Goal: Task Accomplishment & Management: Complete application form

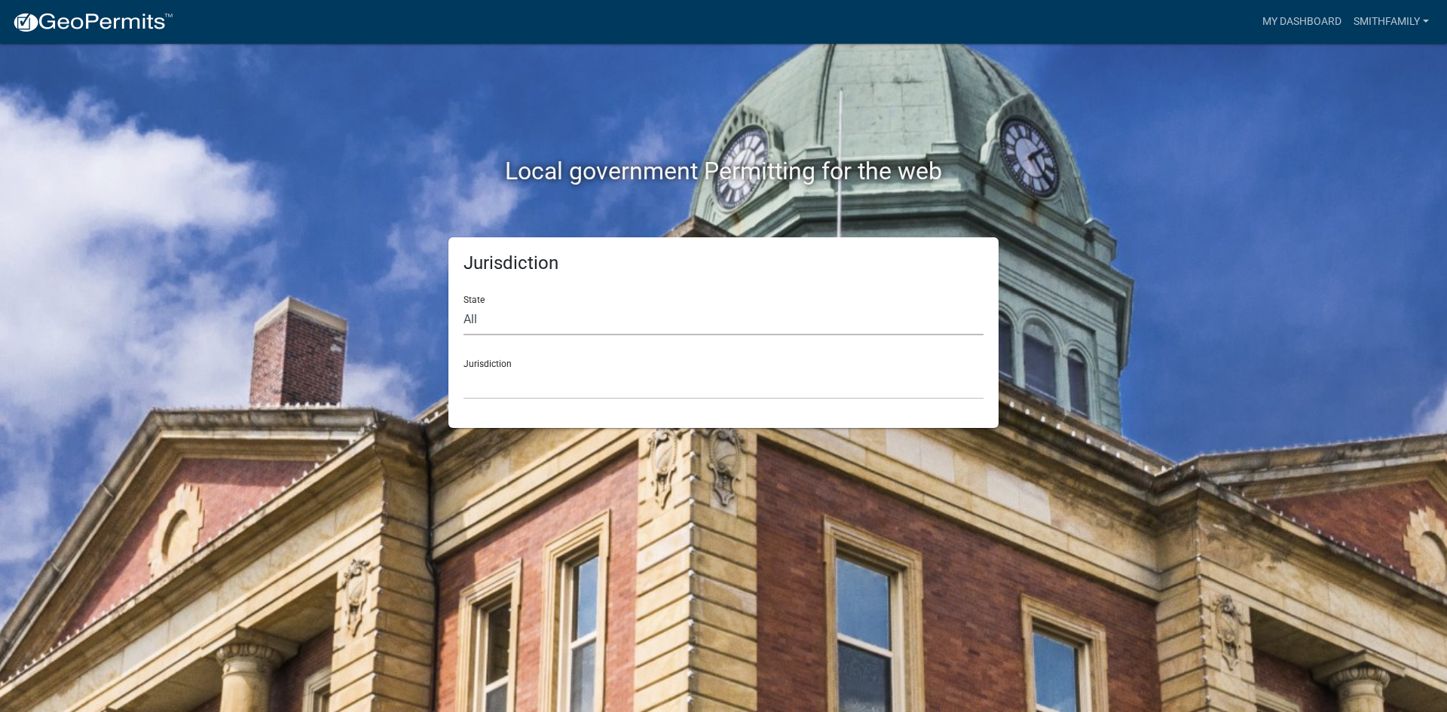
click at [537, 321] on select "All Colorado Georgia Indiana Iowa Kansas Minnesota Ohio South Carolina Wisconsin" at bounding box center [724, 319] width 520 height 31
select select "[US_STATE]"
click at [464, 304] on select "All Colorado Georgia Indiana Iowa Kansas Minnesota Ohio South Carolina Wisconsin" at bounding box center [724, 319] width 520 height 31
click at [496, 399] on div "Jurisdiction State All Colorado Georgia Indiana Iowa Kansas Minnesota Ohio Sout…" at bounding box center [723, 332] width 550 height 191
click at [495, 389] on select "Becker County, Minnesota Benton County, Minnesota Carlton County, Minnesota Cit…" at bounding box center [724, 384] width 520 height 31
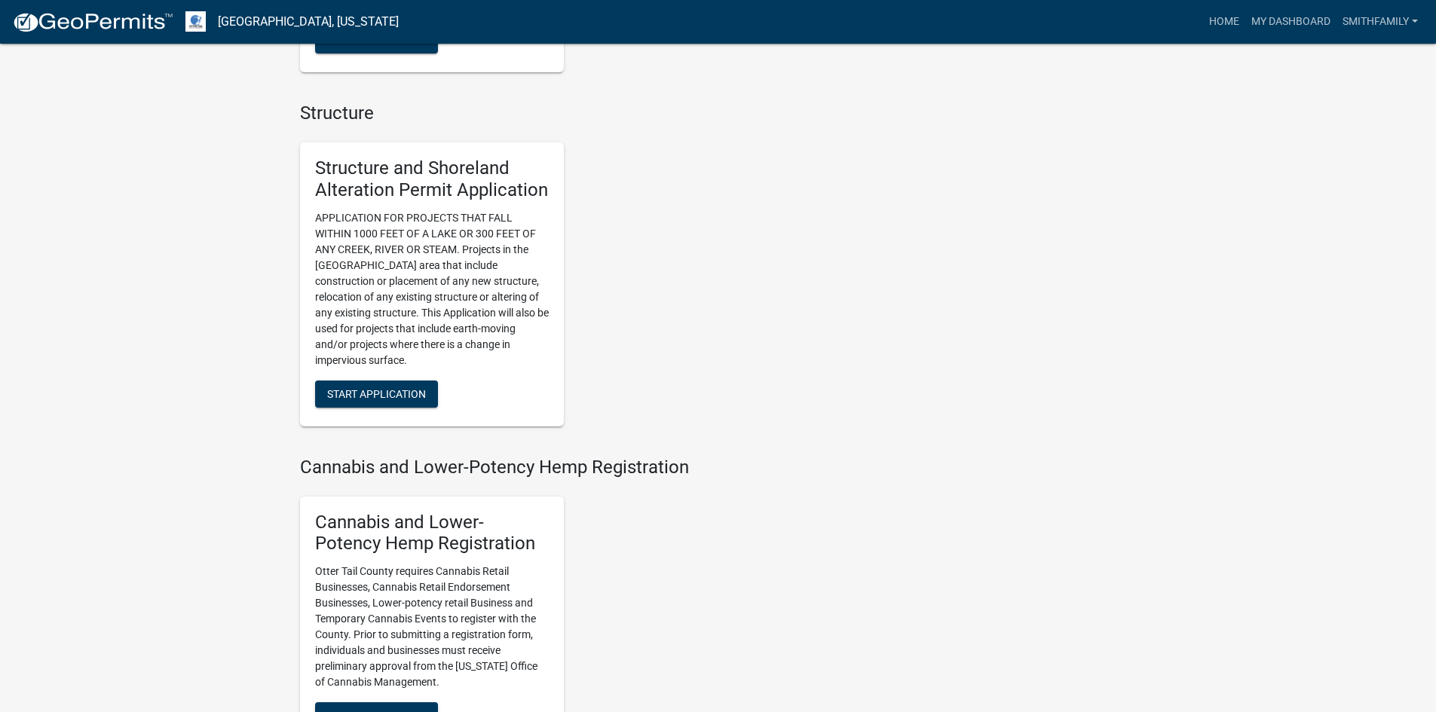
scroll to position [1055, 0]
click at [406, 387] on span "Start Application" at bounding box center [376, 392] width 99 height 12
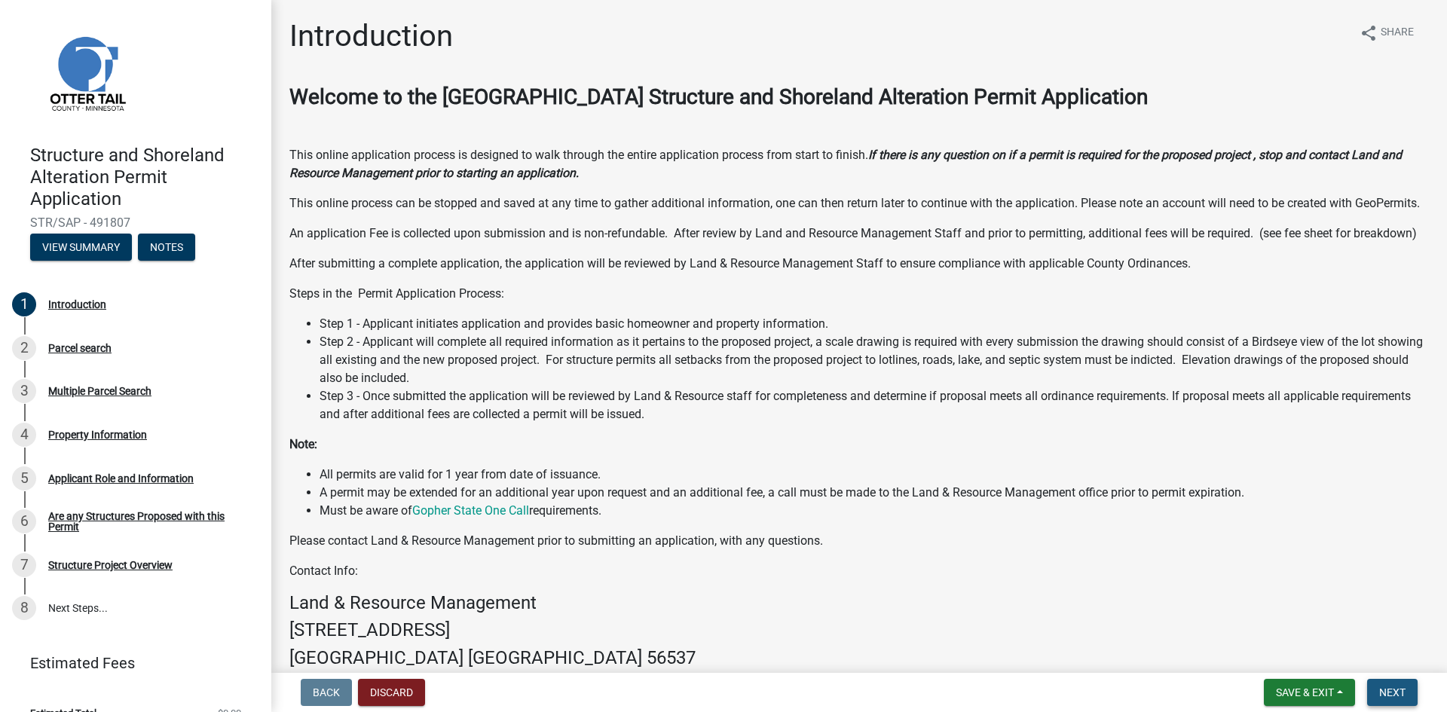
click at [1388, 696] on span "Next" at bounding box center [1392, 693] width 26 height 12
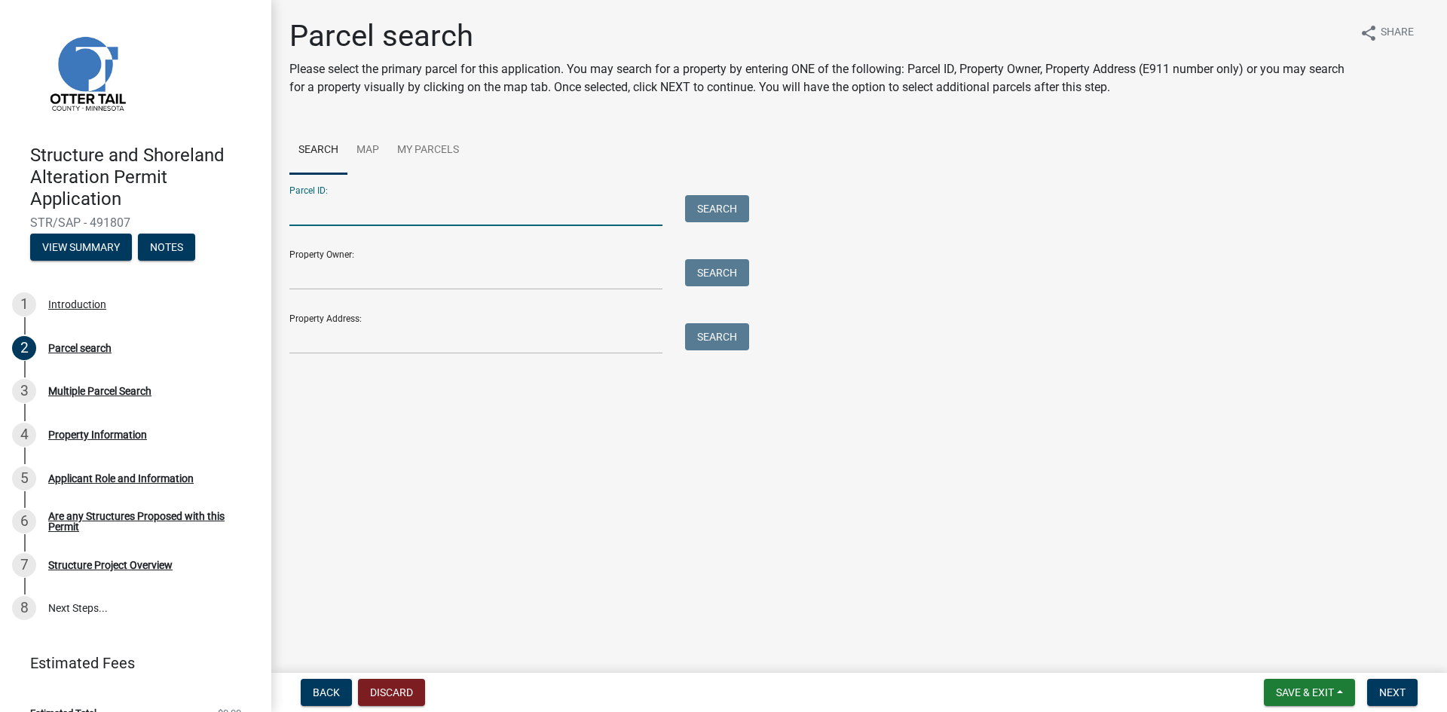
click at [369, 216] on input "Parcel ID:" at bounding box center [475, 210] width 373 height 31
paste input "54000210142001"
type input "54000210142001"
click at [704, 212] on button "Search" at bounding box center [717, 208] width 64 height 27
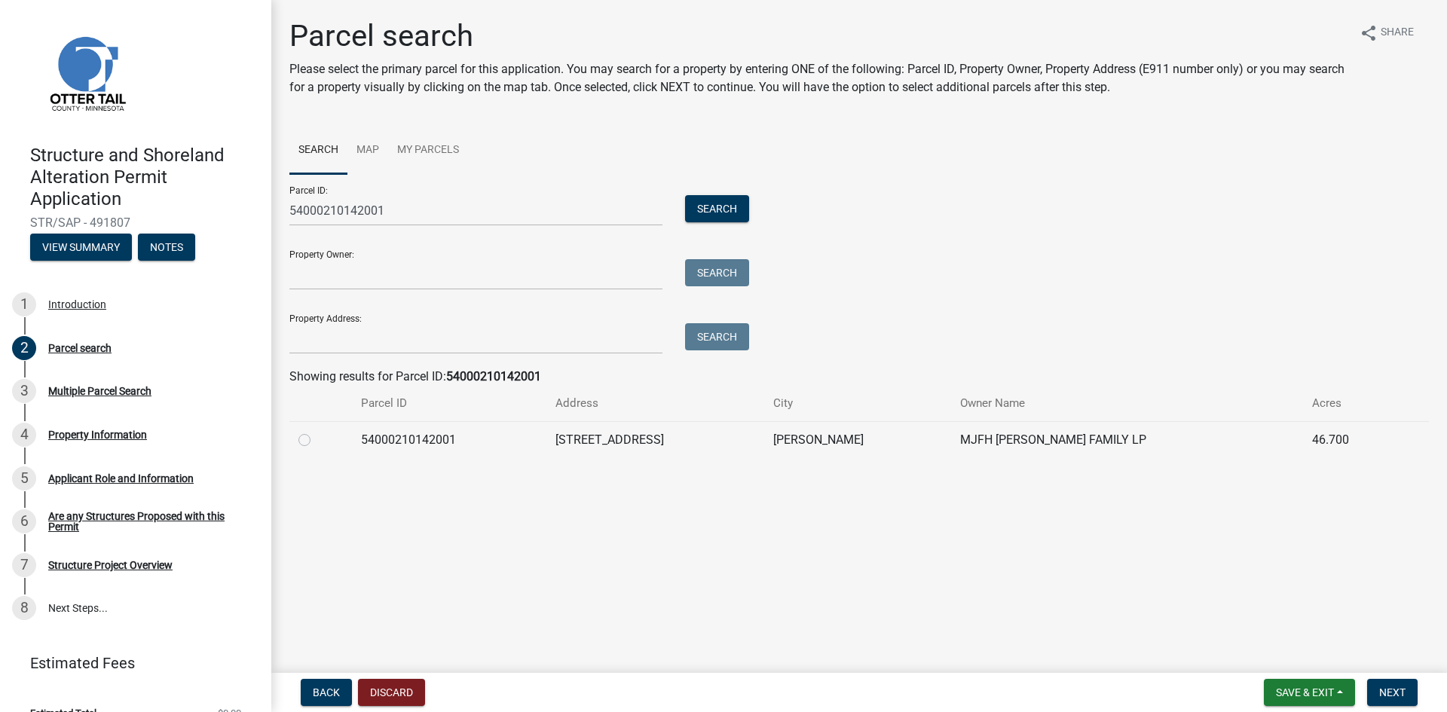
click at [317, 431] on label at bounding box center [317, 431] width 0 height 0
click at [317, 441] on input "radio" at bounding box center [322, 436] width 10 height 10
radio input "true"
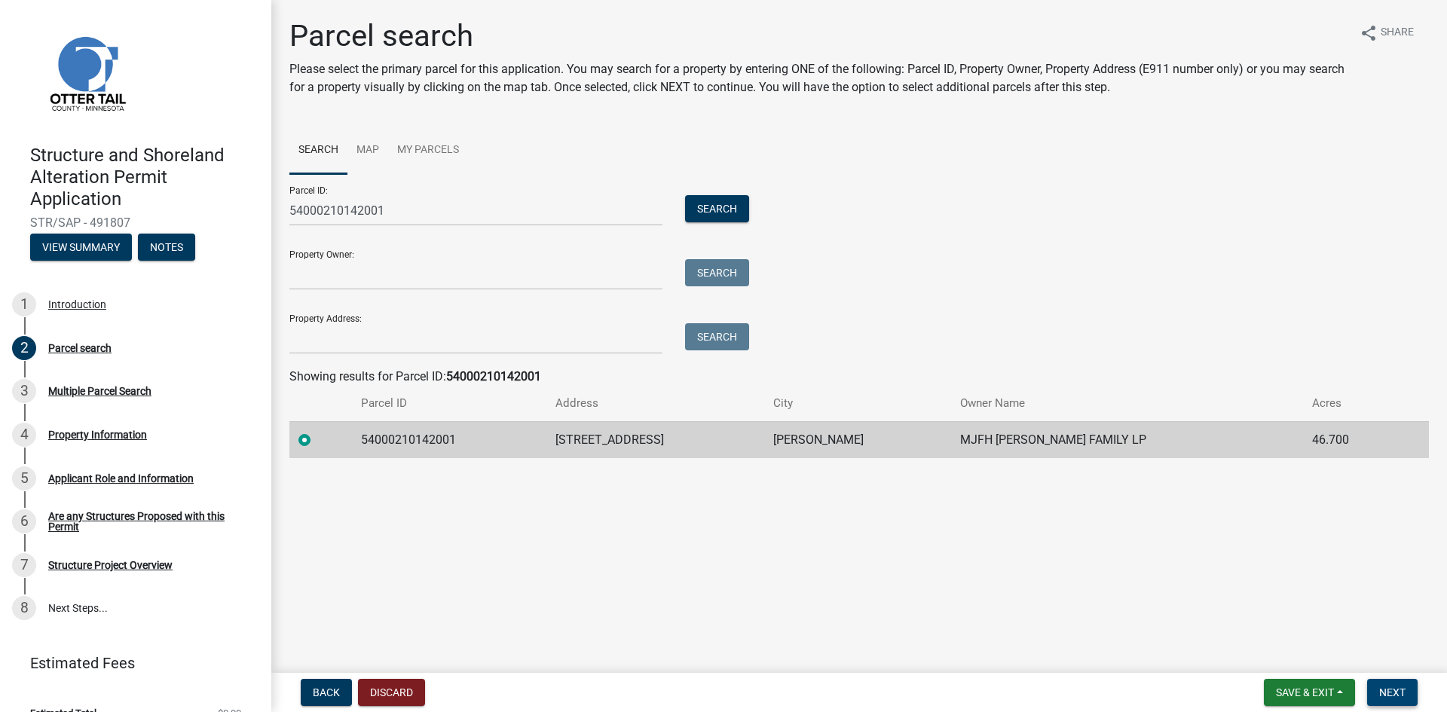
click at [1394, 699] on button "Next" at bounding box center [1392, 692] width 50 height 27
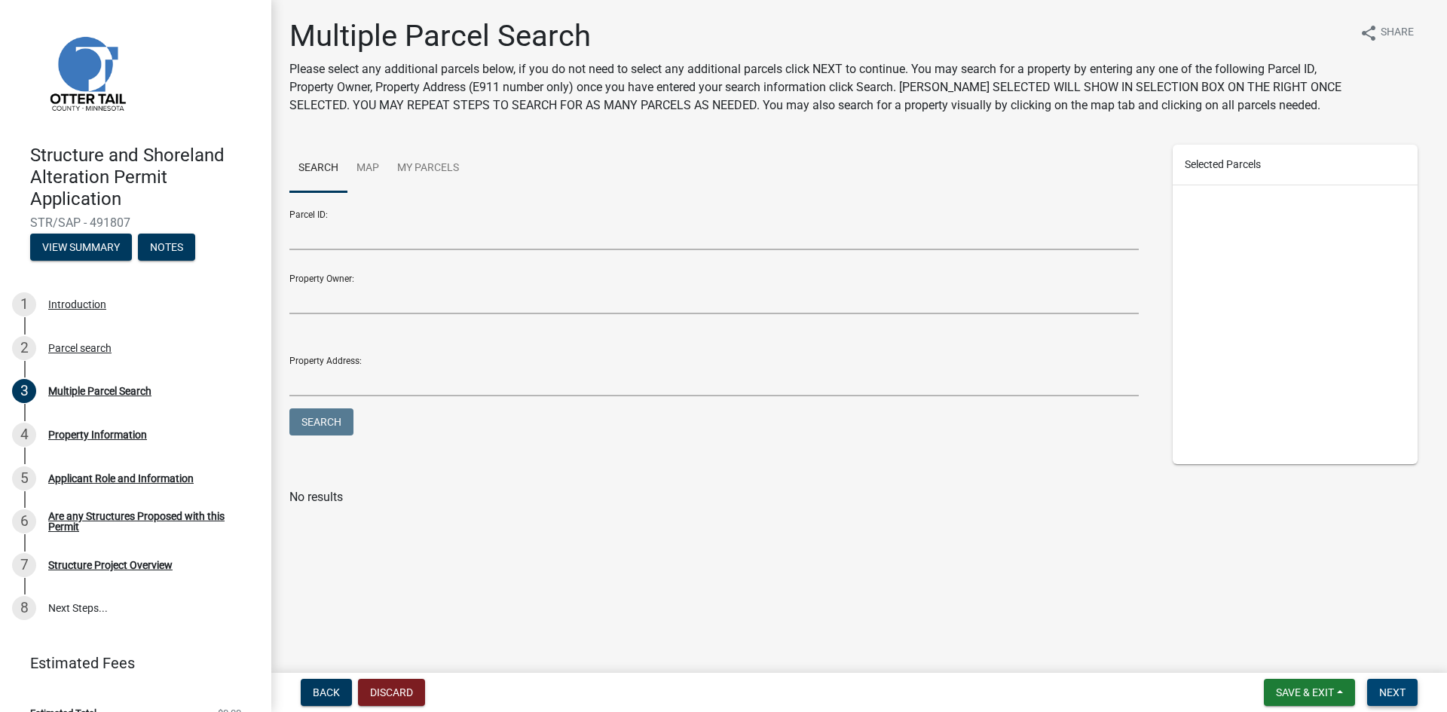
click at [1394, 699] on span "Next" at bounding box center [1392, 693] width 26 height 12
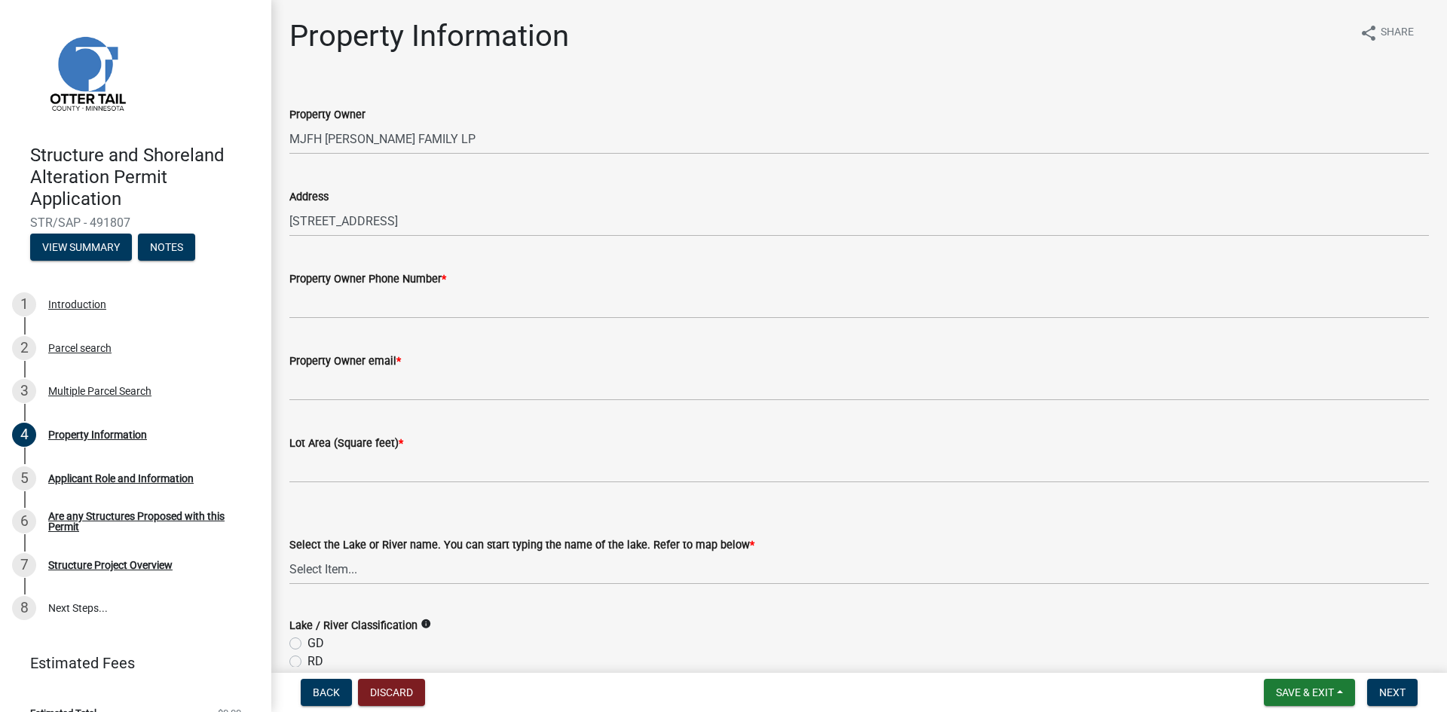
scroll to position [75, 0]
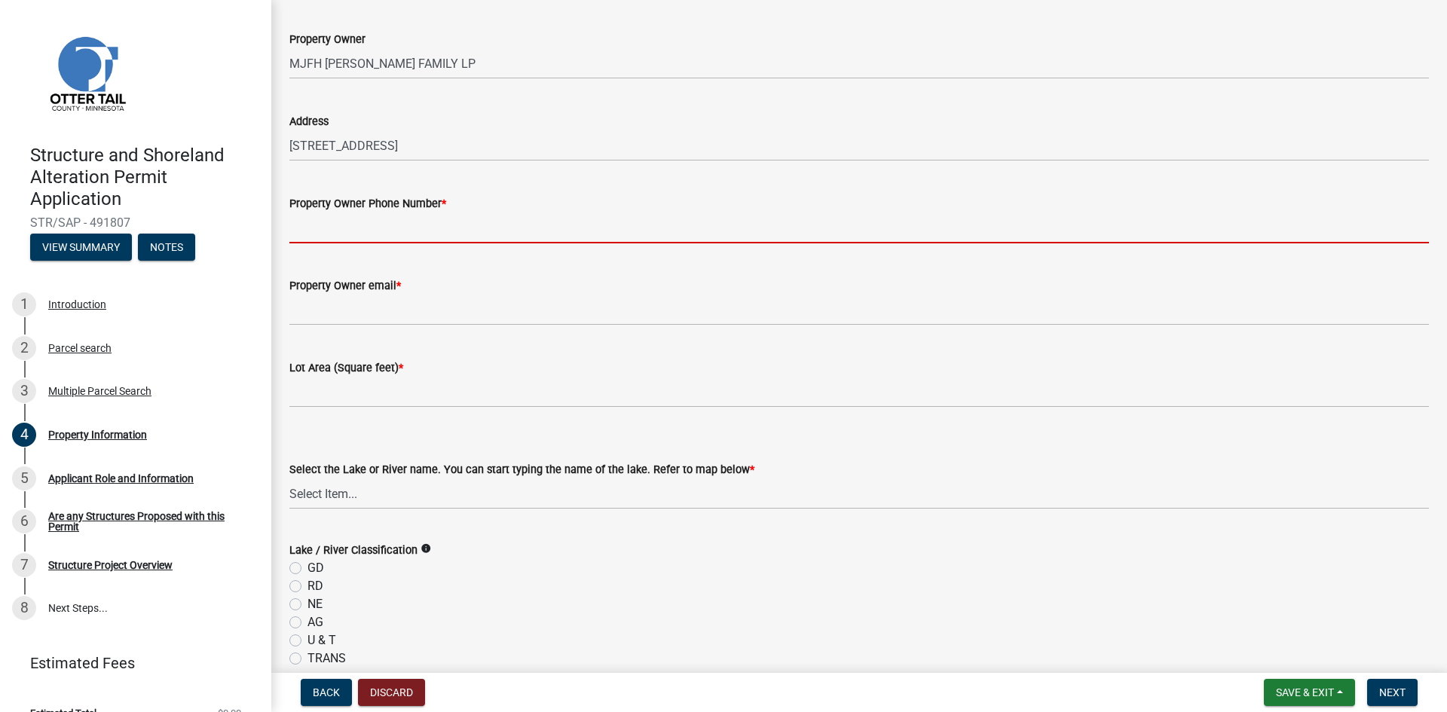
click at [372, 234] on input "Property Owner Phone Number *" at bounding box center [859, 228] width 1140 height 31
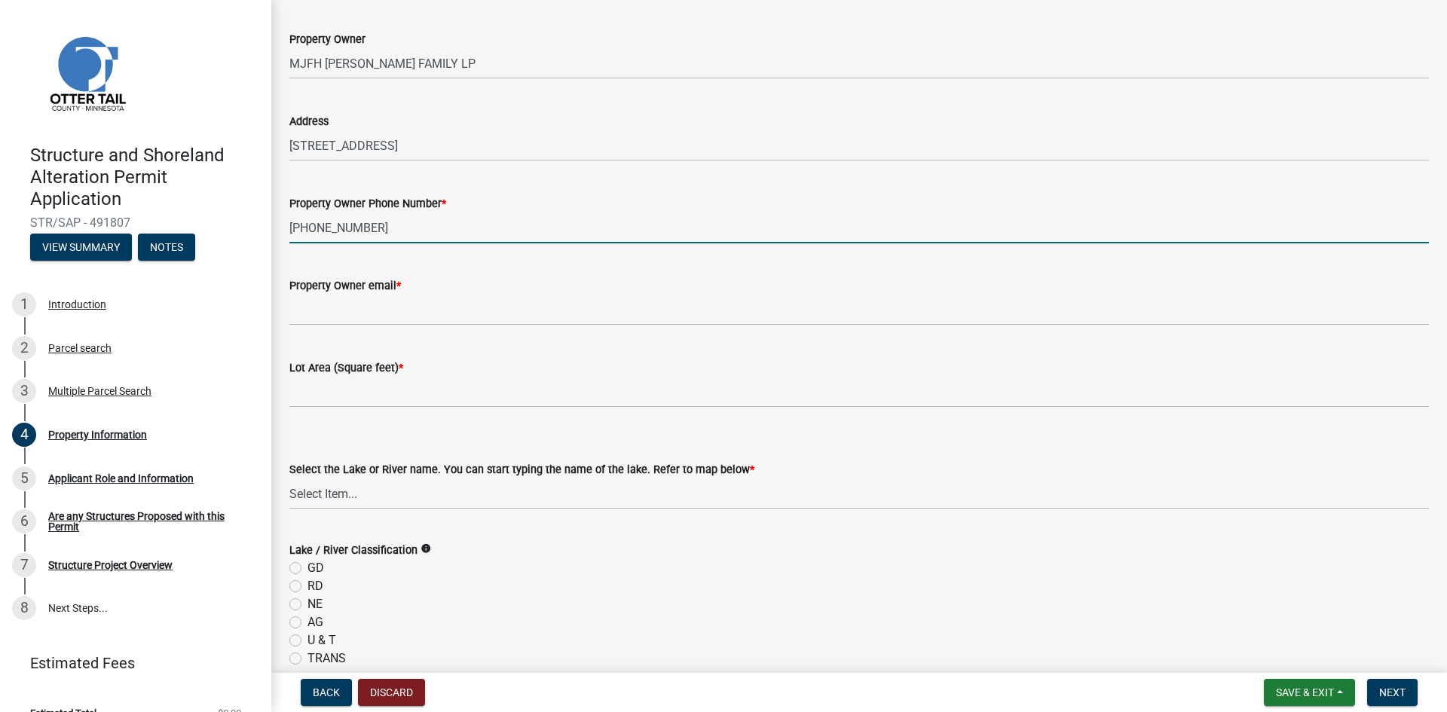
type input "952-435-7598"
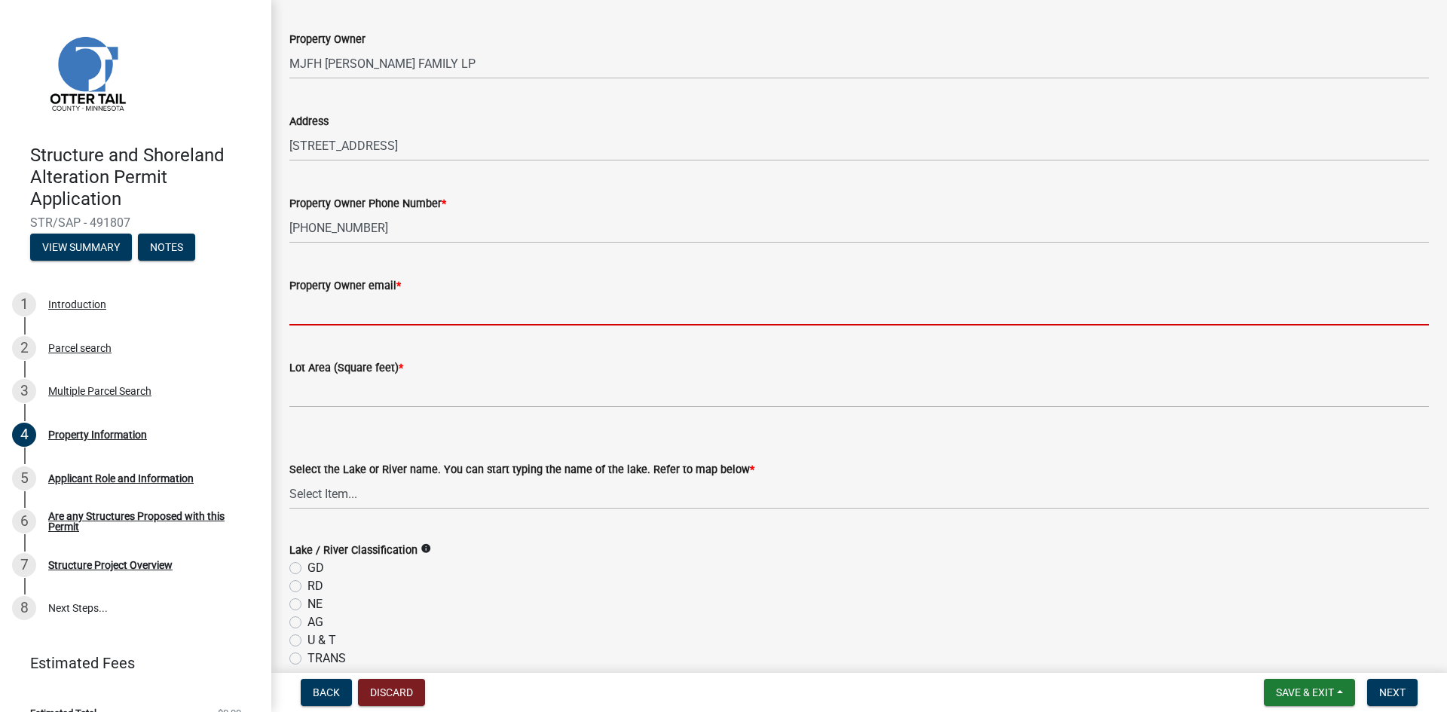
click at [370, 310] on input "Property Owner email *" at bounding box center [859, 310] width 1140 height 31
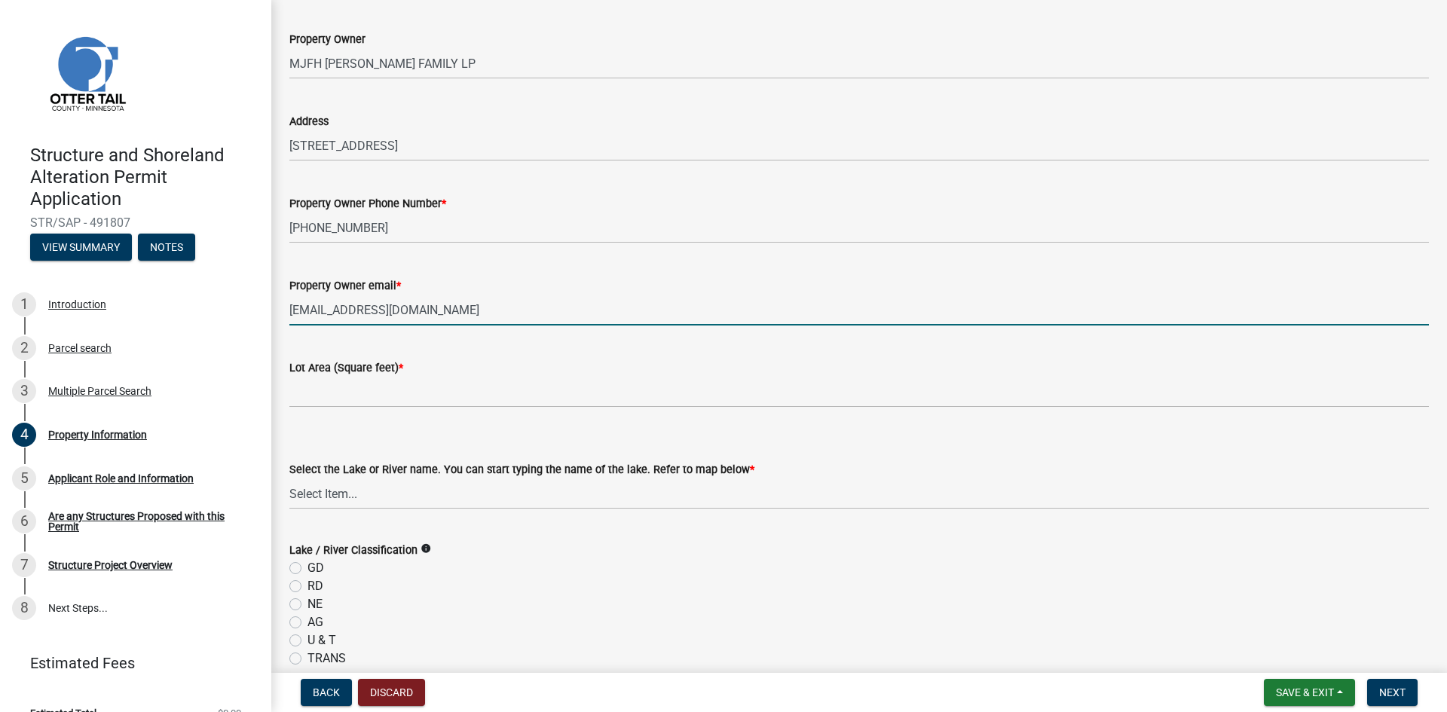
type input "mikellbville@gmail.com"
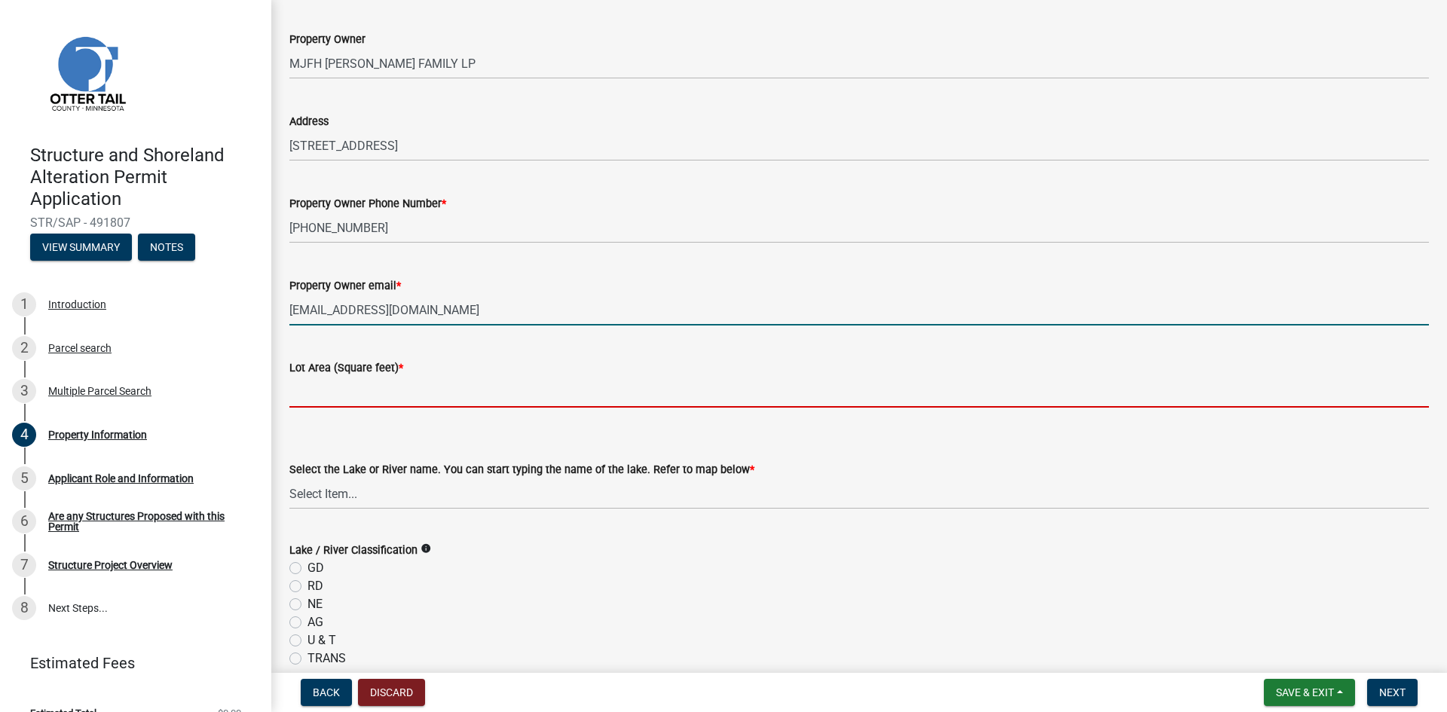
click at [367, 393] on input "text" at bounding box center [859, 392] width 1140 height 31
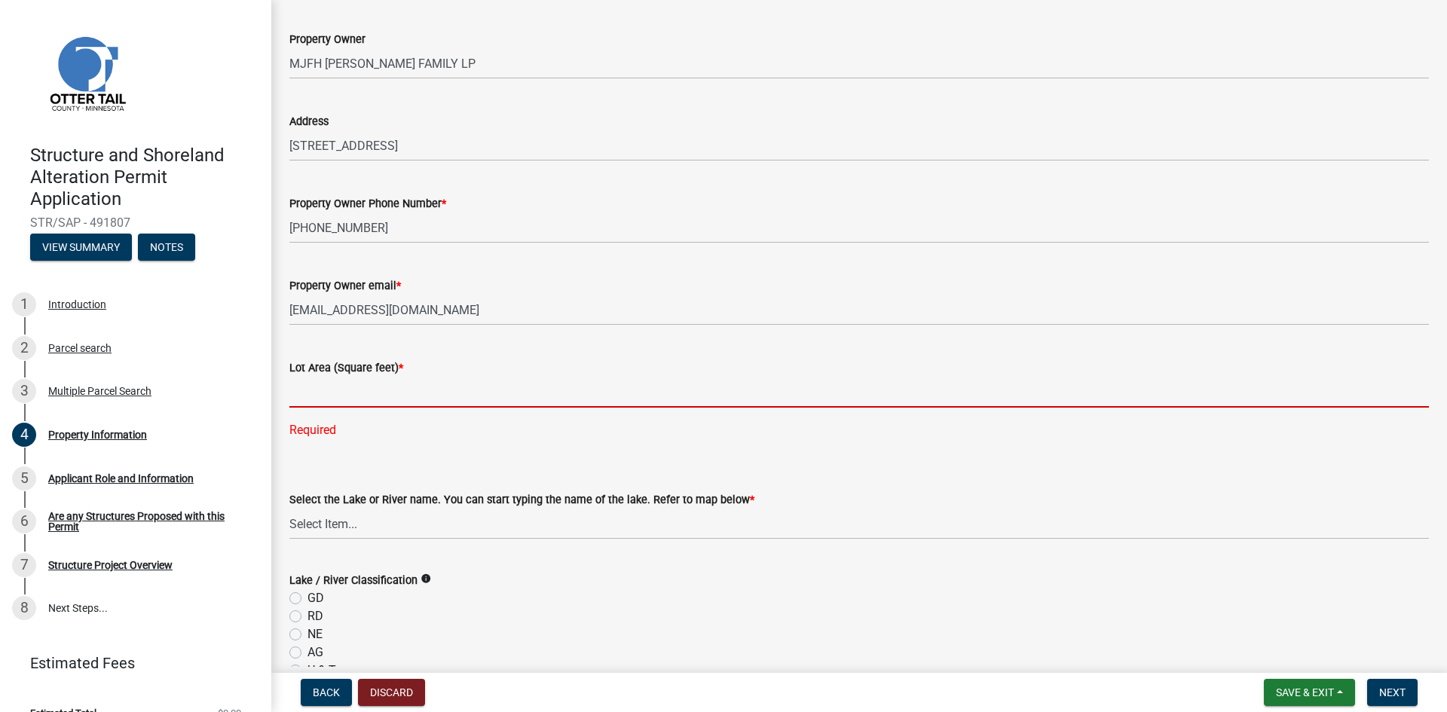
paste input "2,551,439.39"
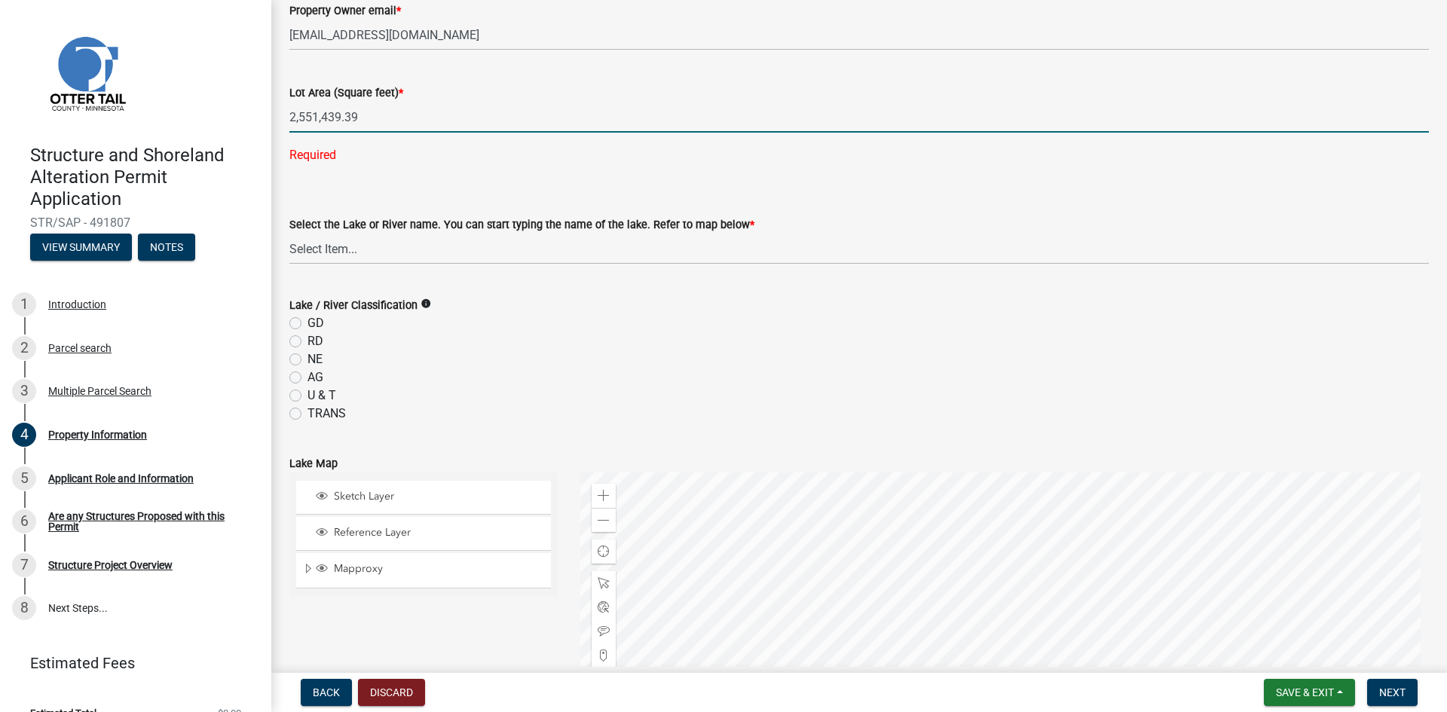
scroll to position [377, 0]
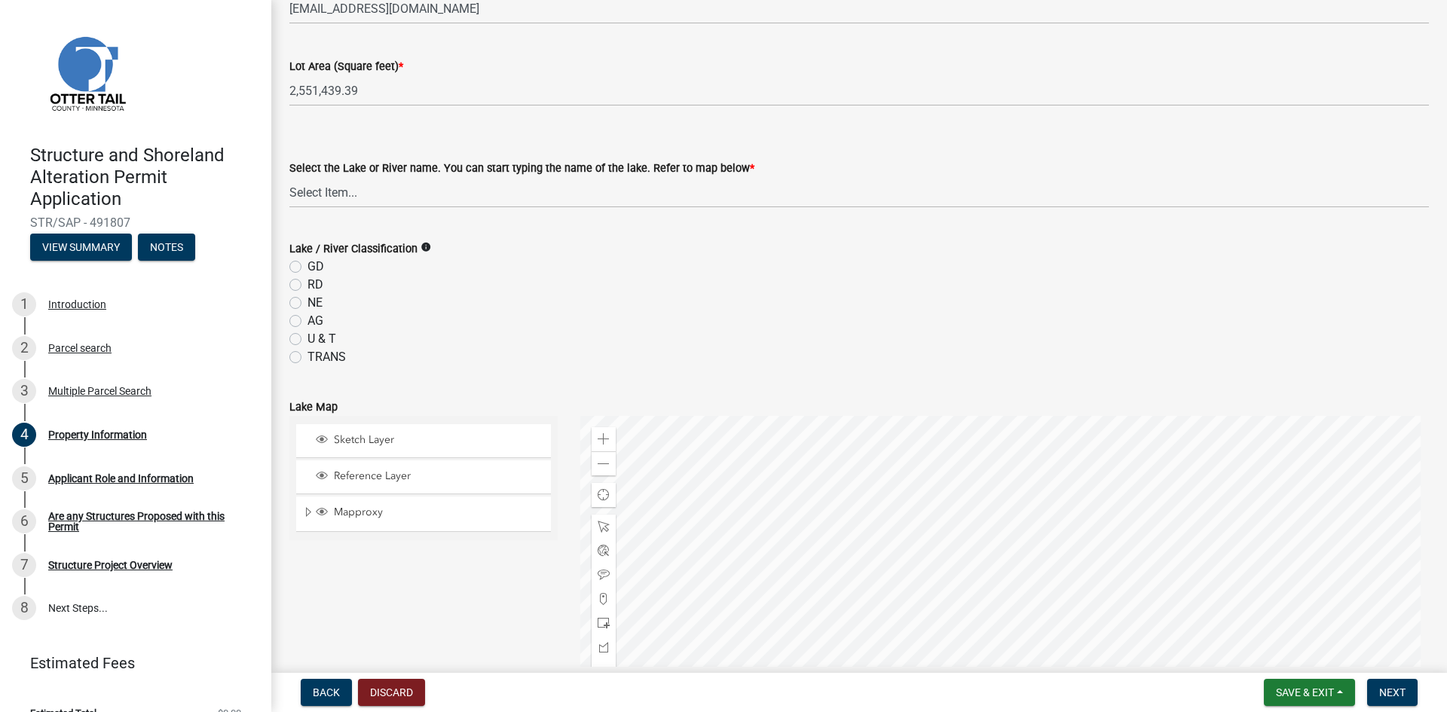
type input "2551439.39"
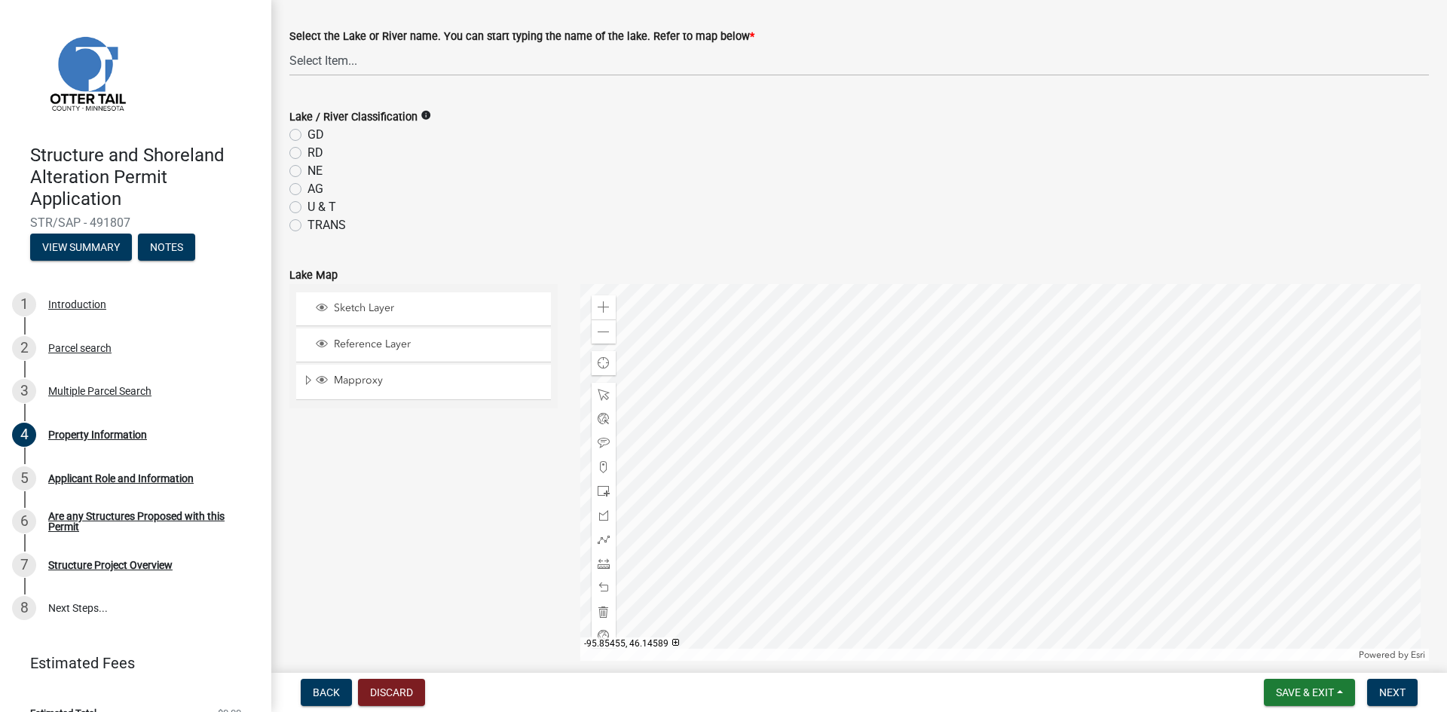
scroll to position [528, 0]
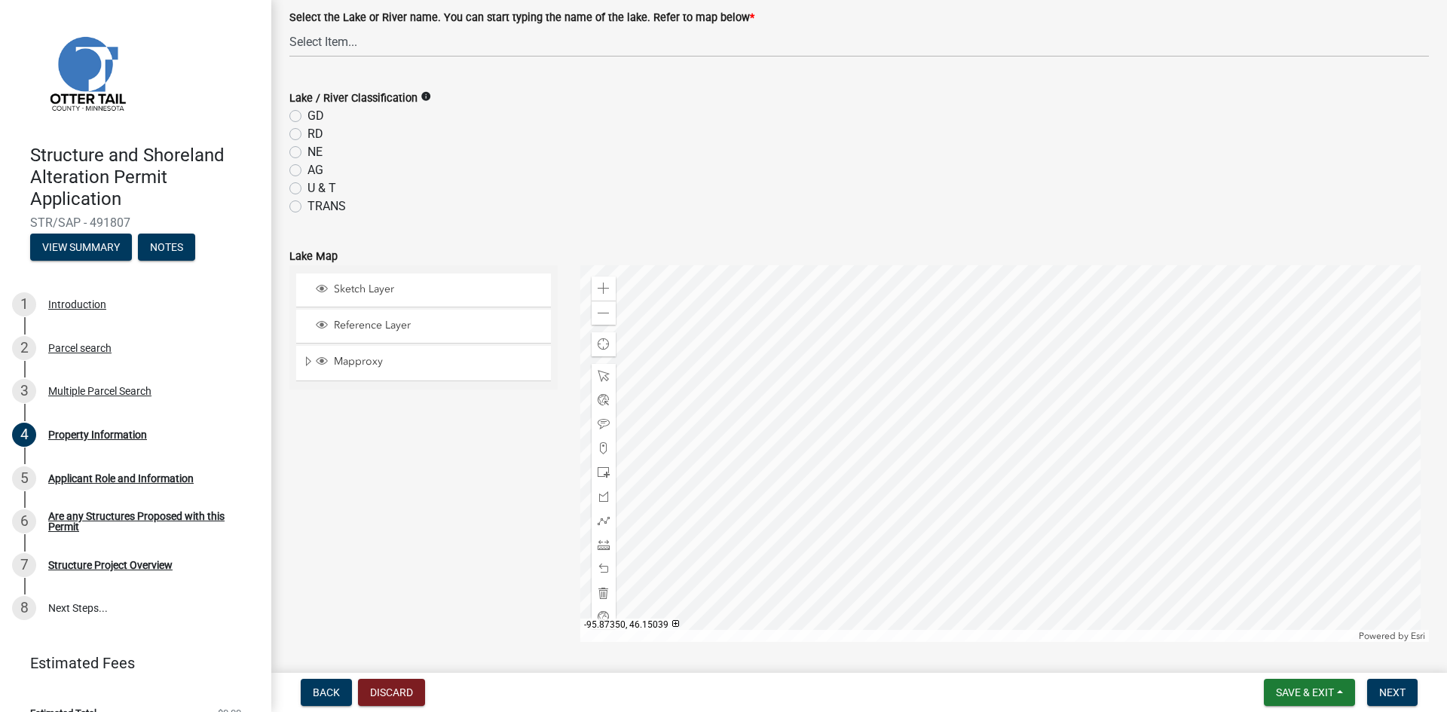
click at [307, 150] on label "NE" at bounding box center [314, 152] width 15 height 18
click at [307, 150] on input "NE" at bounding box center [312, 148] width 10 height 10
radio input "true"
click at [323, 40] on select "Select Item... None Adley 56-031 Albert 56-118 Alfred 56-600 Alice 56-244 Alice…" at bounding box center [859, 41] width 1140 height 31
click at [289, 26] on select "Select Item... None Adley 56-031 Albert 56-118 Alfred 56-600 Alice 56-244 Alice…" at bounding box center [859, 41] width 1140 height 31
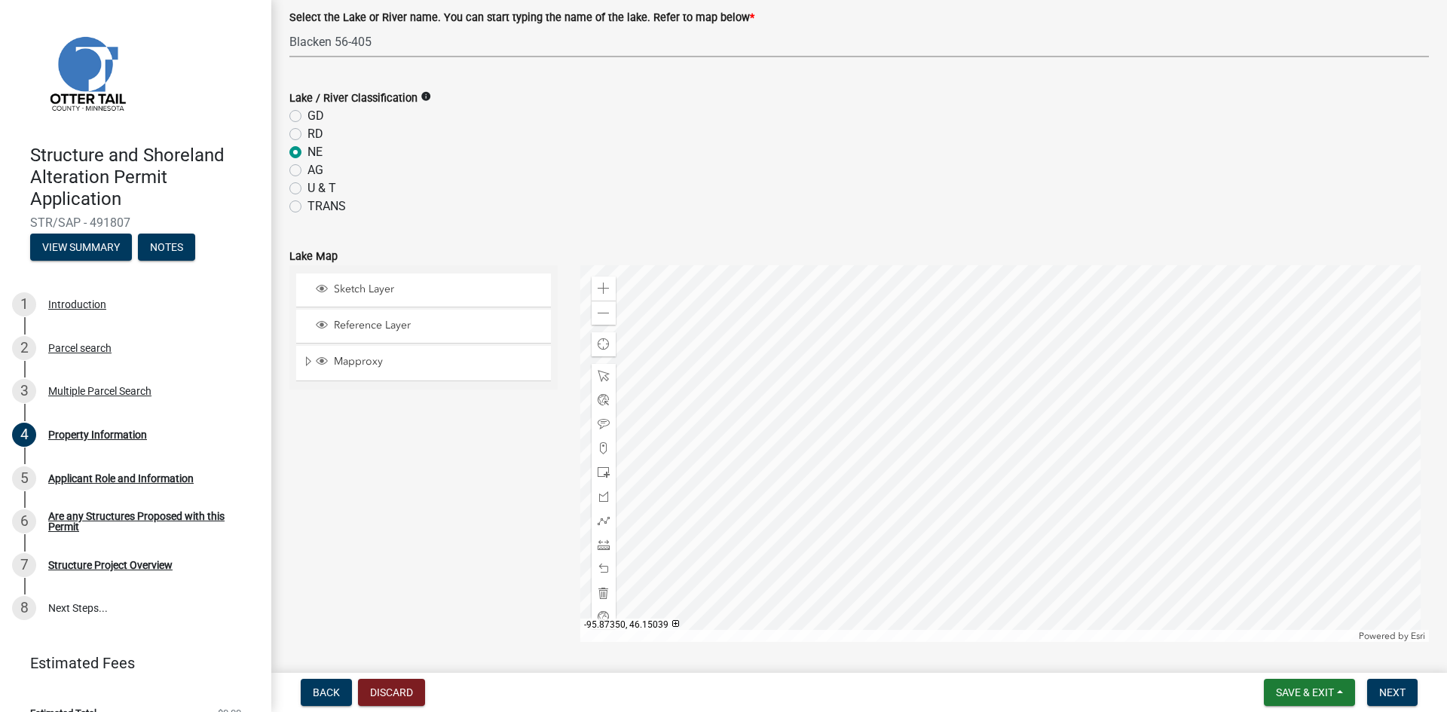
select select "ed70fd9a-2e15-45d5-99ab-687a5ec2310f"
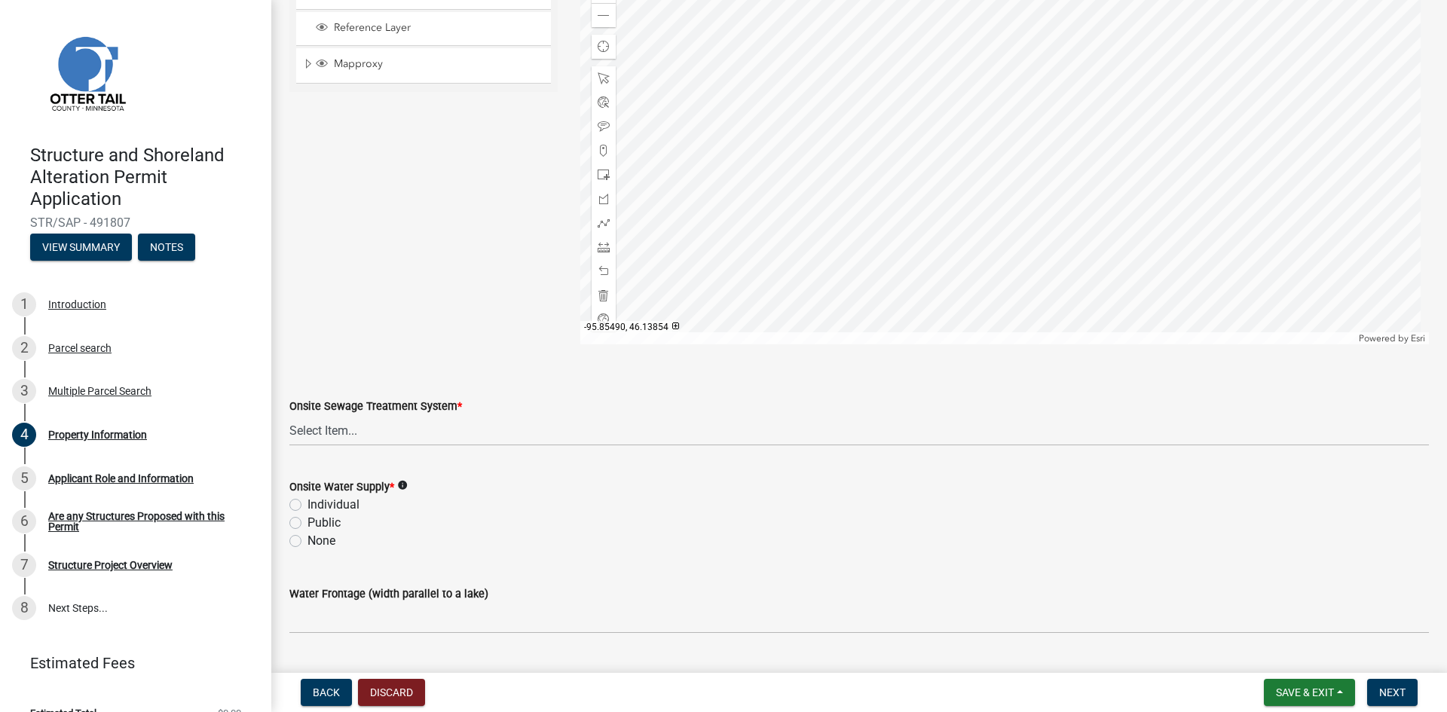
scroll to position [829, 0]
click at [479, 427] on select "Select Item... L&R Certificate of Compliance within 5yrs Compliance Inspection …" at bounding box center [859, 427] width 1140 height 31
click at [410, 231] on div "Sketch Layer Reference Layer Mapproxy Municipalities Corporate Limits Low Level…" at bounding box center [423, 152] width 291 height 377
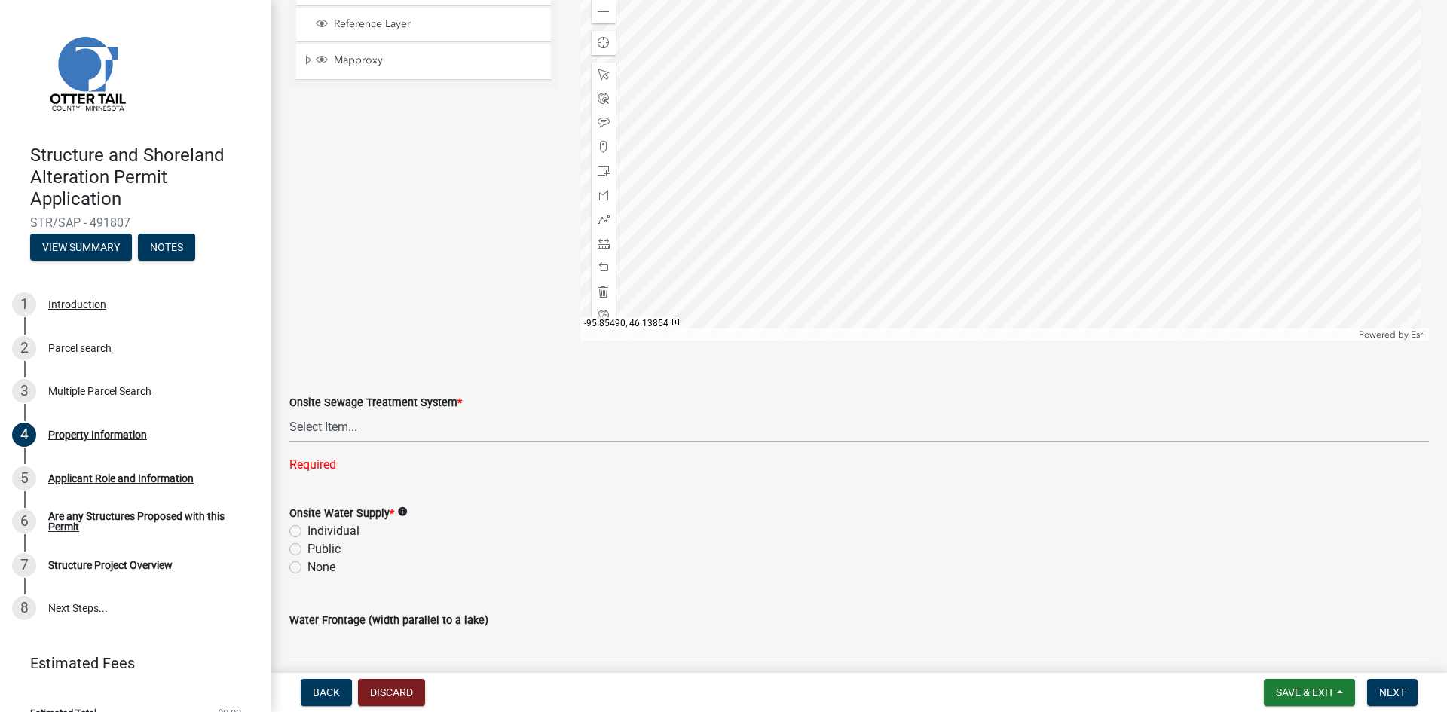
click at [345, 436] on select "Select Item... L&R Certificate of Compliance within 5yrs Compliance Inspection …" at bounding box center [859, 427] width 1140 height 31
click at [289, 412] on select "Select Item... L&R Certificate of Compliance within 5yrs Compliance Inspection …" at bounding box center [859, 427] width 1140 height 31
select select "536c2d30-81d9-41b4-a753-c6560d717c74"
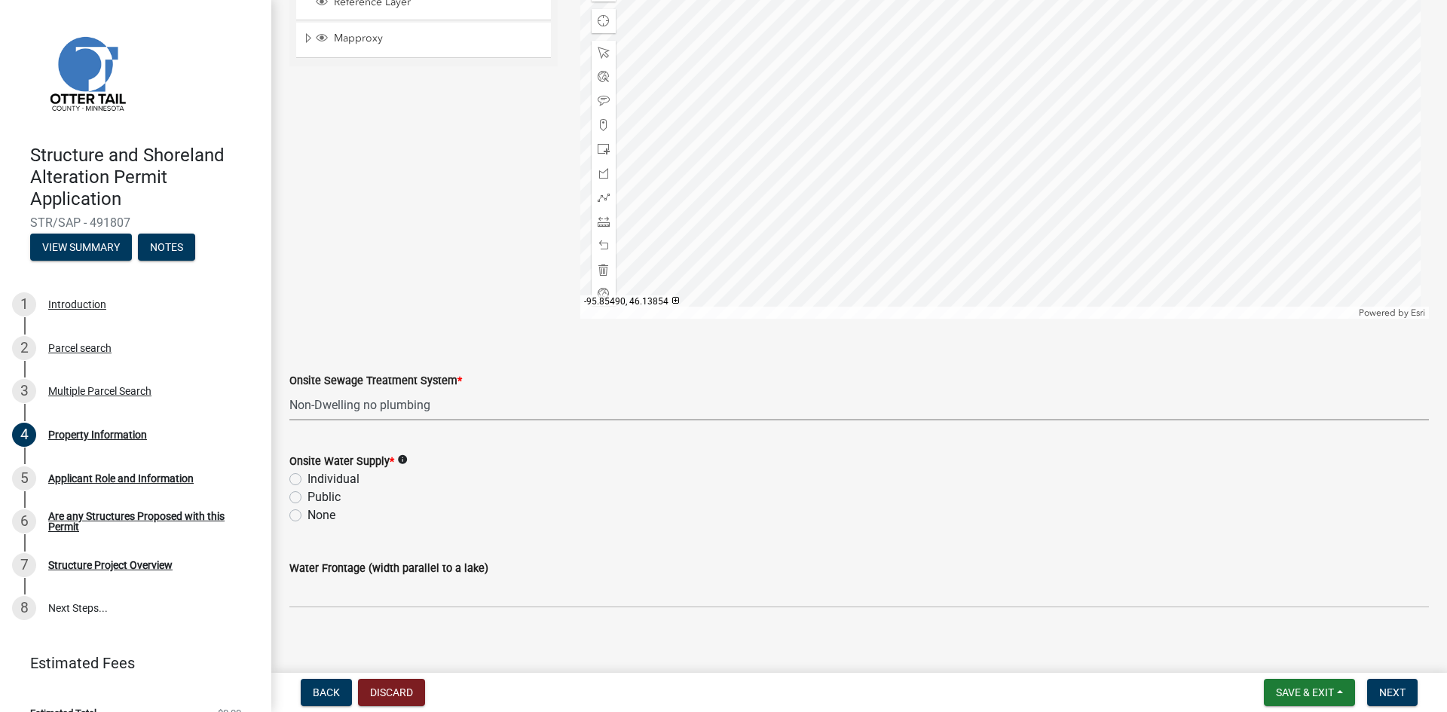
scroll to position [863, 0]
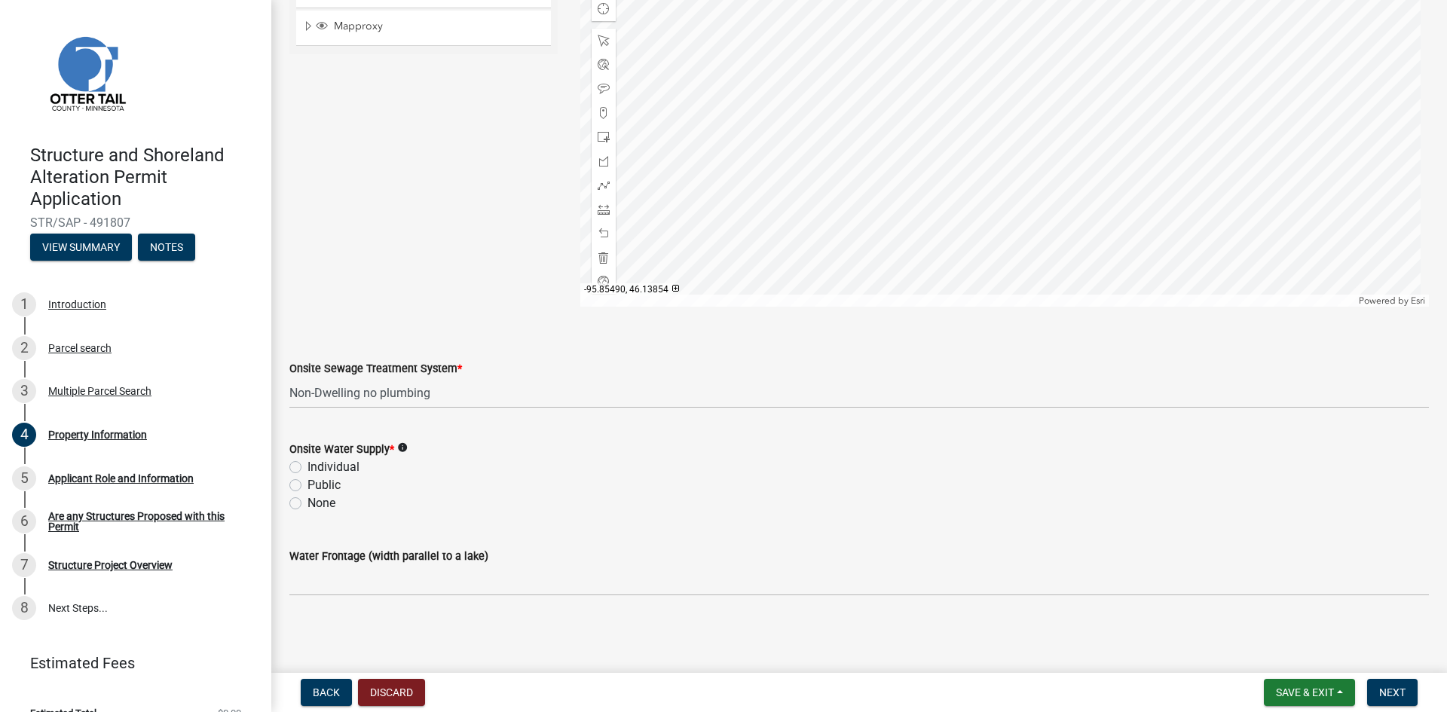
click at [307, 503] on label "None" at bounding box center [321, 503] width 28 height 18
click at [307, 503] on input "None" at bounding box center [312, 499] width 10 height 10
radio input "true"
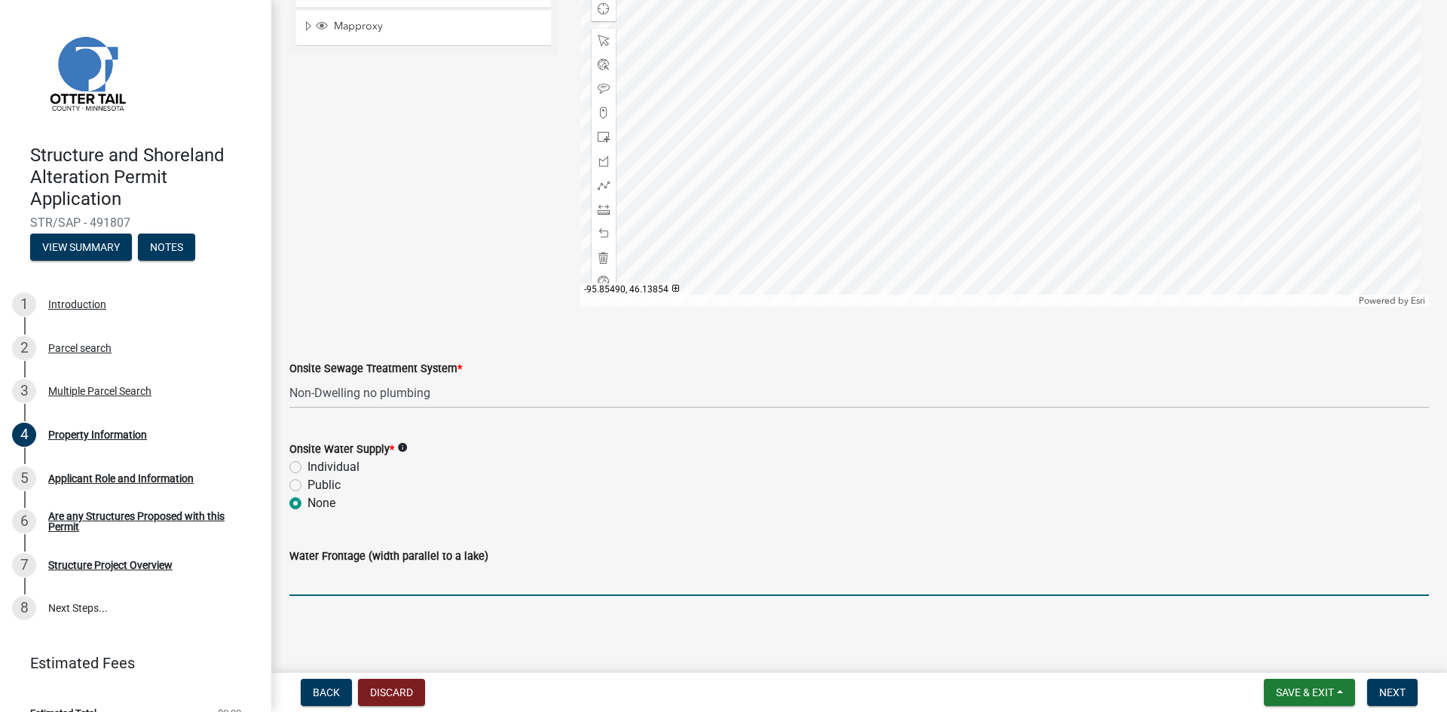
click at [368, 580] on input "Water Frontage (width parallel to a lake)" at bounding box center [859, 580] width 1140 height 31
paste input "2,771.9 Feet"
type input "2,771.9 Feet"
click at [1391, 690] on span "Next" at bounding box center [1392, 693] width 26 height 12
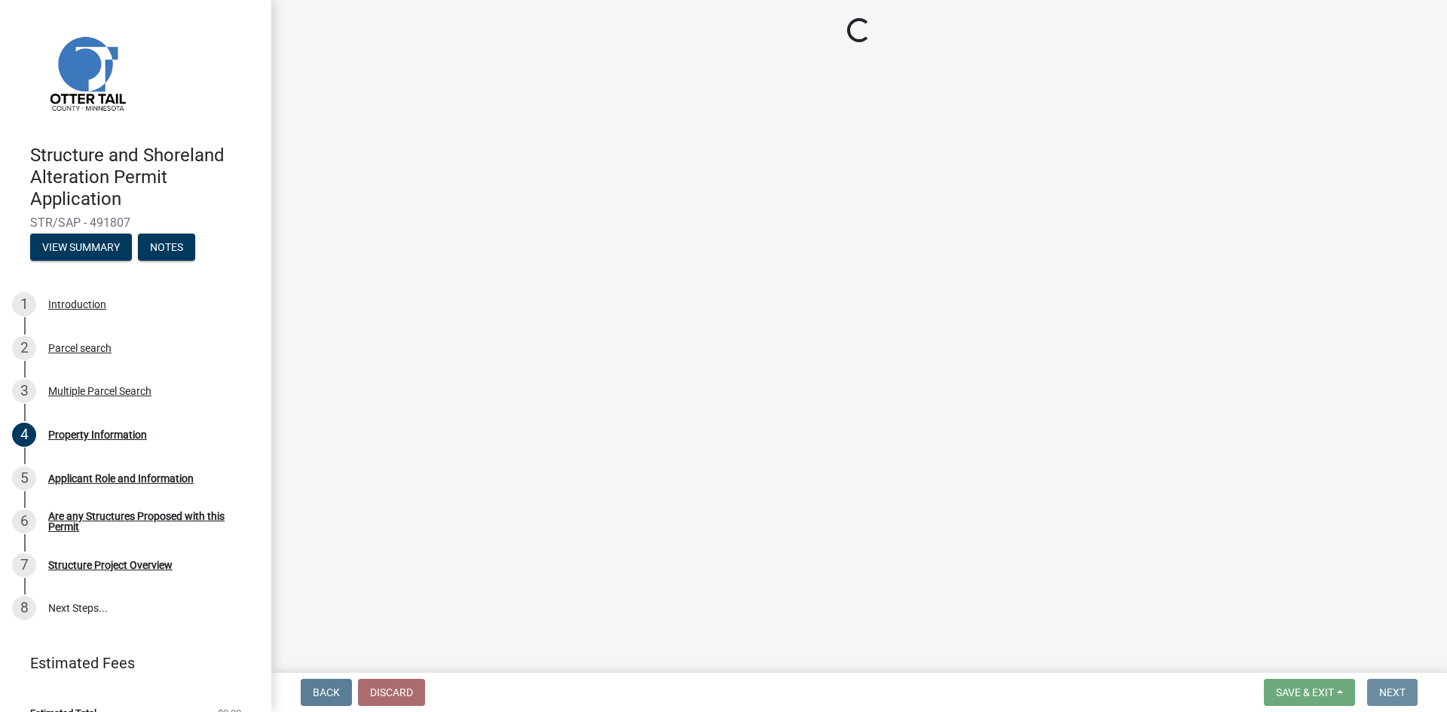
scroll to position [0, 0]
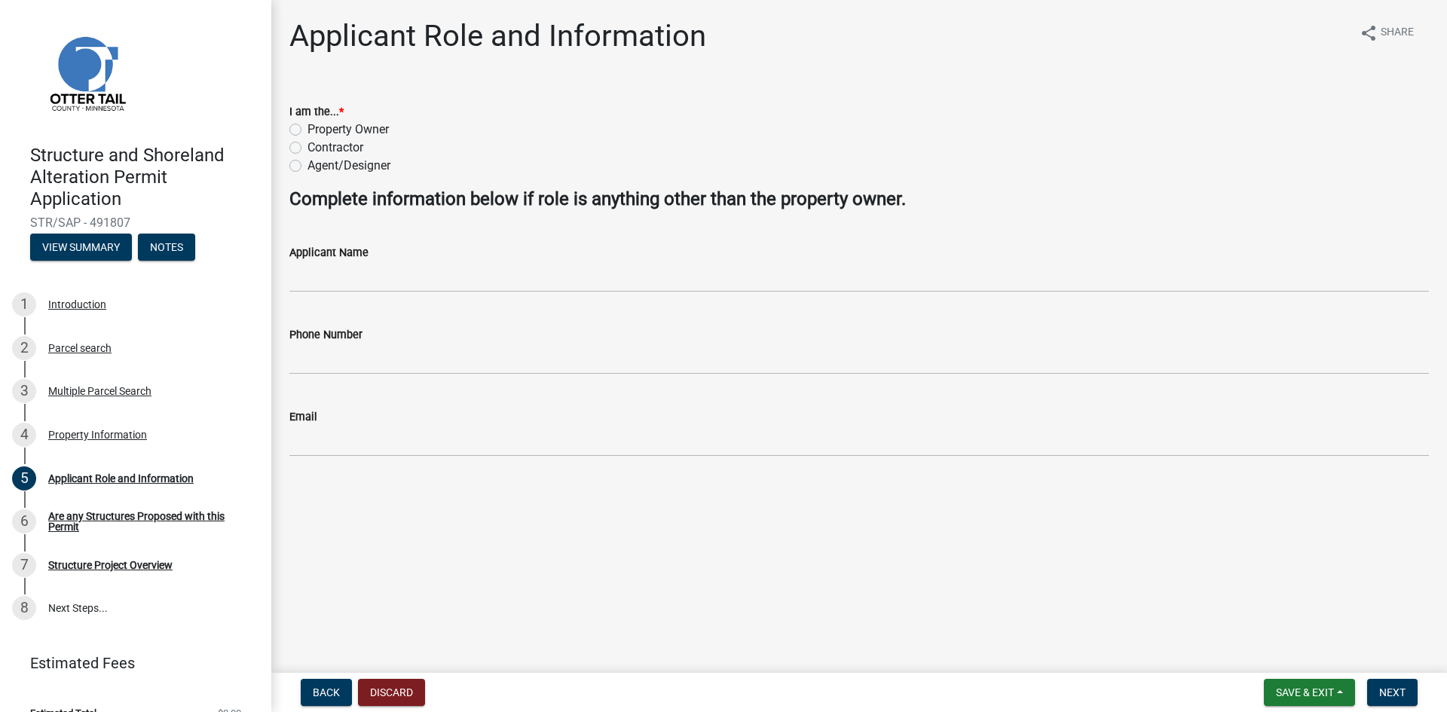
click at [369, 130] on label "Property Owner" at bounding box center [347, 130] width 81 height 18
click at [317, 130] on input "Property Owner" at bounding box center [312, 126] width 10 height 10
radio input "true"
click at [1402, 687] on span "Next" at bounding box center [1392, 693] width 26 height 12
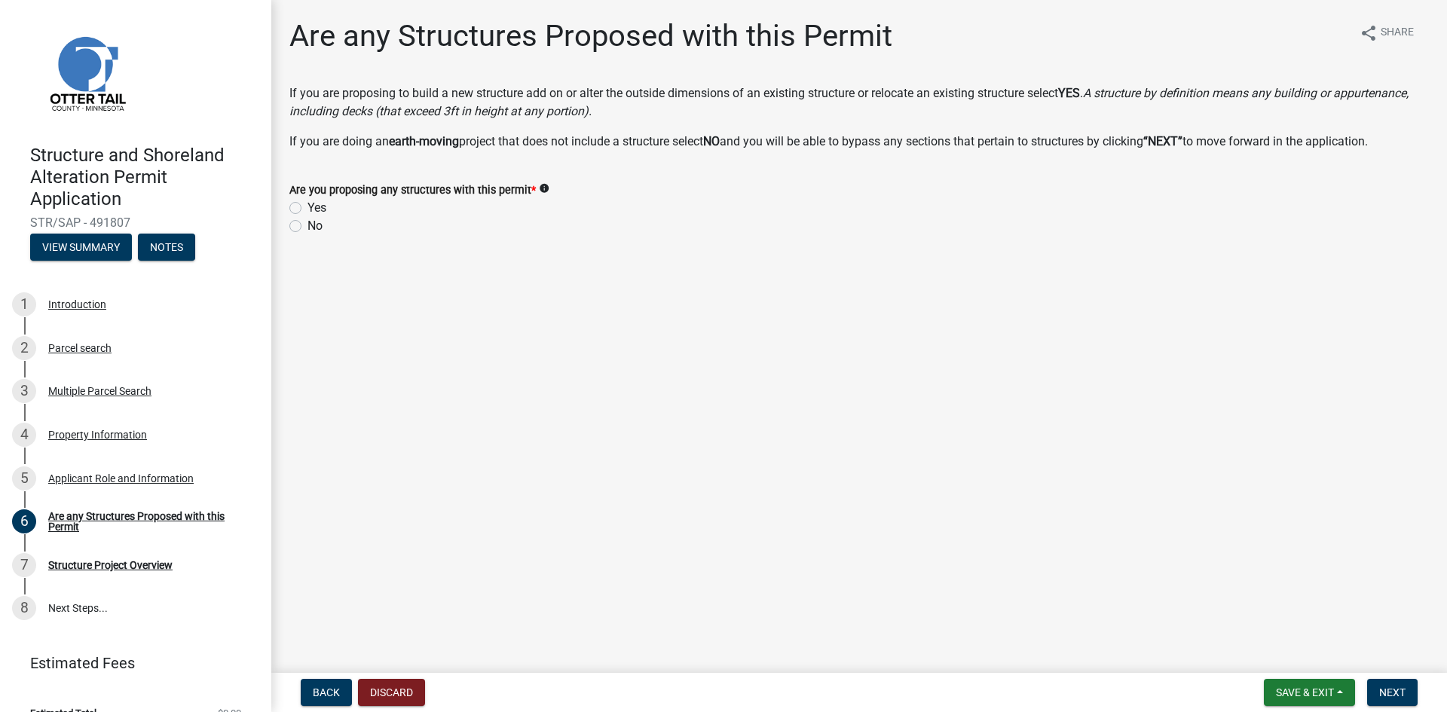
click at [307, 207] on label "Yes" at bounding box center [316, 208] width 19 height 18
click at [307, 207] on input "Yes" at bounding box center [312, 204] width 10 height 10
radio input "true"
click at [1403, 691] on span "Next" at bounding box center [1392, 693] width 26 height 12
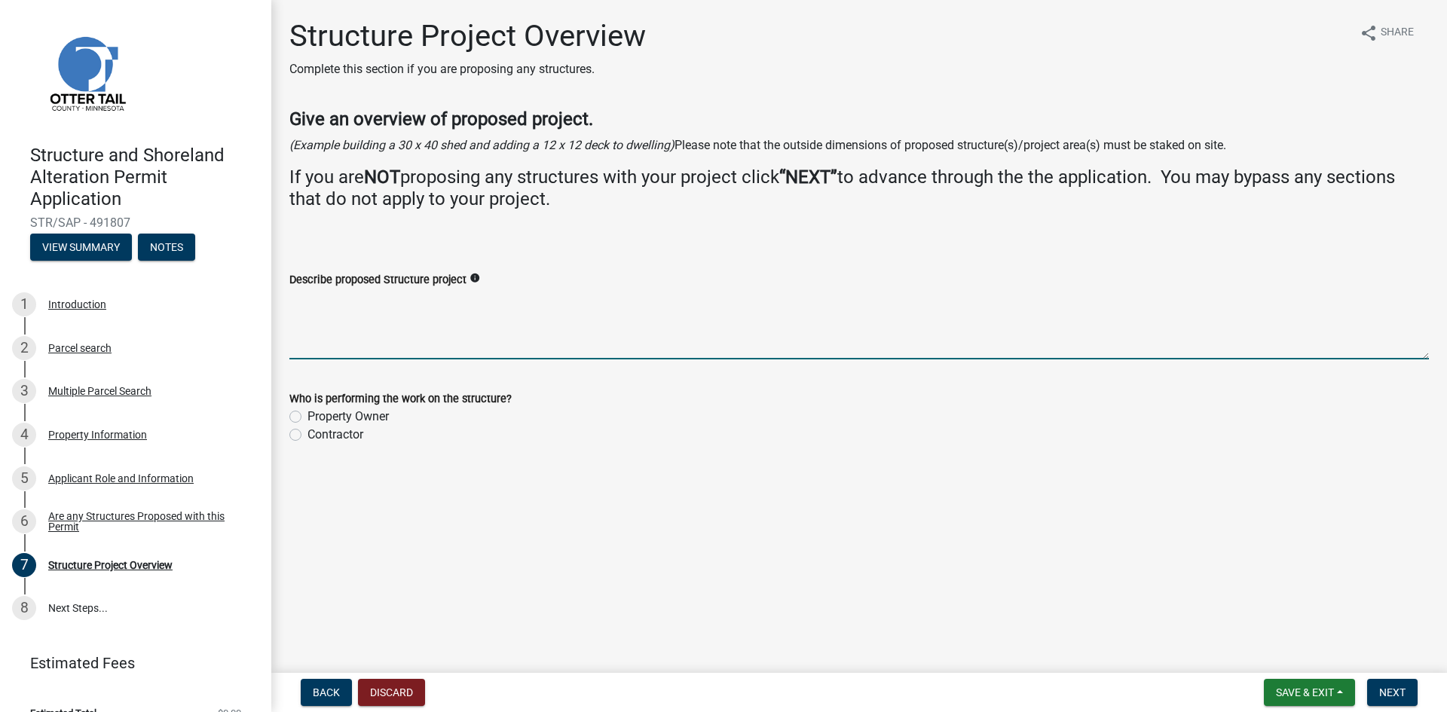
click at [365, 308] on textarea "Describe proposed Structure project" at bounding box center [859, 324] width 1140 height 71
type textarea "Building a 50 x 88 16 ft side wall Shed"
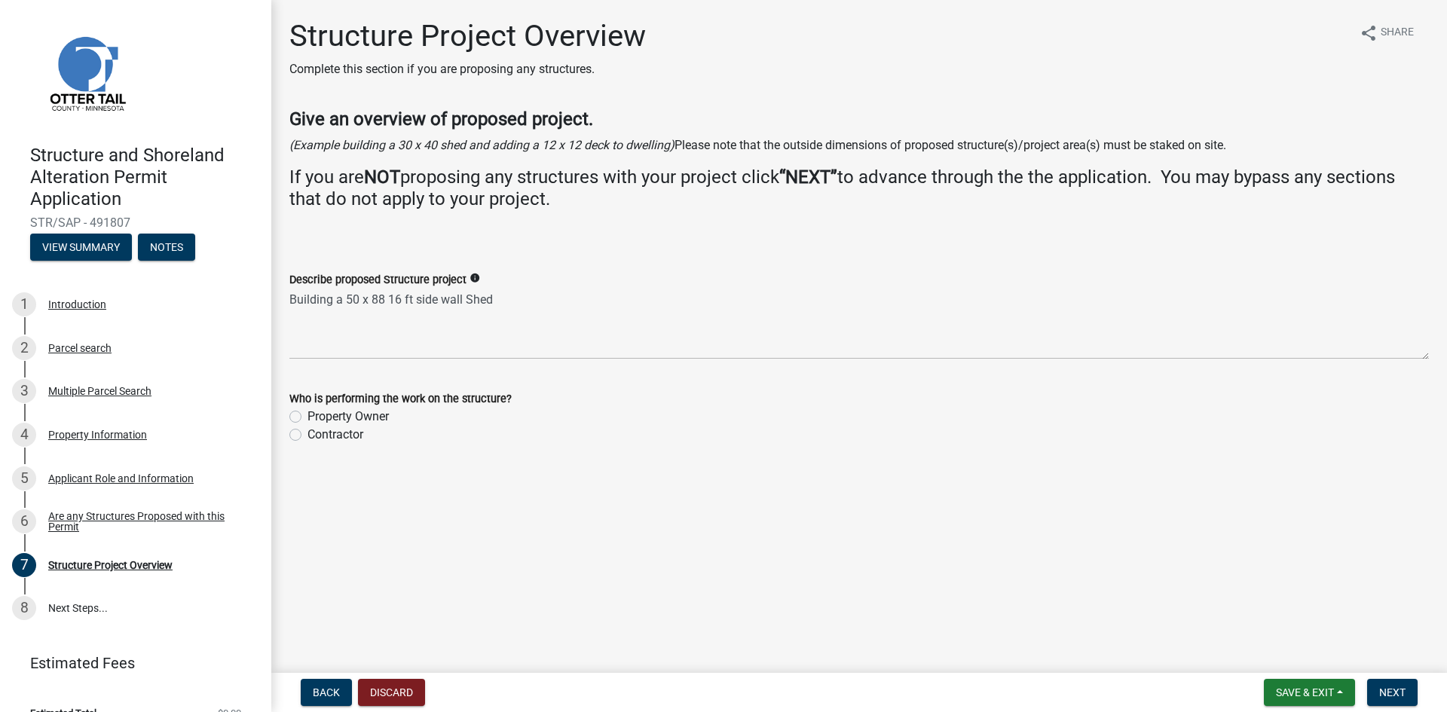
click at [346, 432] on label "Contractor" at bounding box center [335, 435] width 56 height 18
click at [317, 432] on input "Contractor" at bounding box center [312, 431] width 10 height 10
radio input "true"
click at [1397, 692] on span "Next" at bounding box center [1392, 693] width 26 height 12
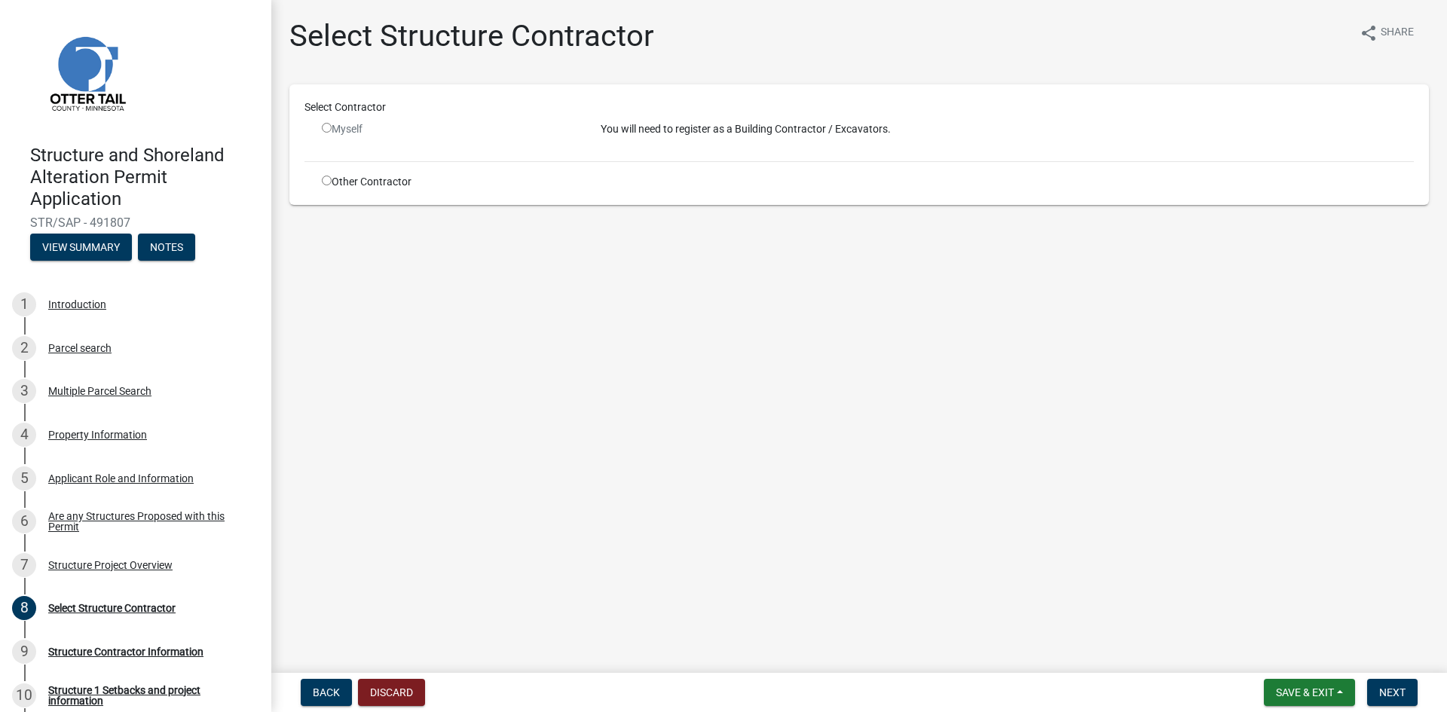
click at [330, 177] on input "radio" at bounding box center [327, 181] width 10 height 10
radio input "true"
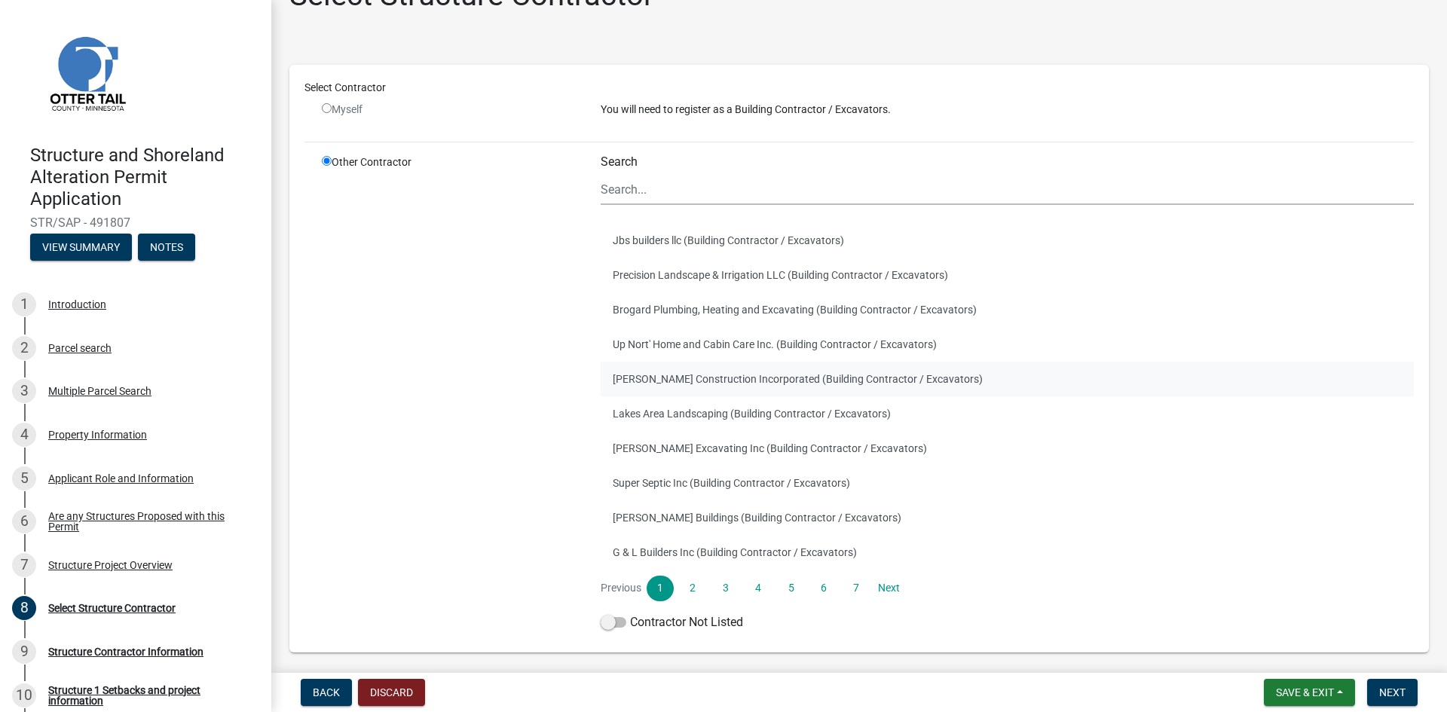
scroll to position [75, 0]
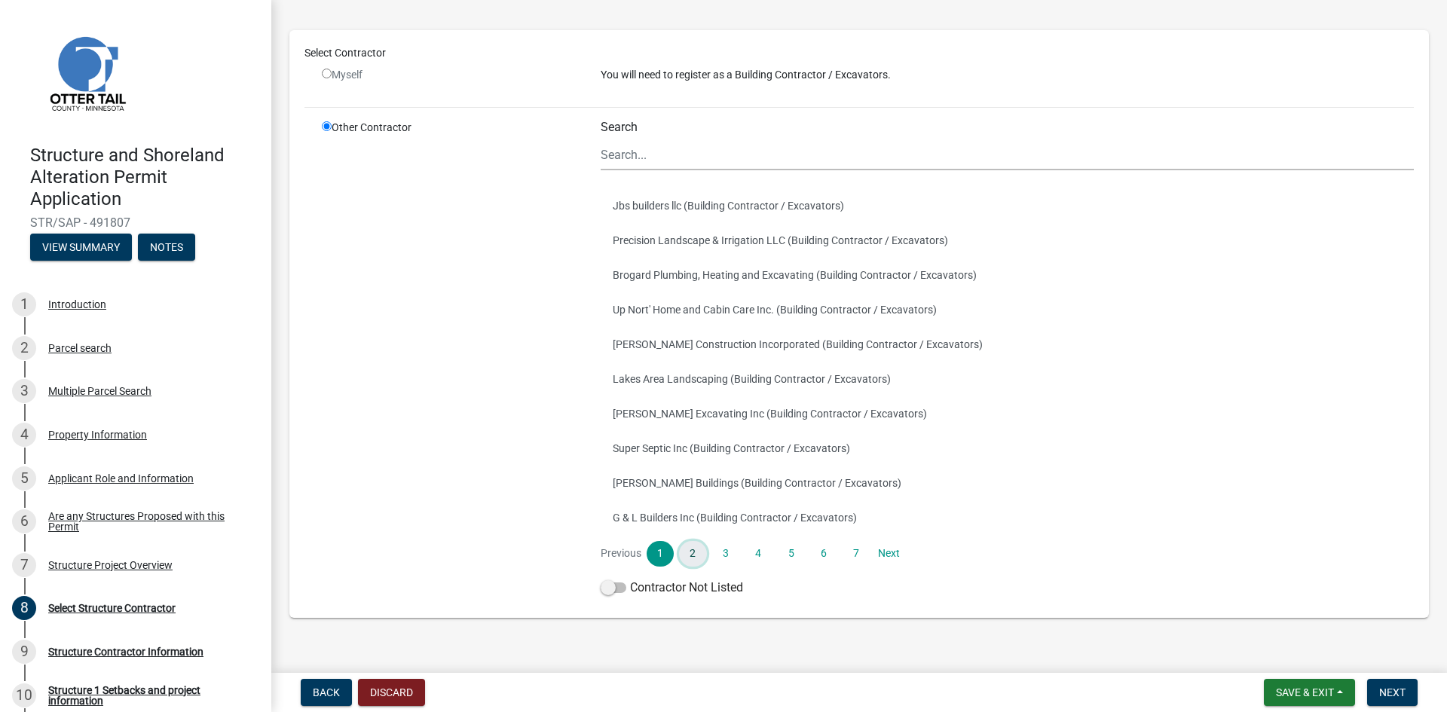
click at [688, 548] on link "2" at bounding box center [692, 554] width 27 height 26
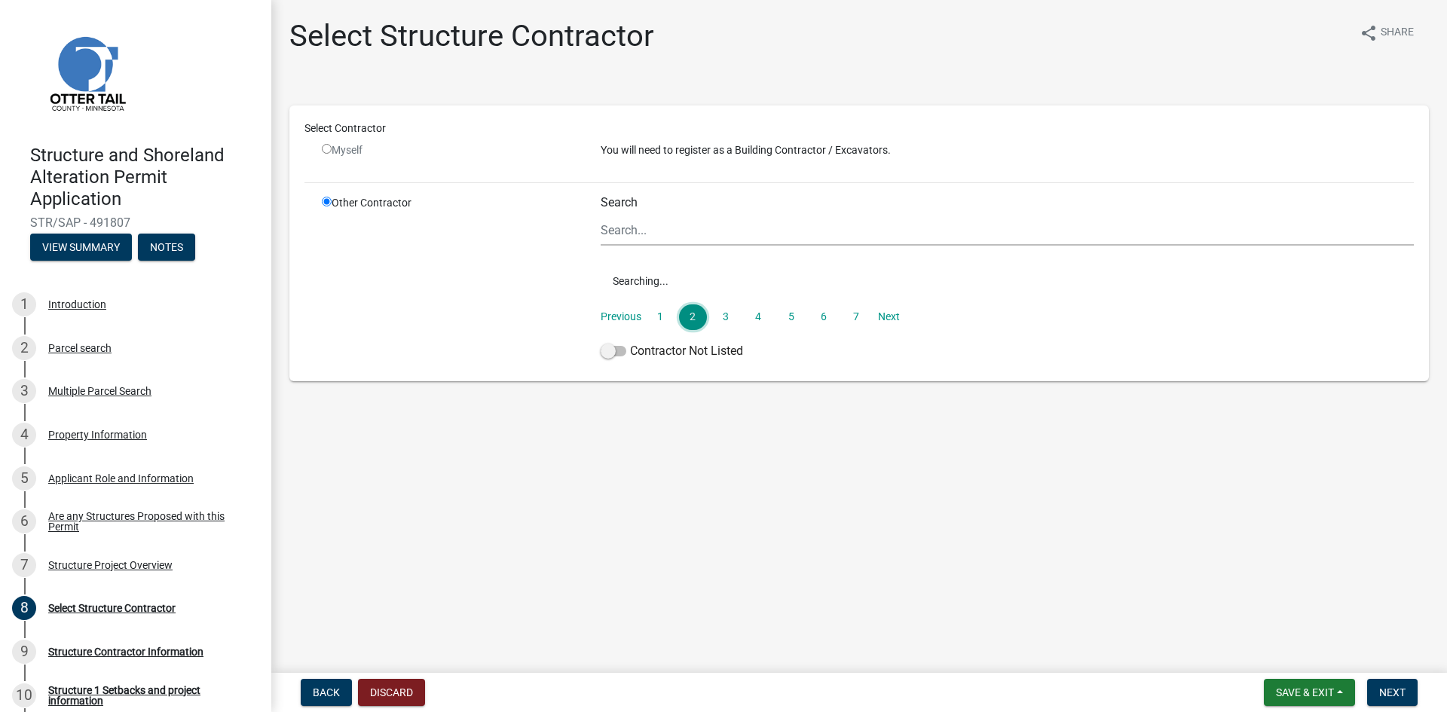
scroll to position [0, 0]
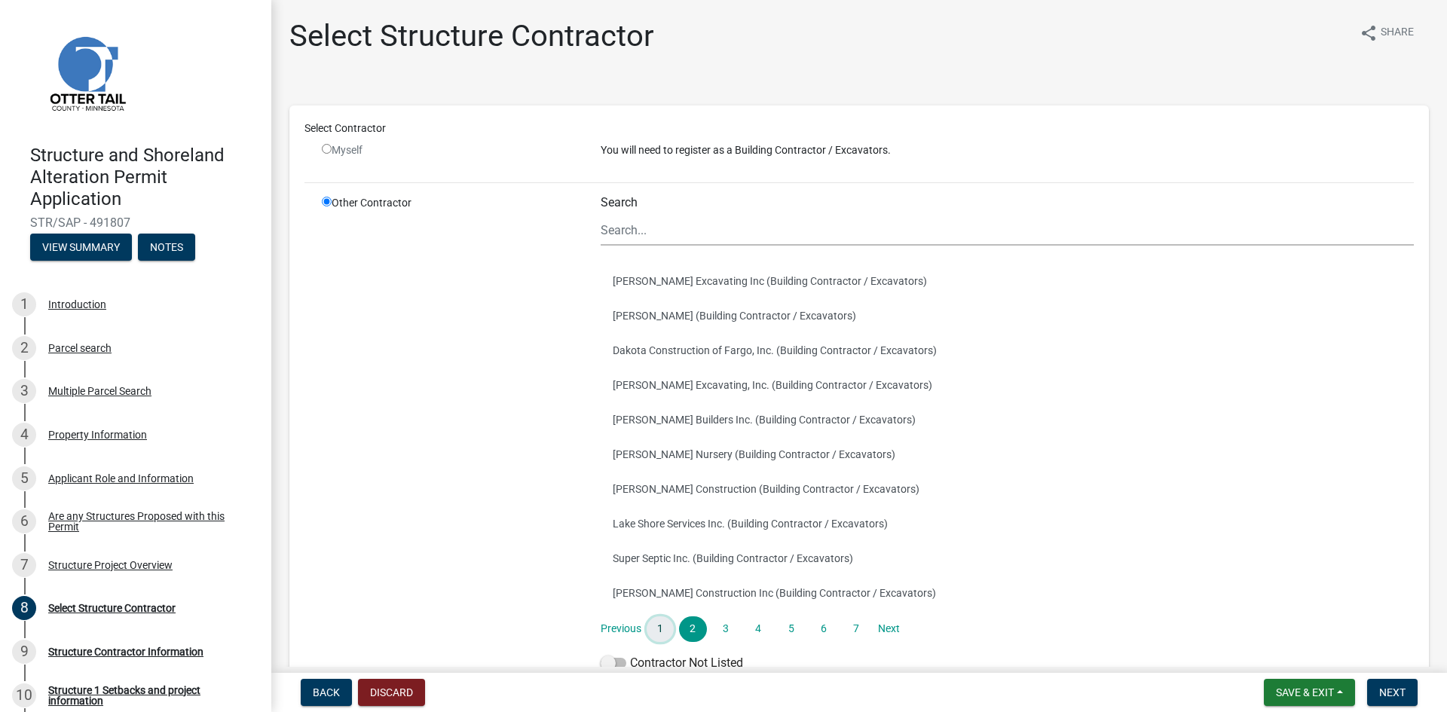
click at [654, 635] on link "1" at bounding box center [660, 630] width 27 height 26
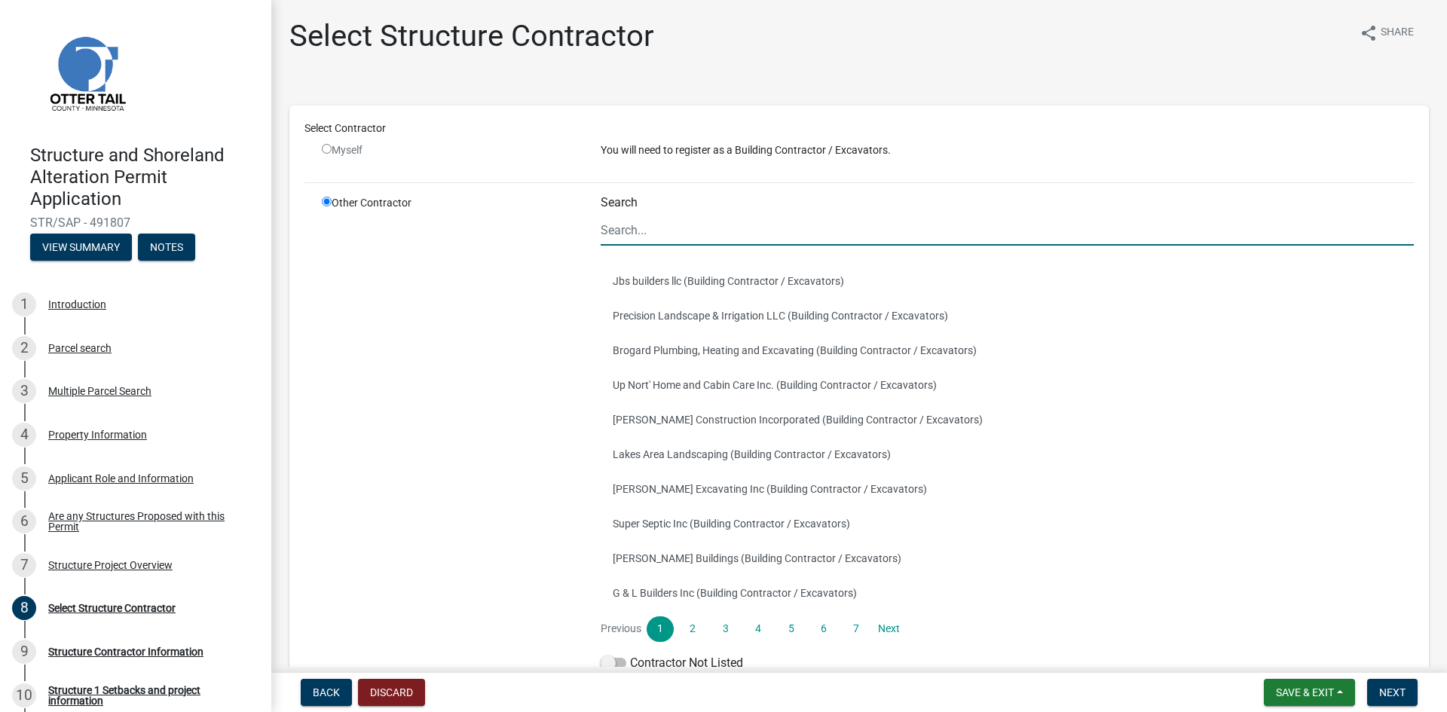
click at [844, 230] on input "Search" at bounding box center [1007, 230] width 813 height 31
click at [690, 625] on link "2" at bounding box center [692, 630] width 27 height 26
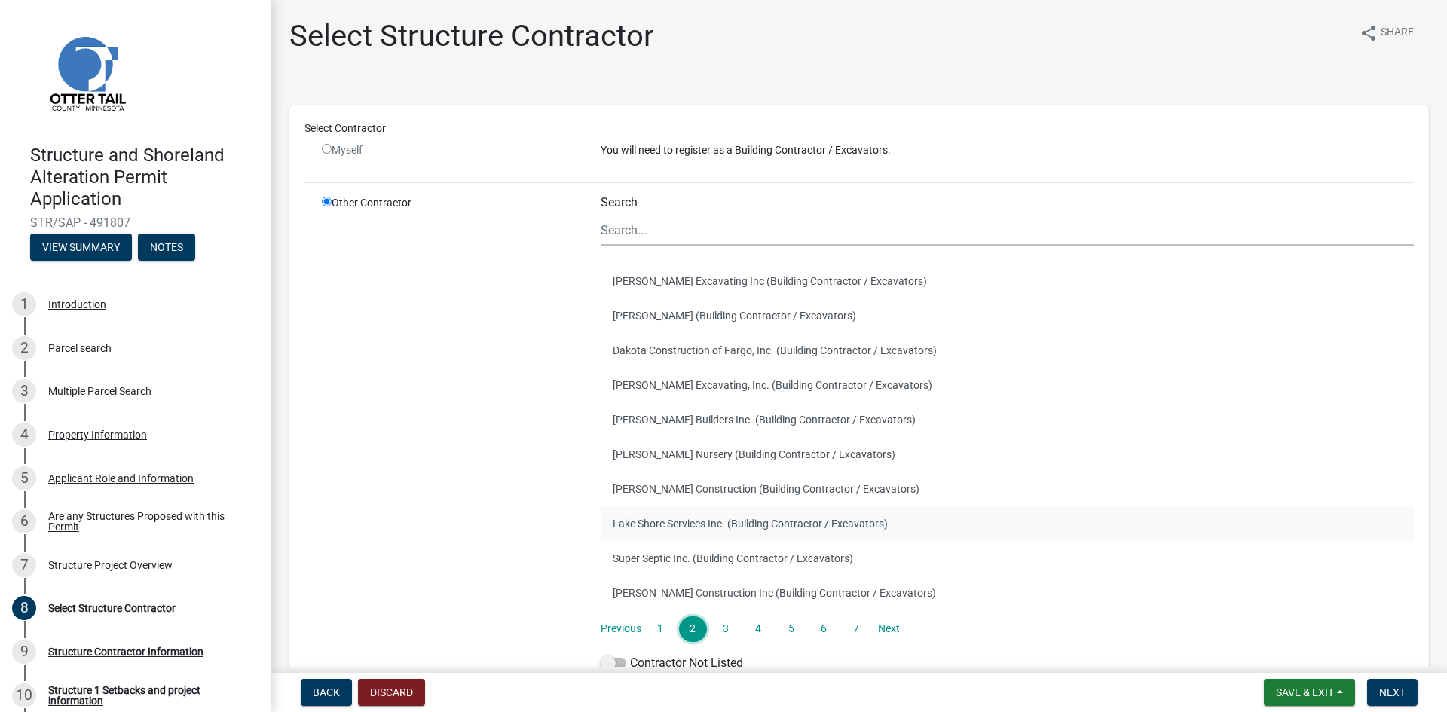
scroll to position [75, 0]
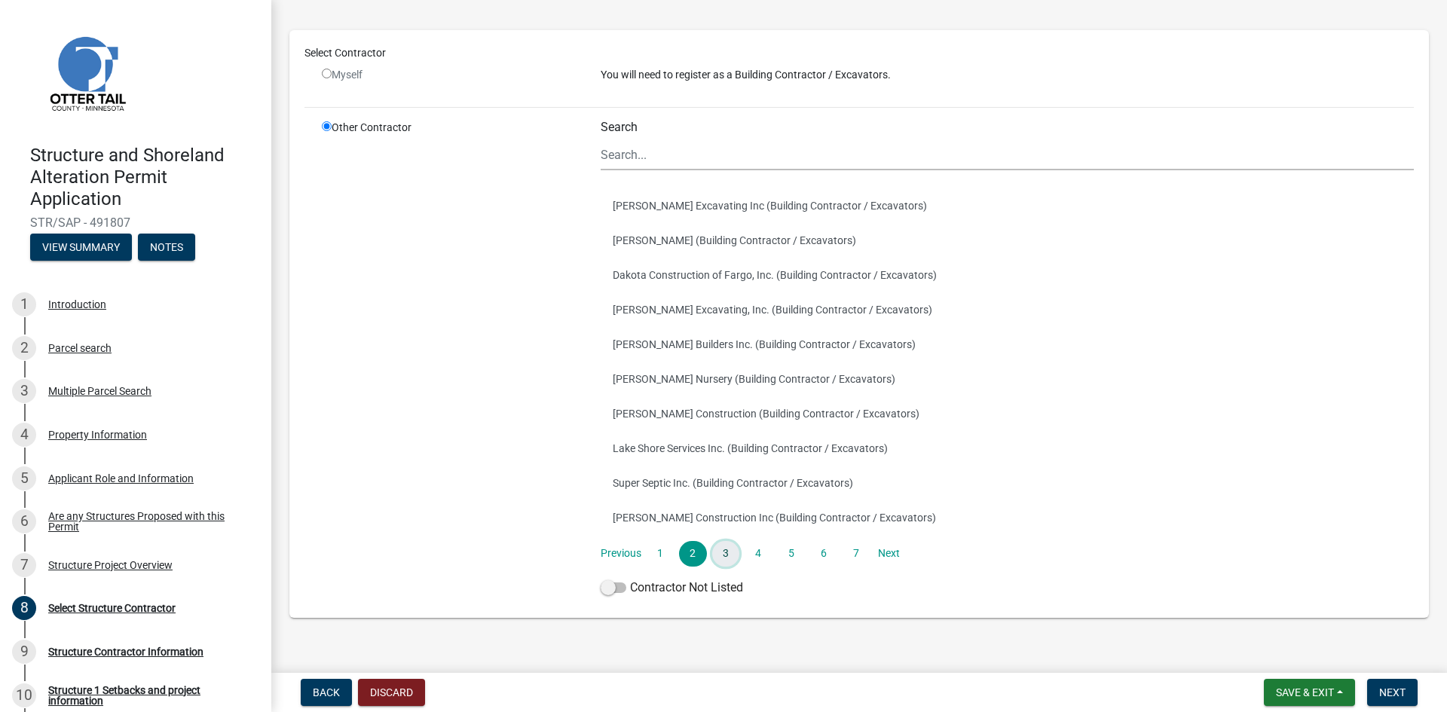
click at [725, 563] on link "3" at bounding box center [725, 554] width 27 height 26
click at [759, 560] on link "4" at bounding box center [758, 554] width 27 height 26
click at [783, 553] on link "5" at bounding box center [790, 554] width 27 height 26
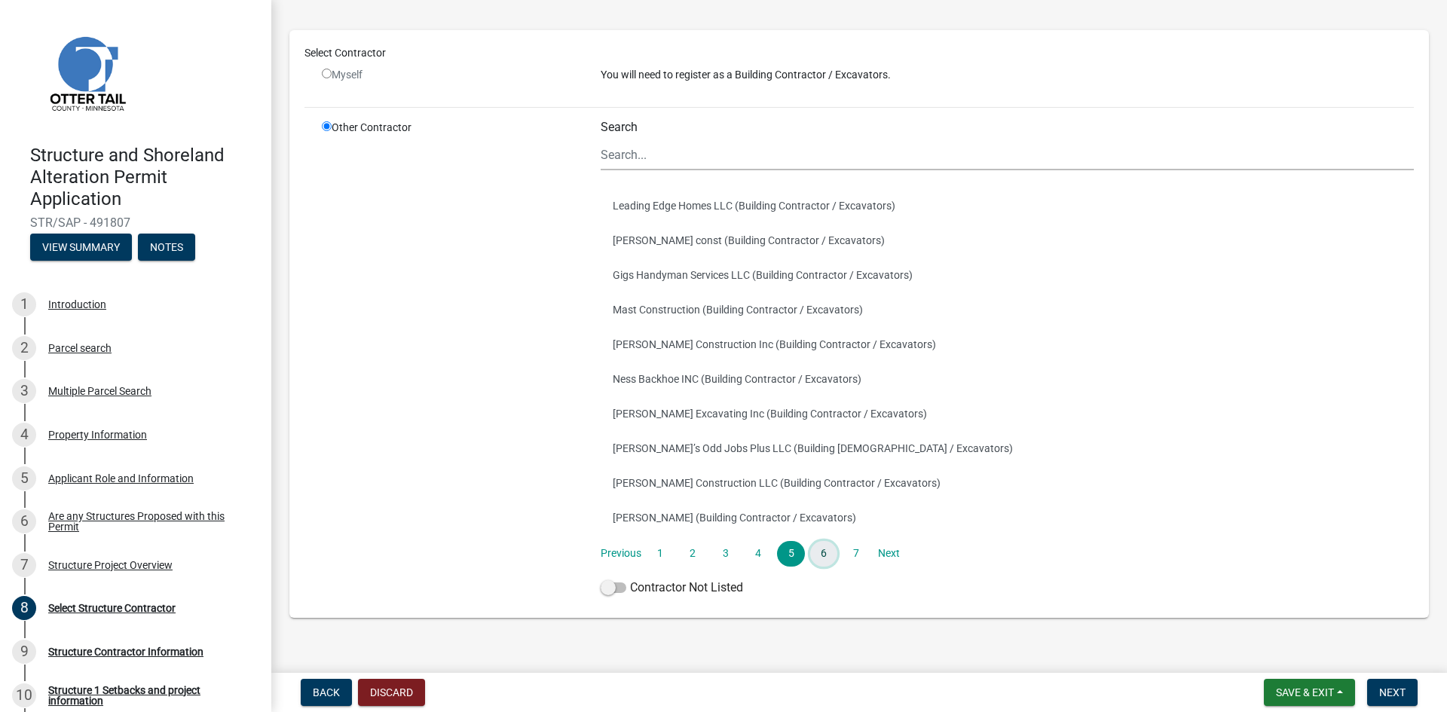
click at [818, 552] on link "6" at bounding box center [823, 554] width 27 height 26
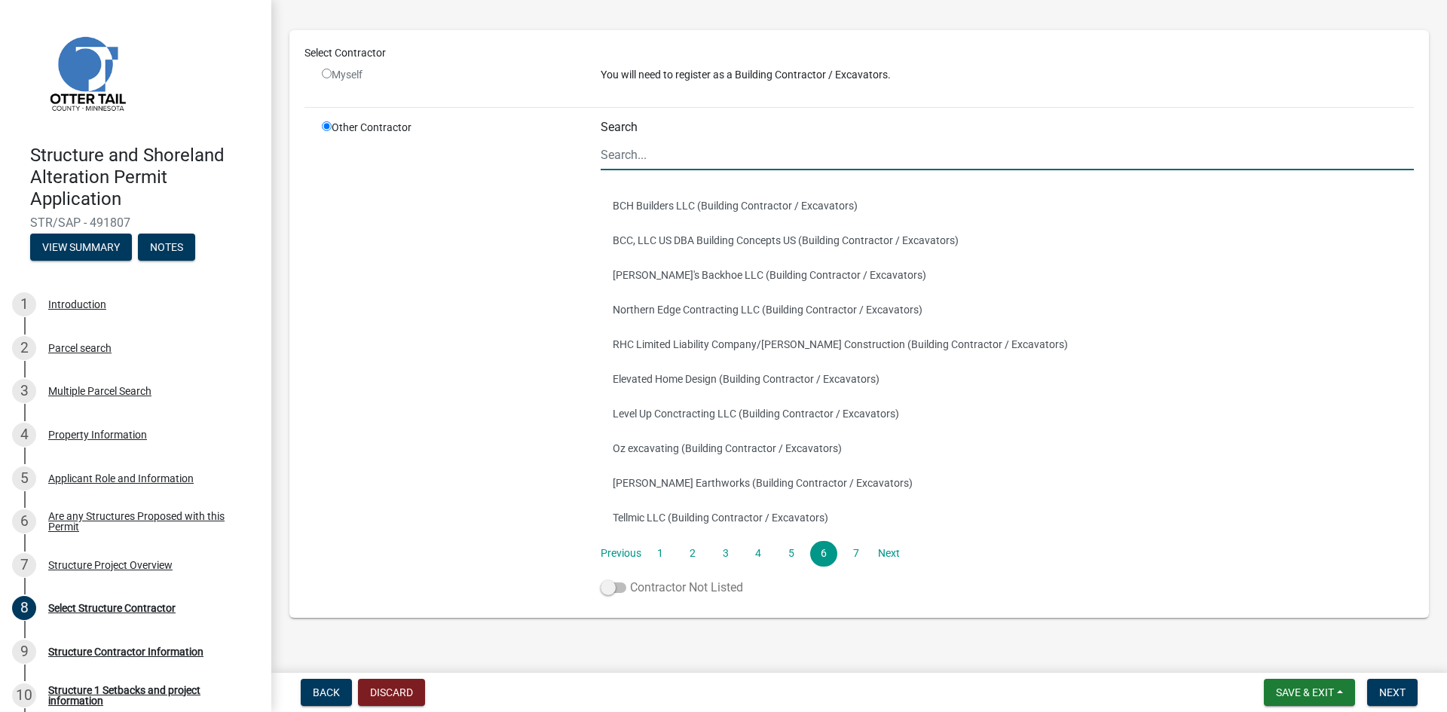
click at [611, 586] on span at bounding box center [614, 588] width 26 height 11
click at [630, 579] on input "Contractor Not Listed" at bounding box center [630, 579] width 0 height 0
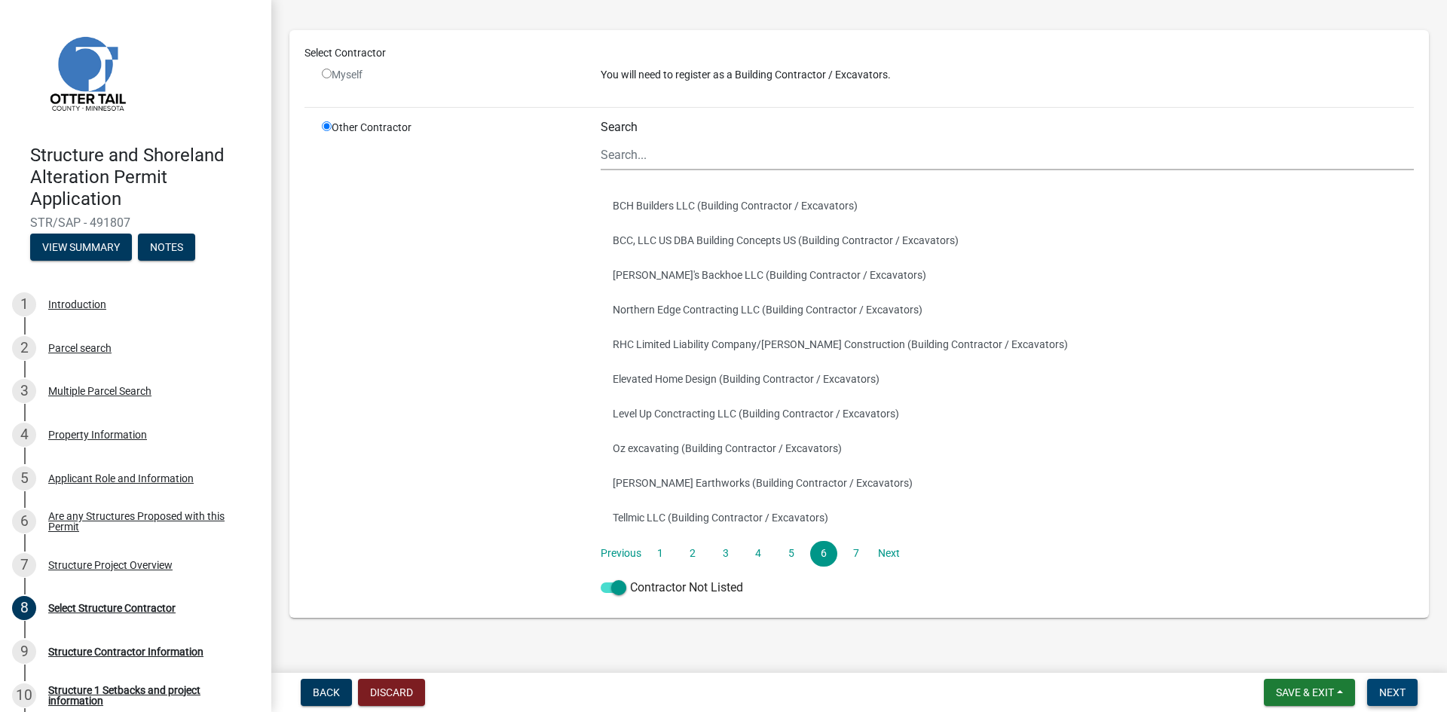
click at [1397, 687] on span "Next" at bounding box center [1392, 693] width 26 height 12
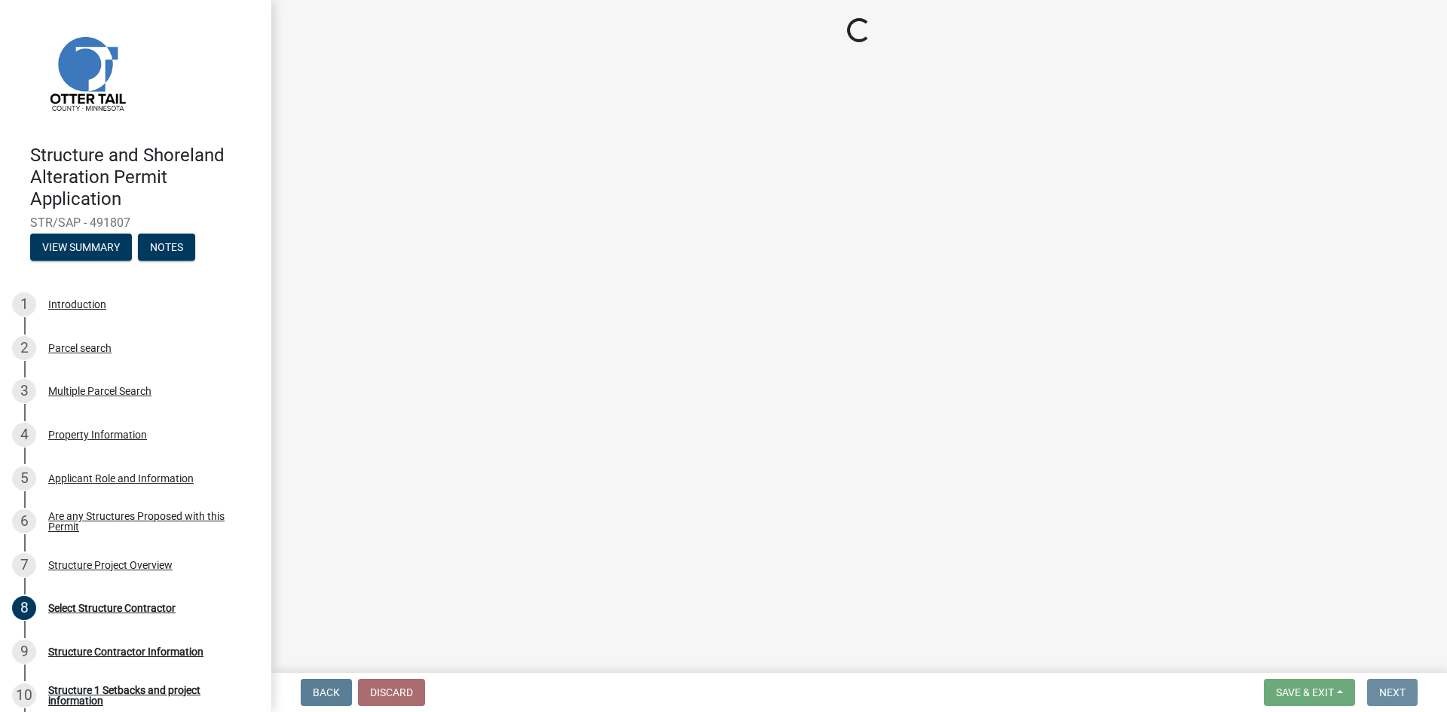
scroll to position [0, 0]
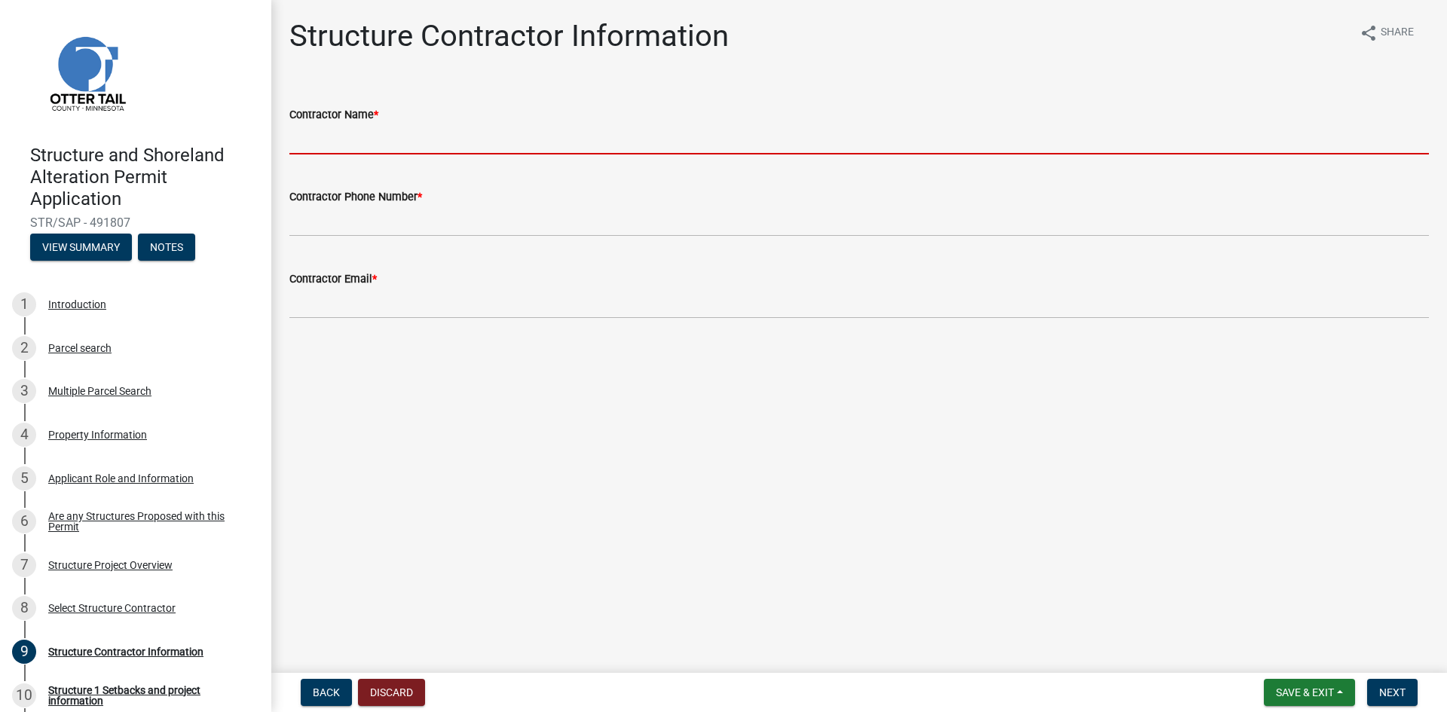
click at [361, 141] on input "Contractor Name *" at bounding box center [859, 139] width 1140 height 31
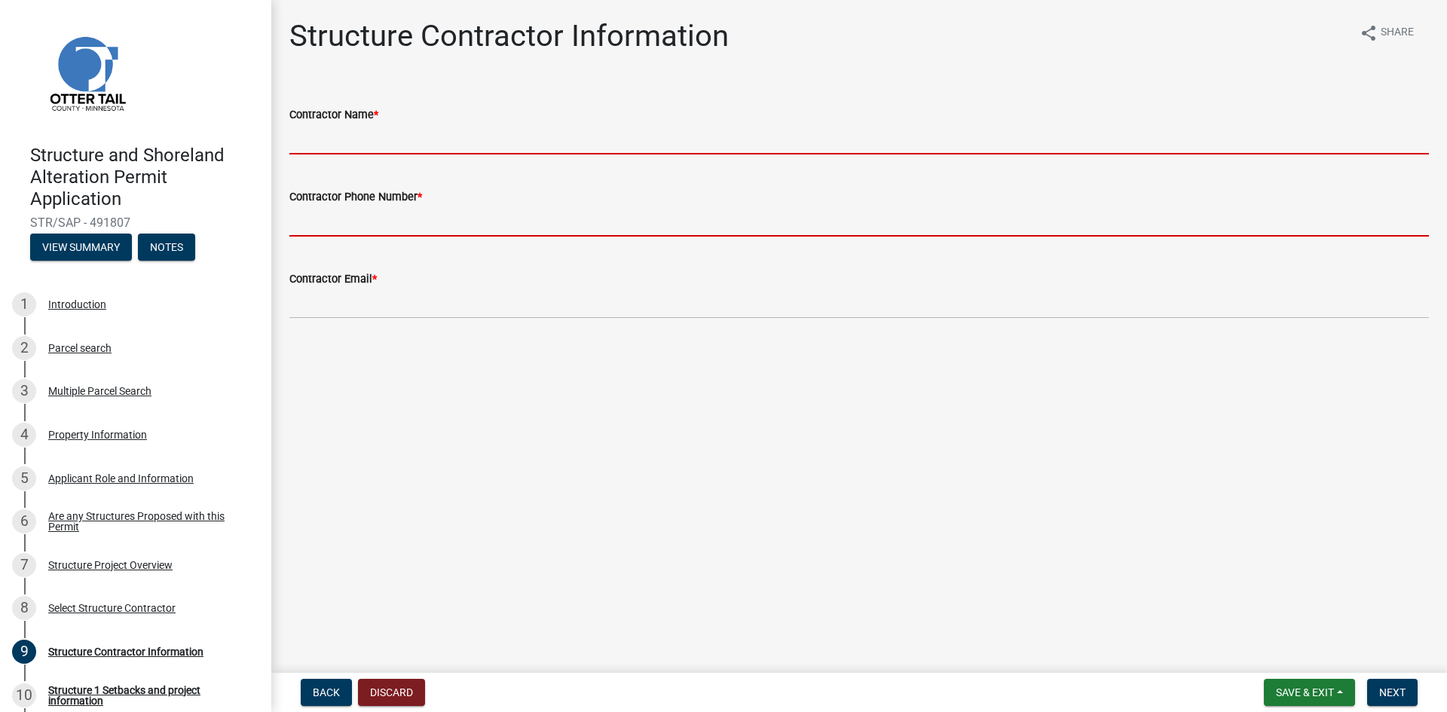
click at [342, 206] on form "Contractor Phone Number *" at bounding box center [859, 212] width 1140 height 49
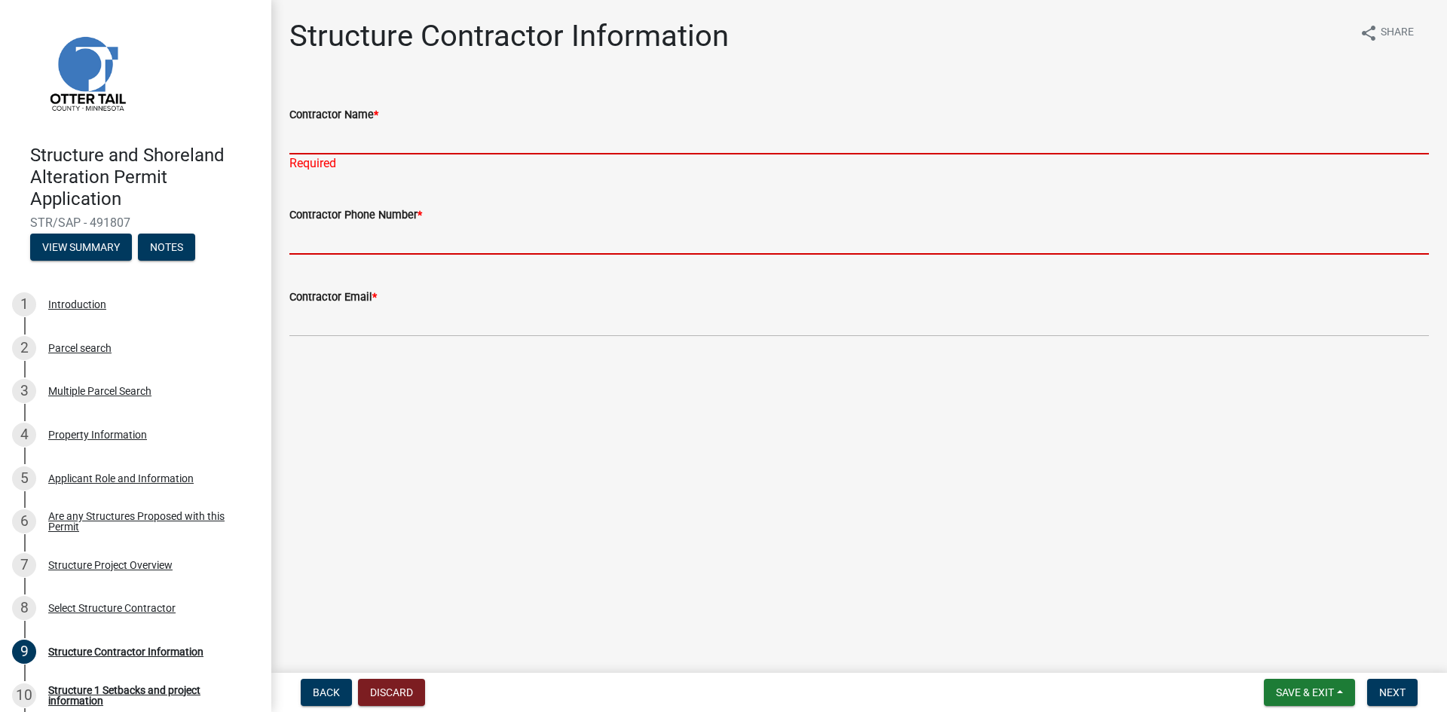
click at [397, 148] on input "Contractor Name *" at bounding box center [859, 139] width 1140 height 31
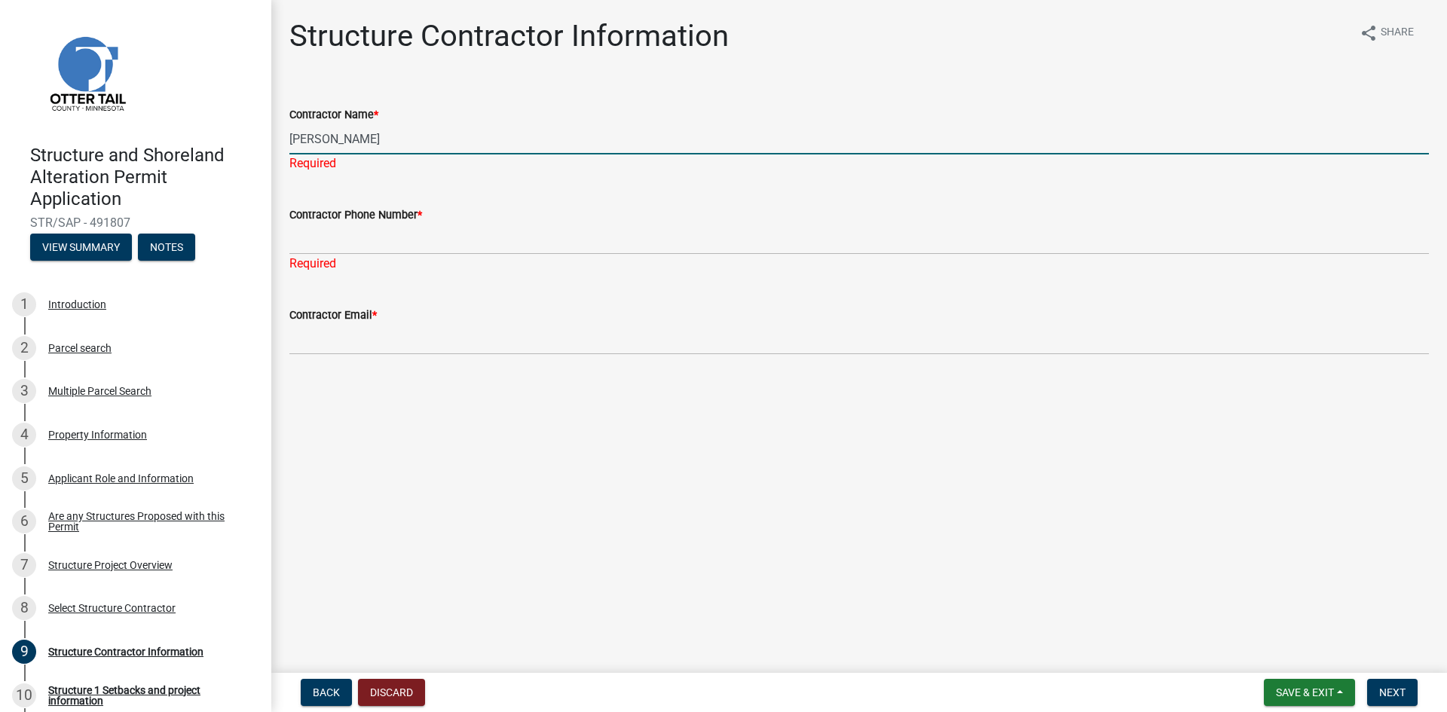
type input "Douglas Kloss"
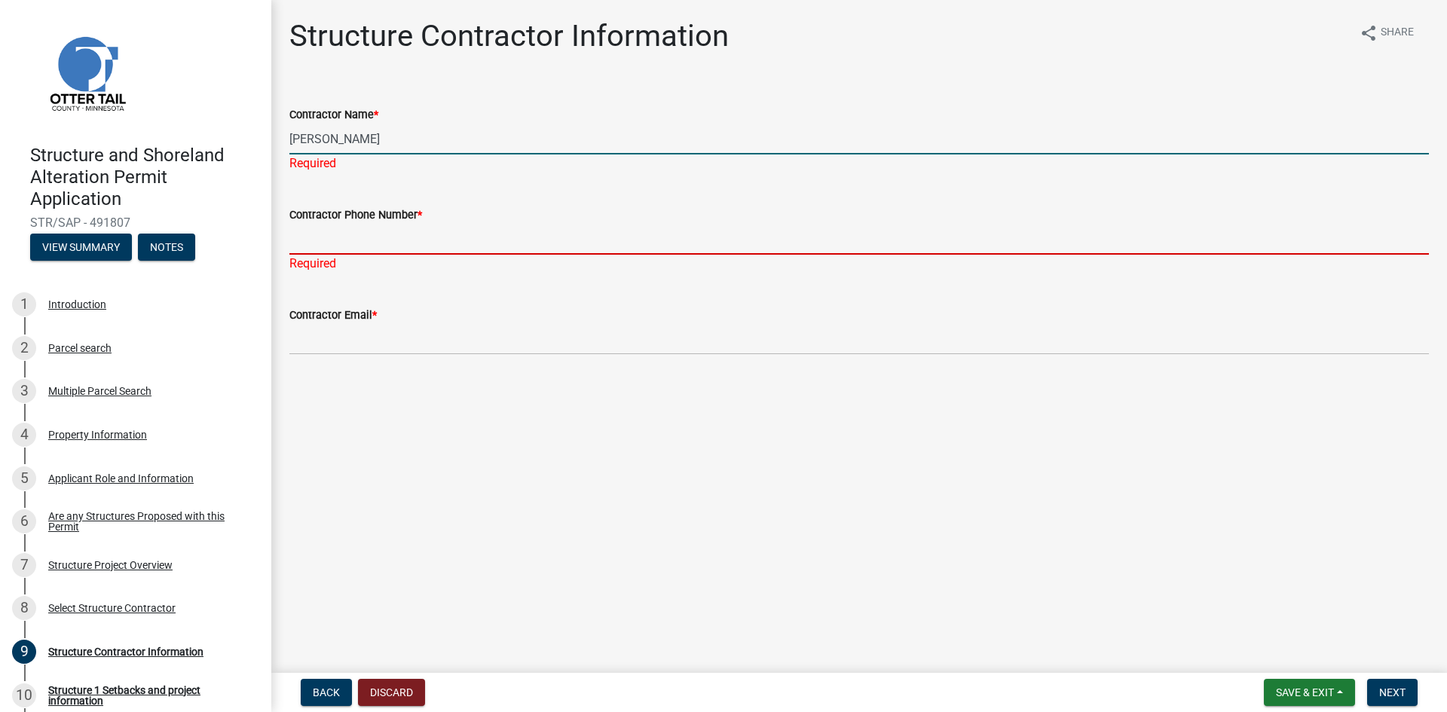
click at [374, 235] on input "Contractor Phone Number *" at bounding box center [859, 239] width 1140 height 31
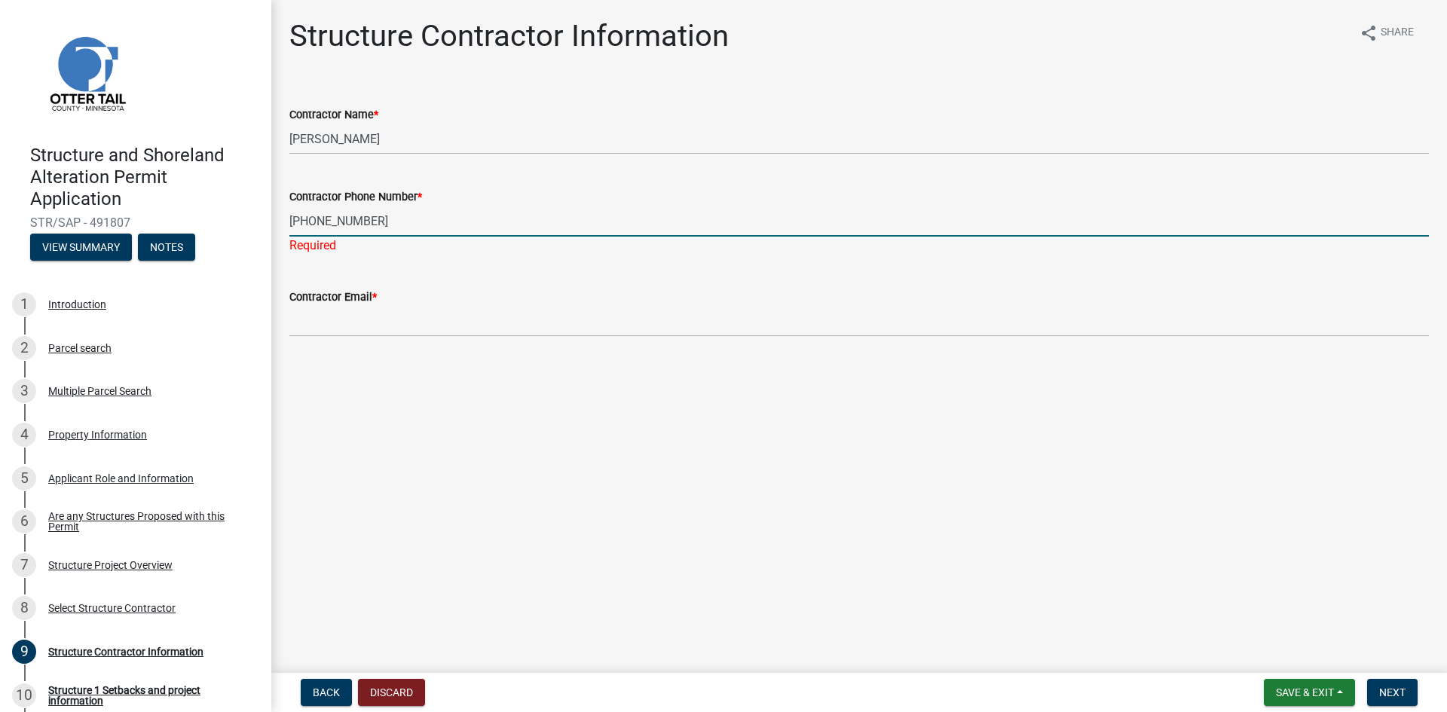
type input "320-630-7099"
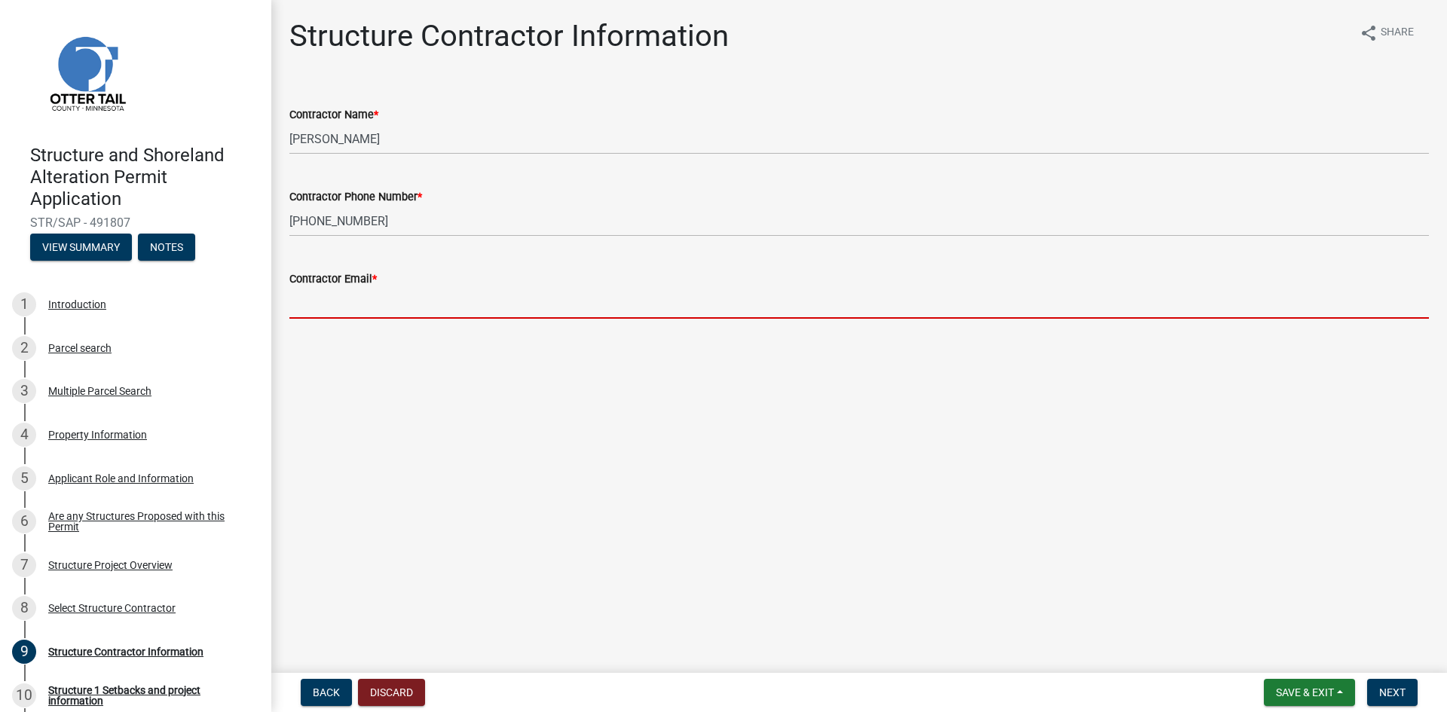
click at [369, 319] on wm-data-entity-input "Contractor Email *" at bounding box center [859, 290] width 1140 height 82
type input "n/a@gmail.com"
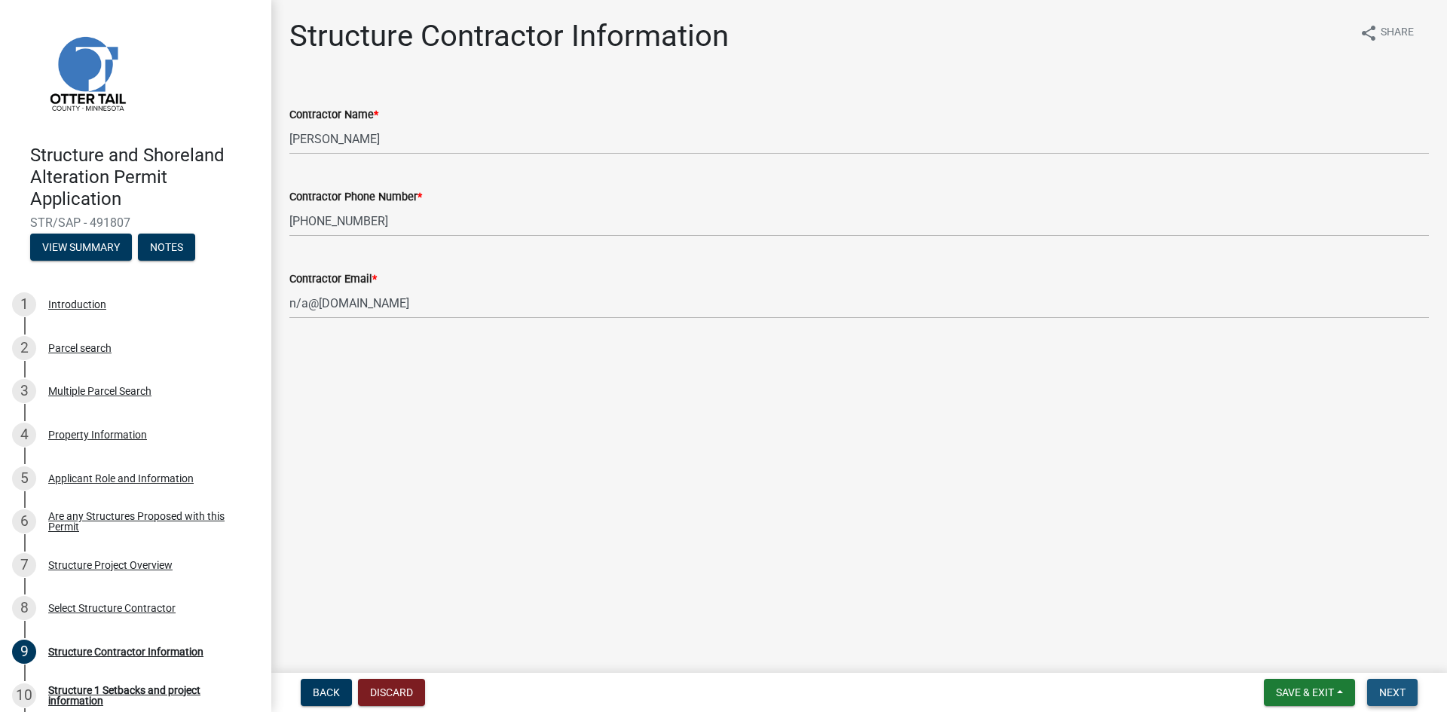
click at [1388, 690] on span "Next" at bounding box center [1392, 693] width 26 height 12
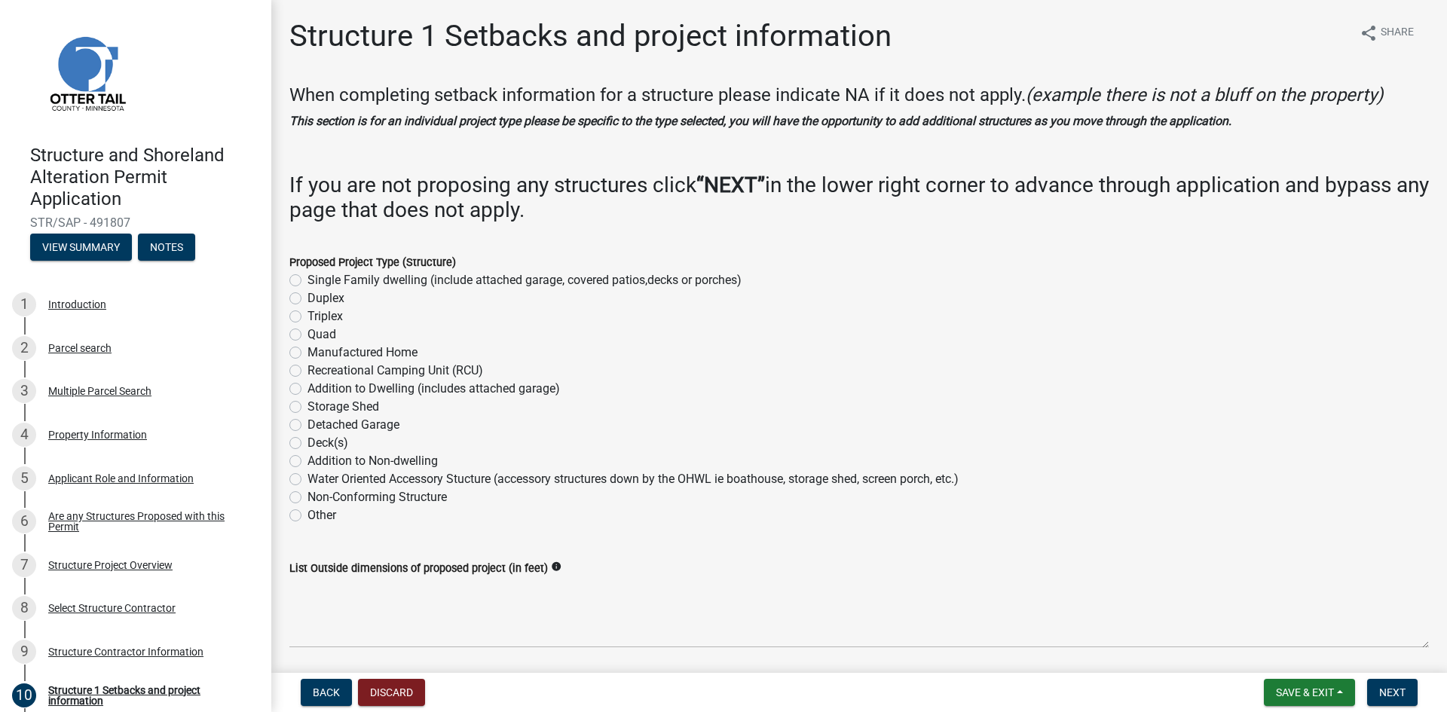
click at [307, 405] on label "Storage Shed" at bounding box center [343, 407] width 72 height 18
click at [307, 405] on input "Storage Shed" at bounding box center [312, 403] width 10 height 10
radio input "true"
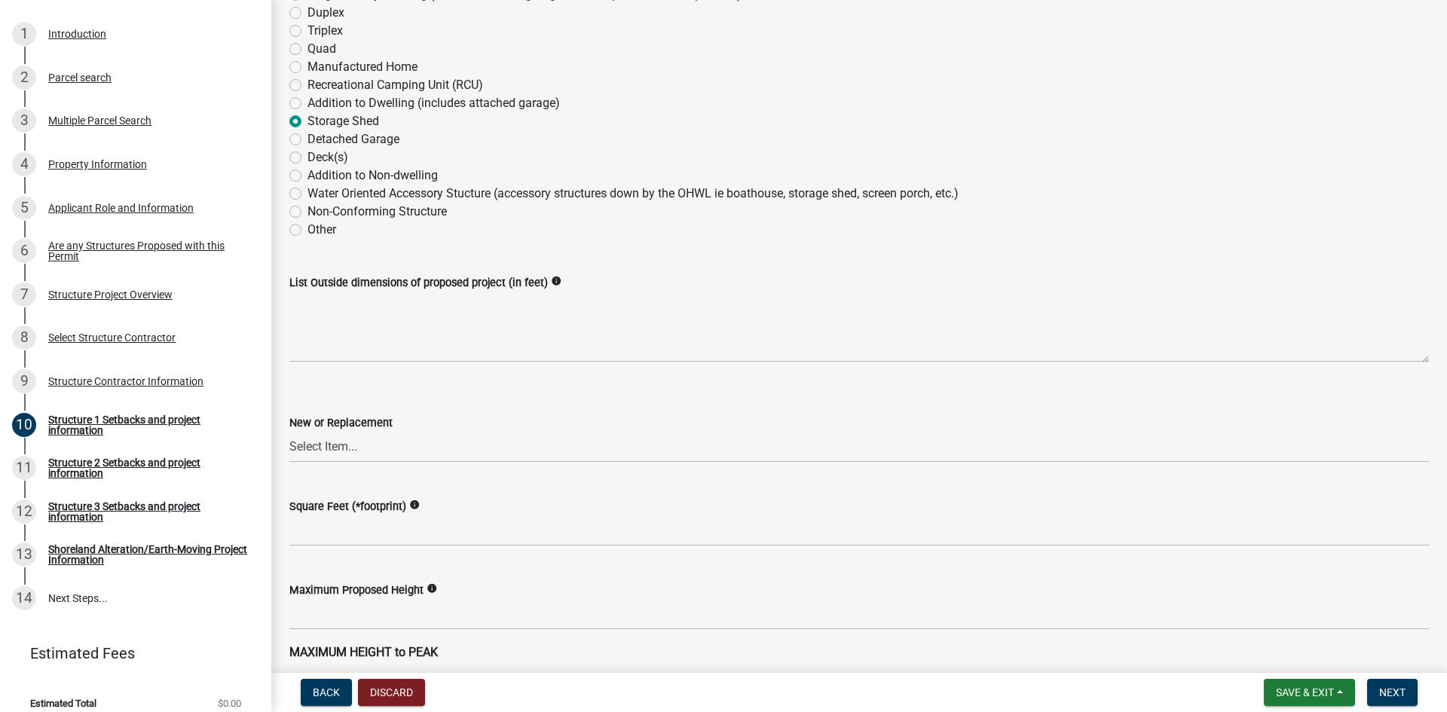
scroll to position [301, 0]
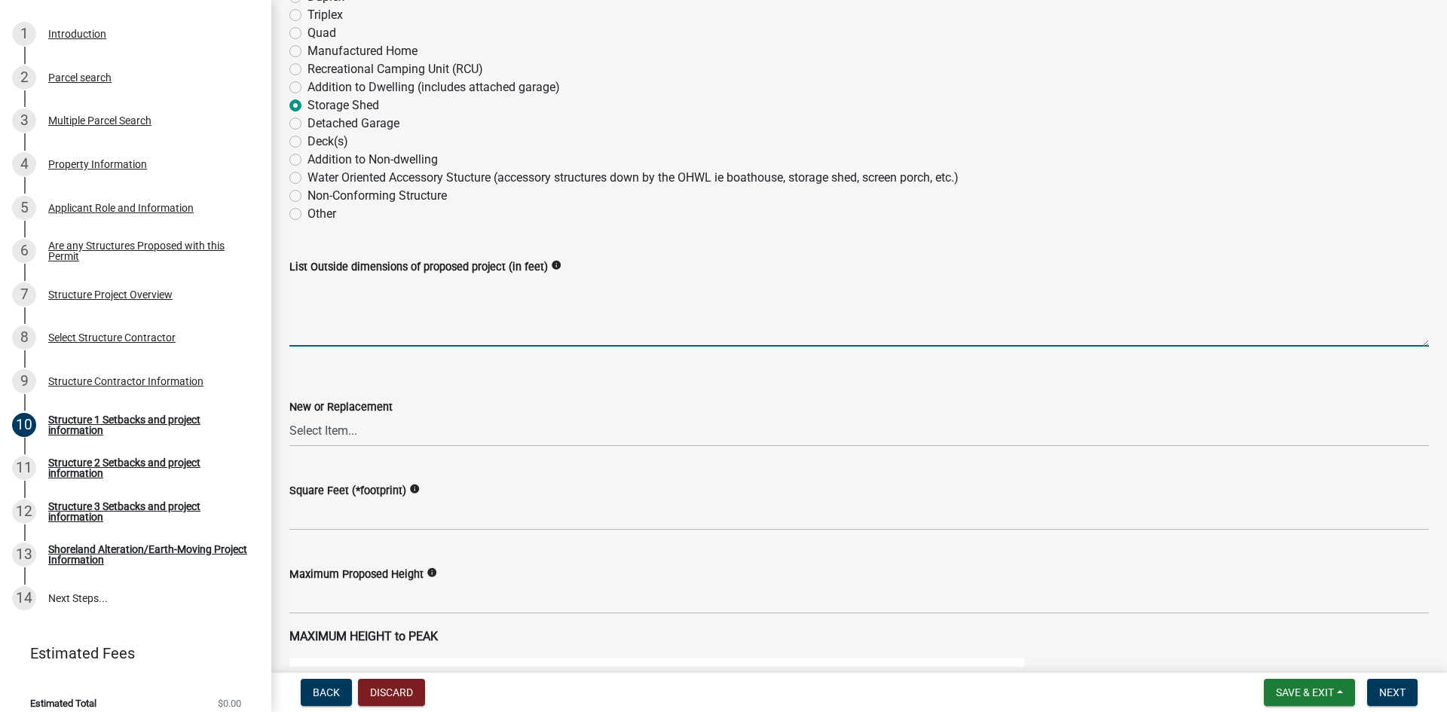
click at [368, 284] on textarea "List Outside dimensions of proposed project (in feet)" at bounding box center [859, 311] width 1140 height 71
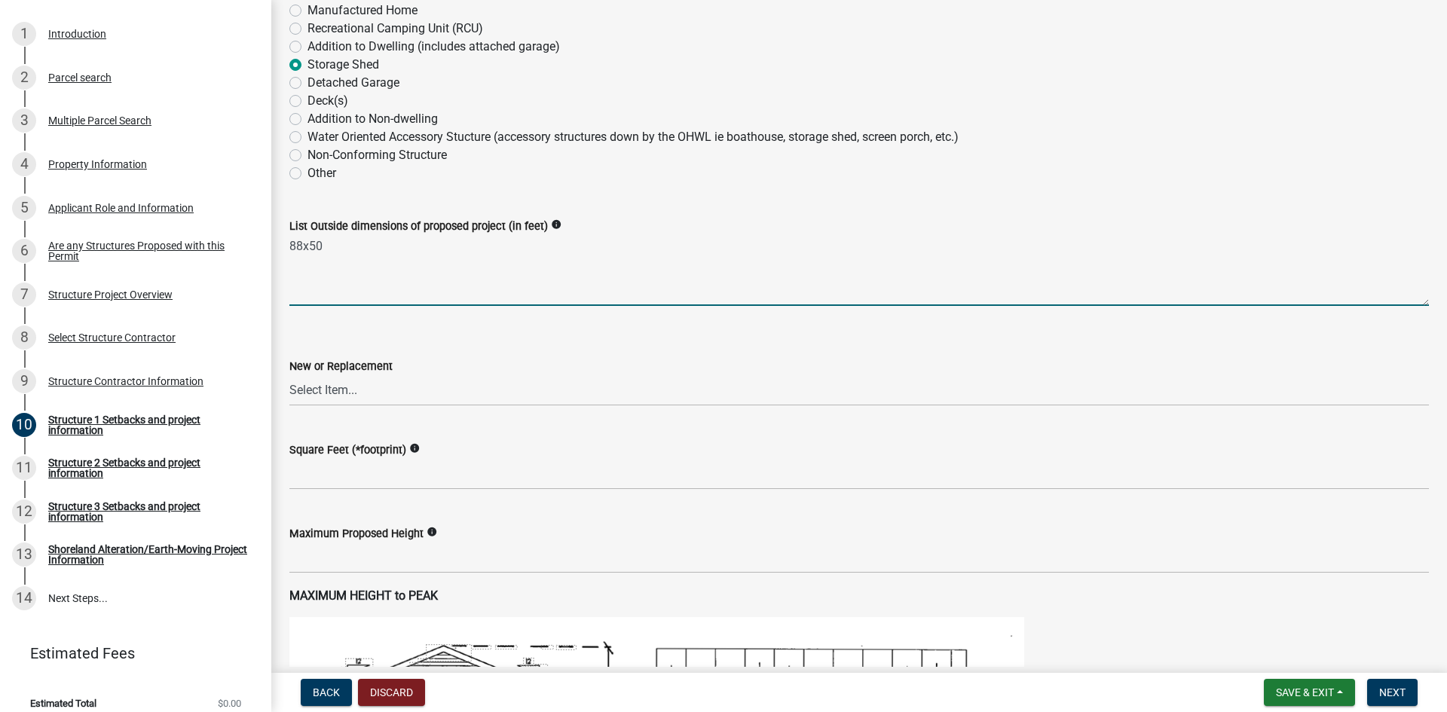
scroll to position [377, 0]
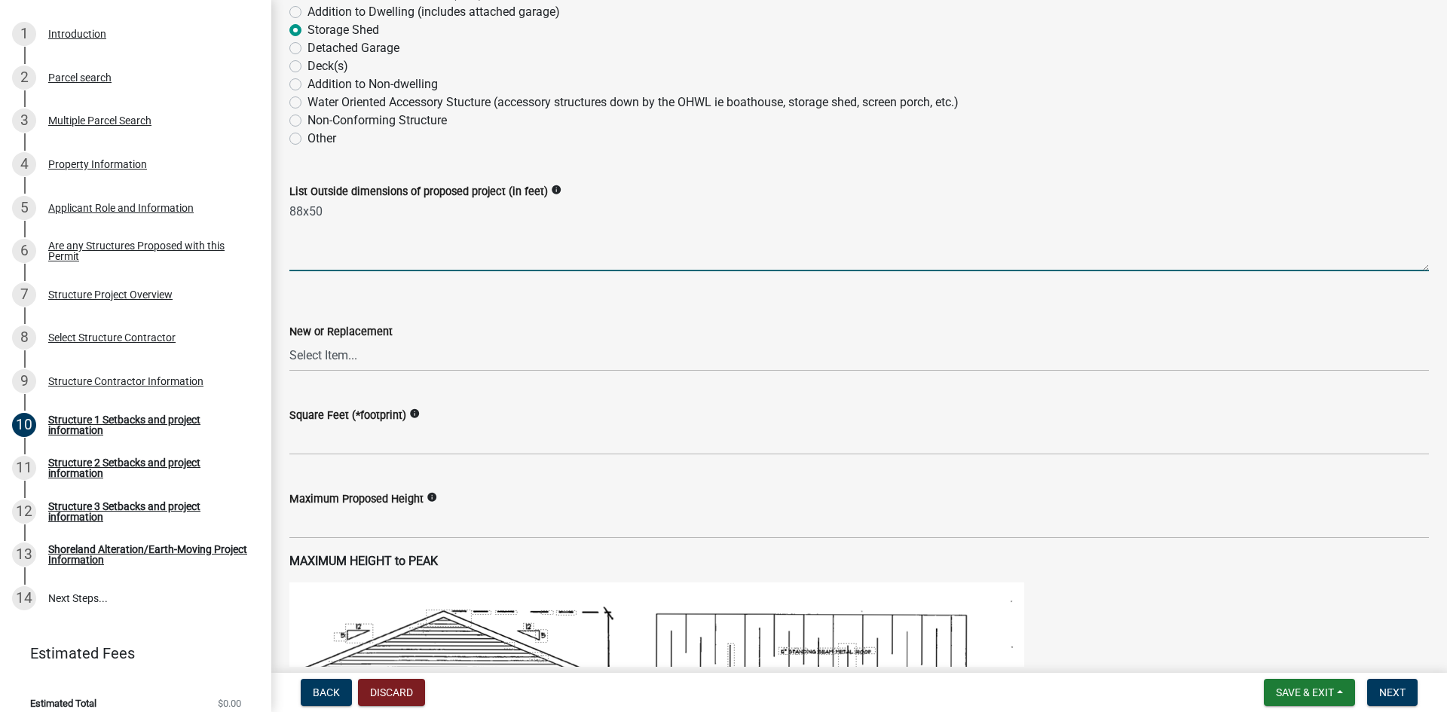
type textarea "88x50"
click at [340, 360] on select "Select Item... New Replacement" at bounding box center [859, 356] width 1140 height 31
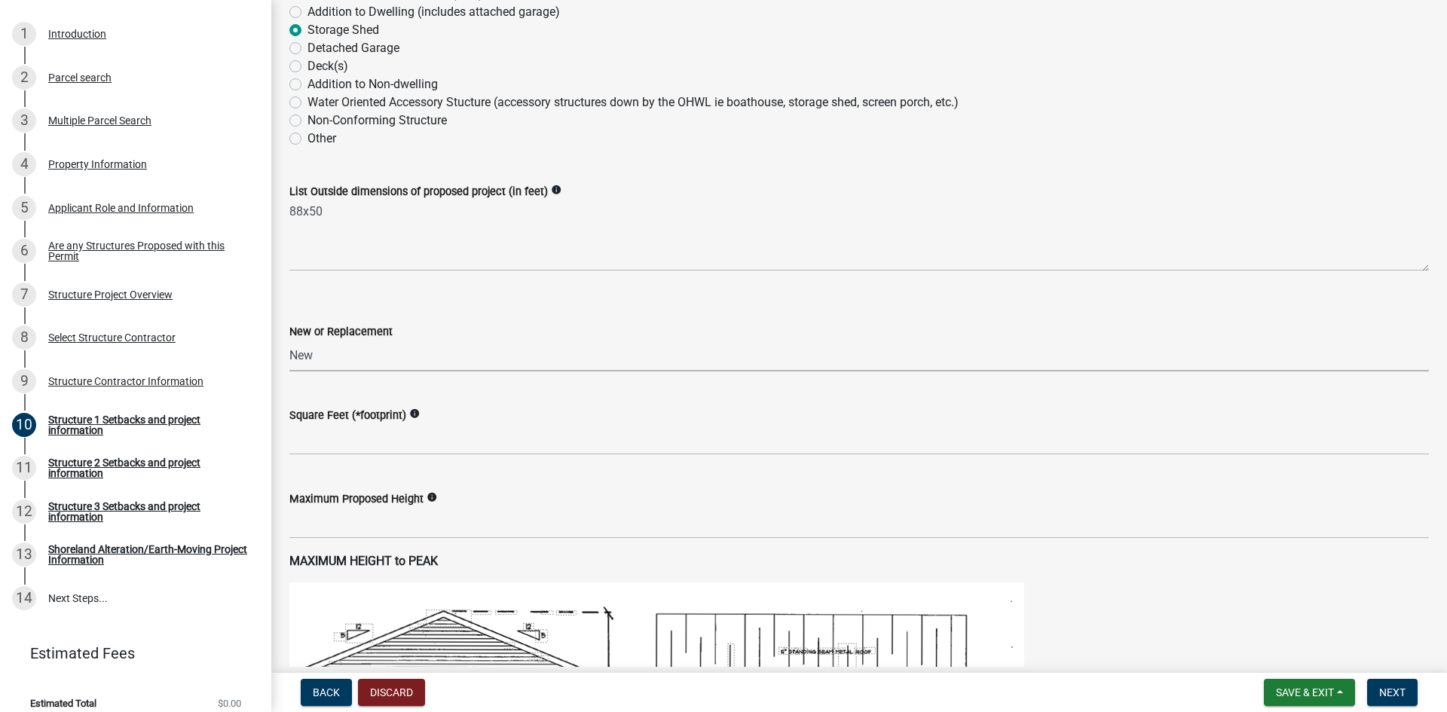
click at [289, 341] on select "Select Item... New Replacement" at bounding box center [859, 356] width 1140 height 31
select select "c185e313-3403-4239-bd61-bb563c58a77a"
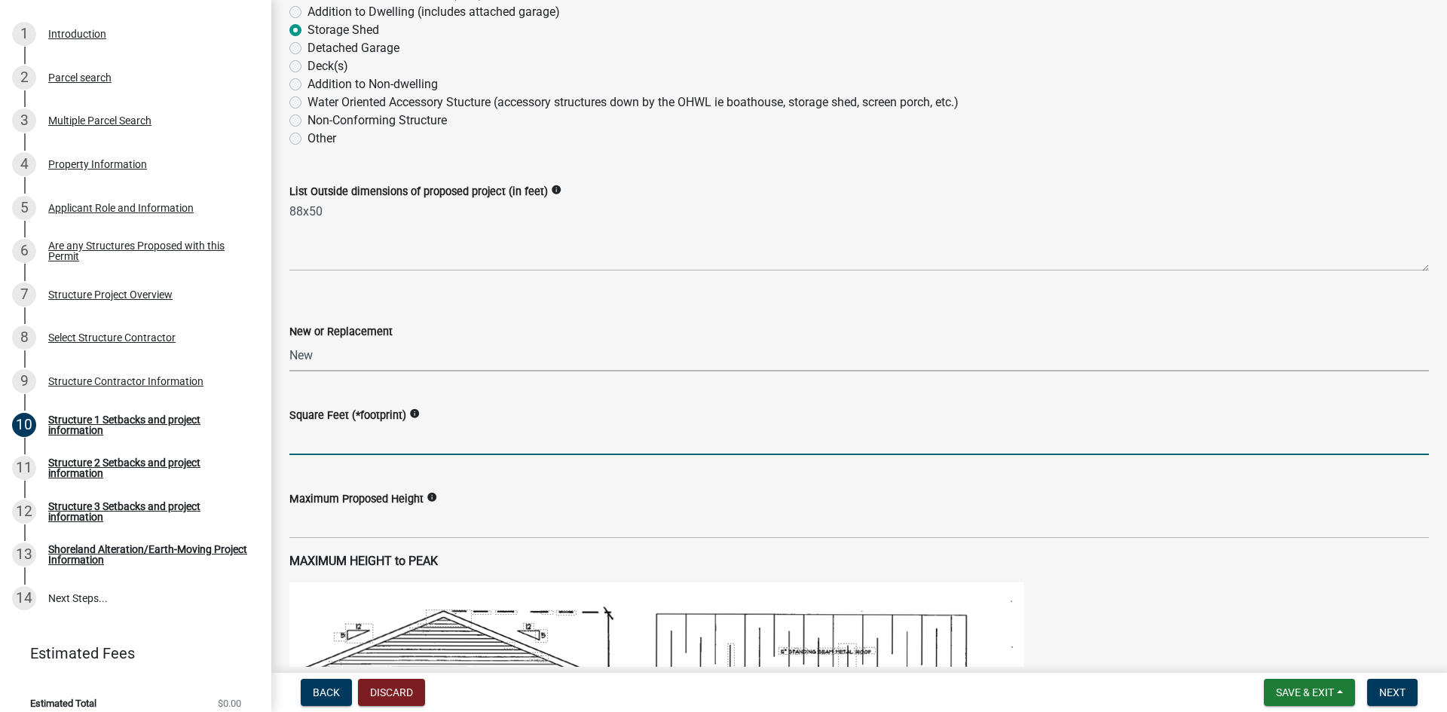
click at [331, 445] on input "text" at bounding box center [859, 439] width 1140 height 31
type input "4400"
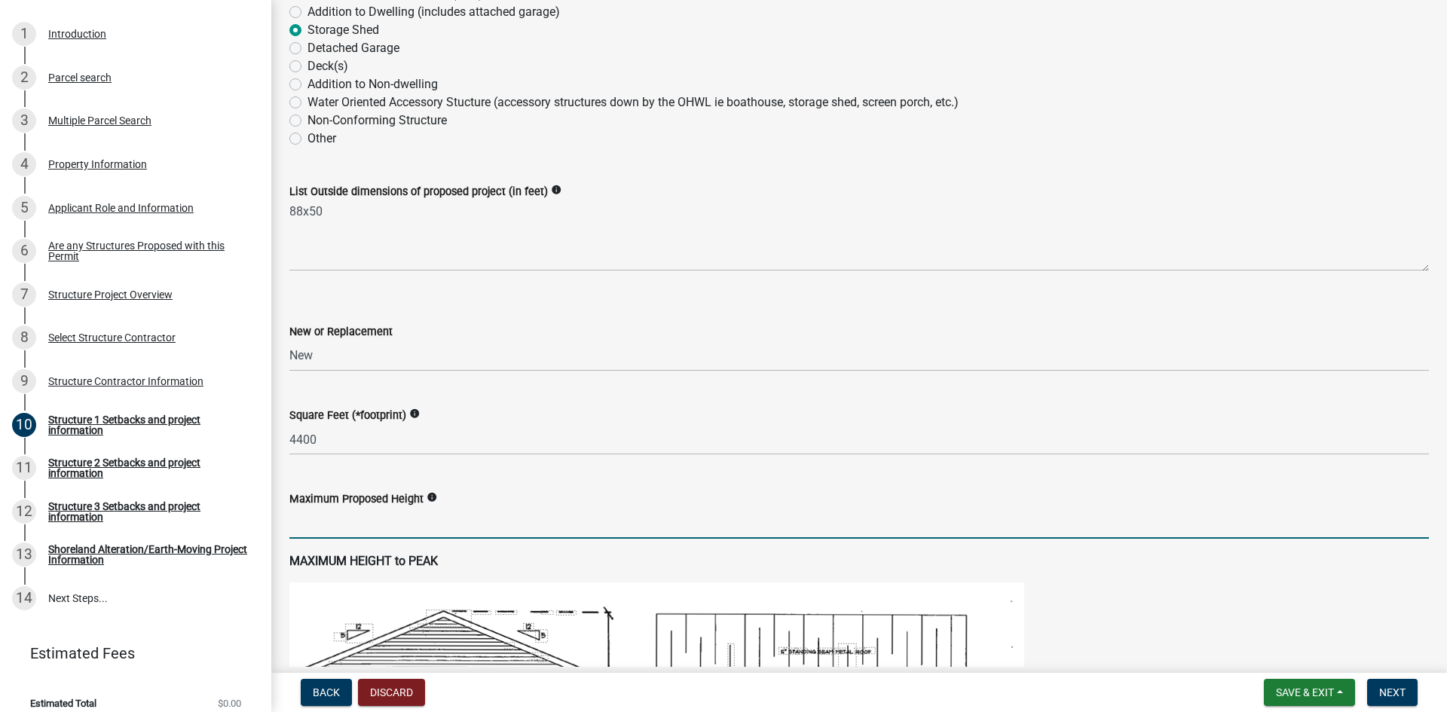
click at [311, 537] on input "text" at bounding box center [859, 523] width 1140 height 31
type input "16"
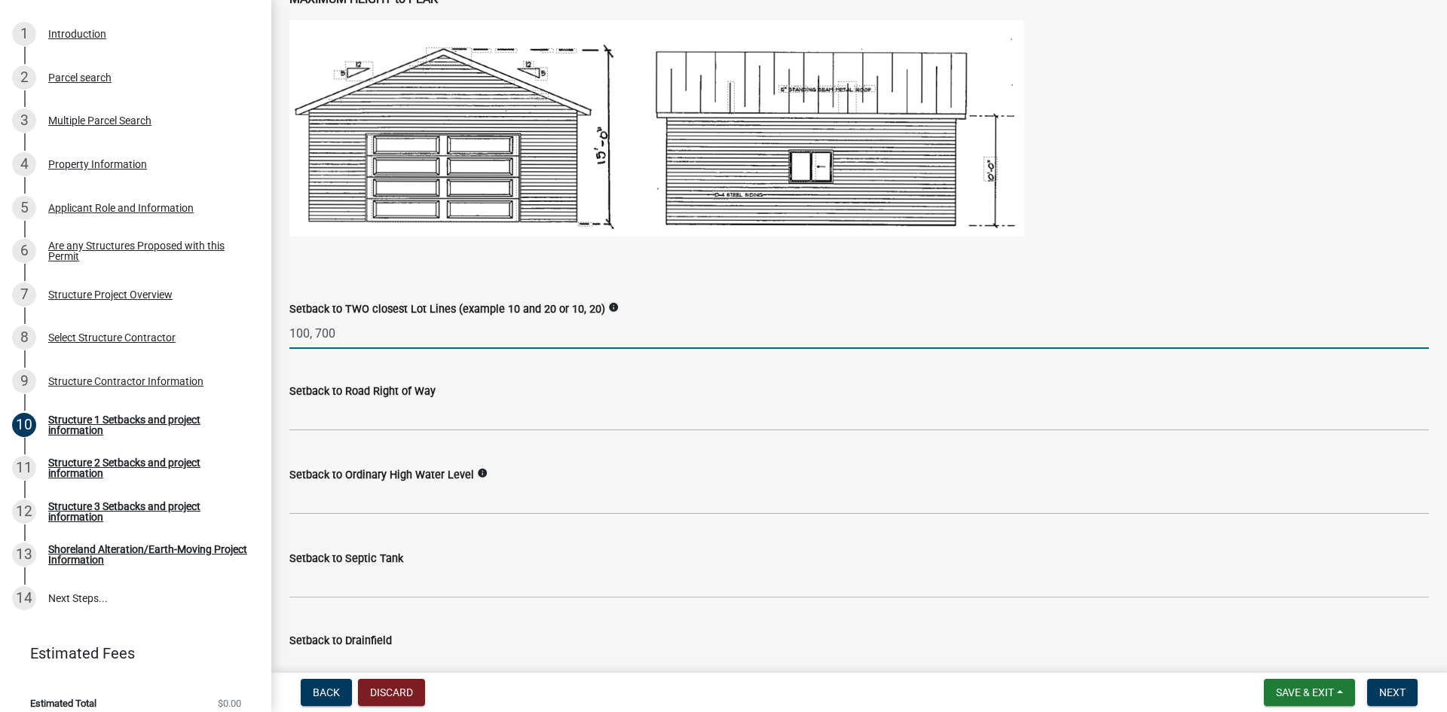
type input "100, 700"
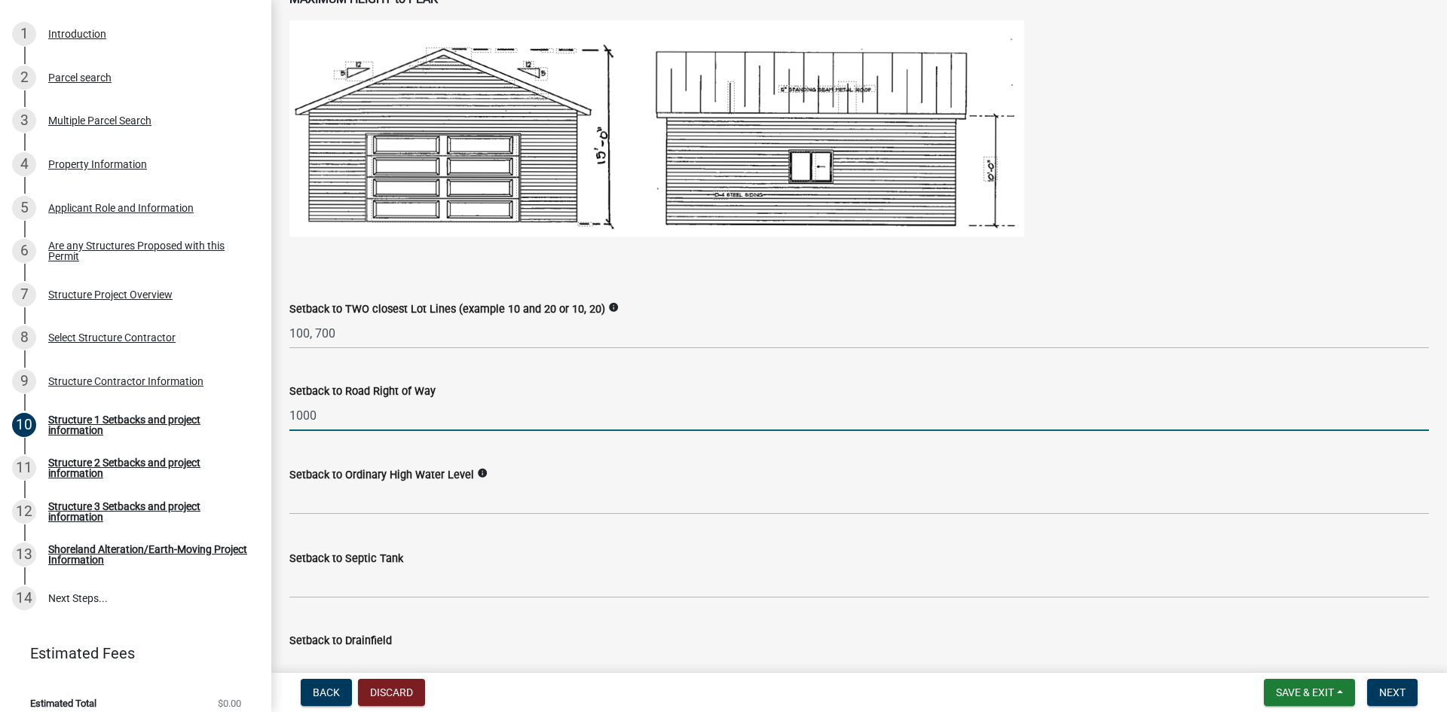
type input "1000"
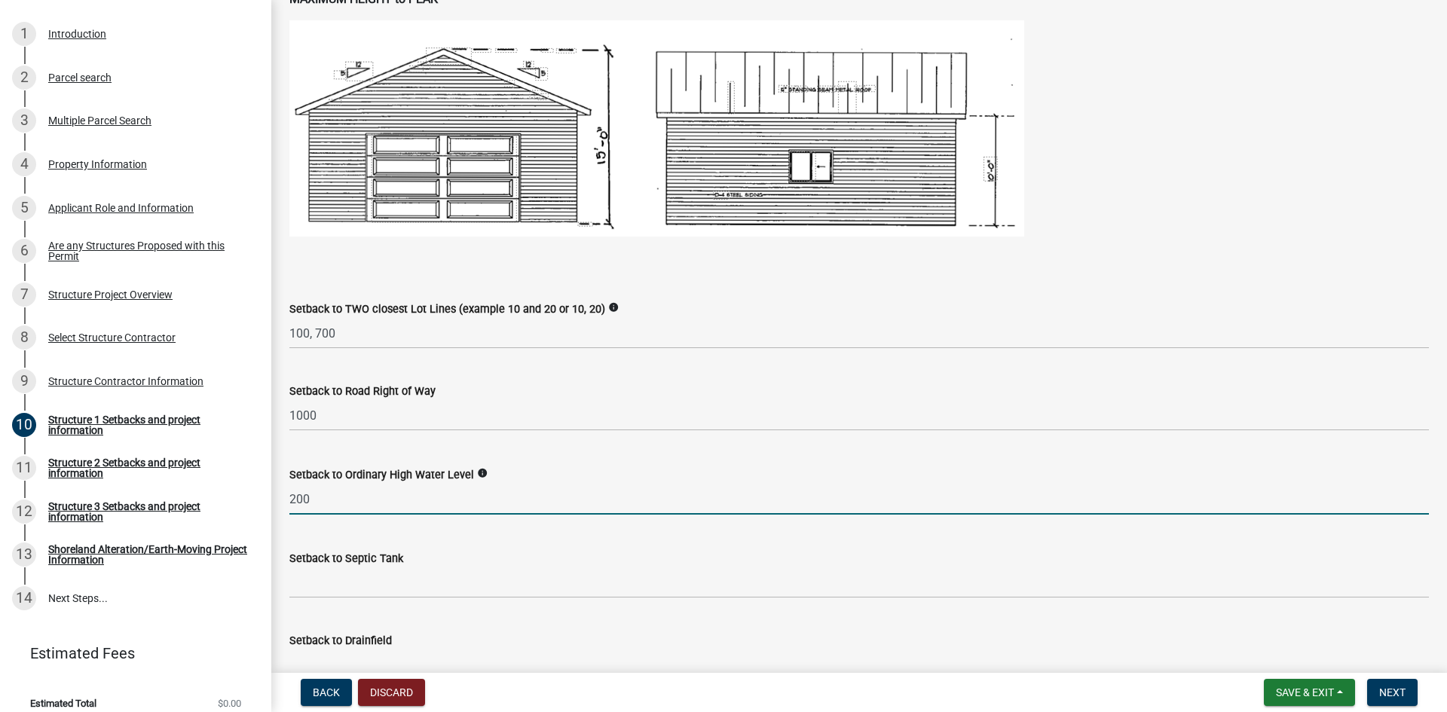
type input "200"
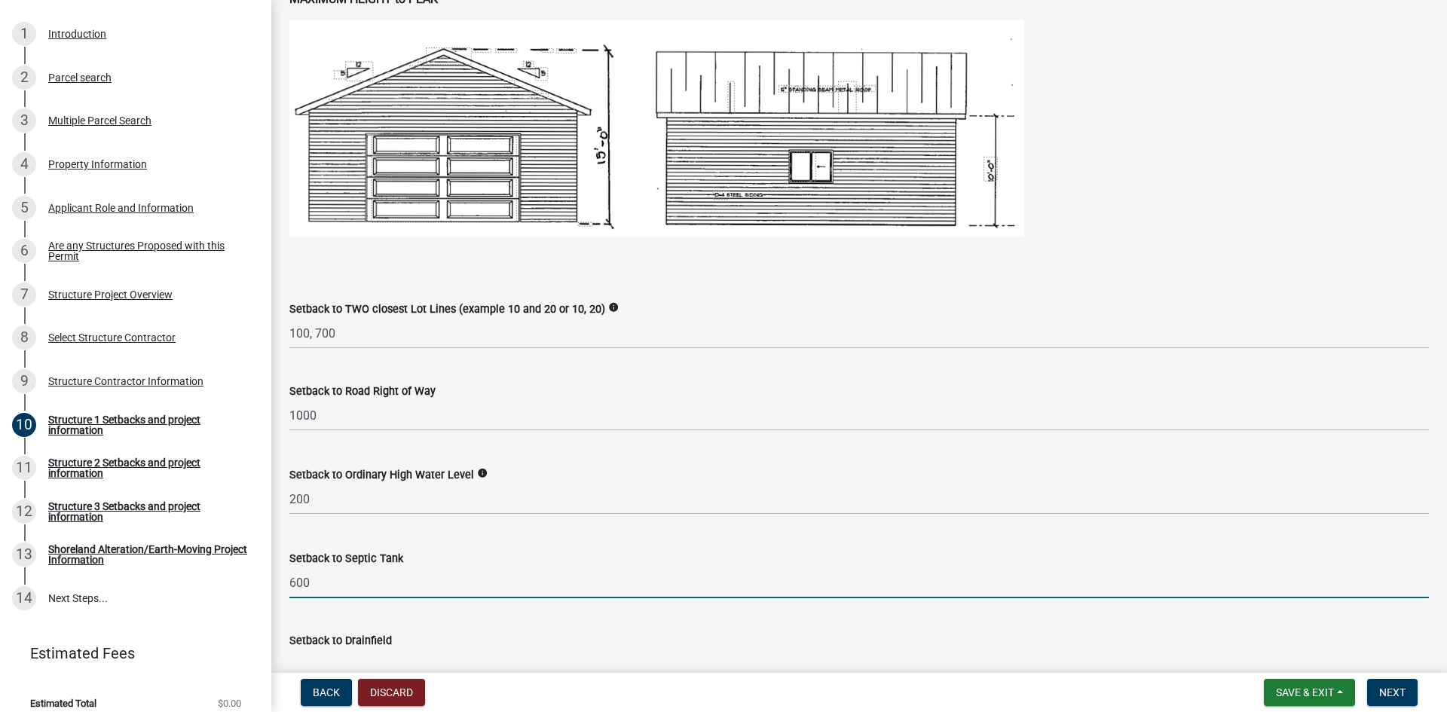
type input "600"
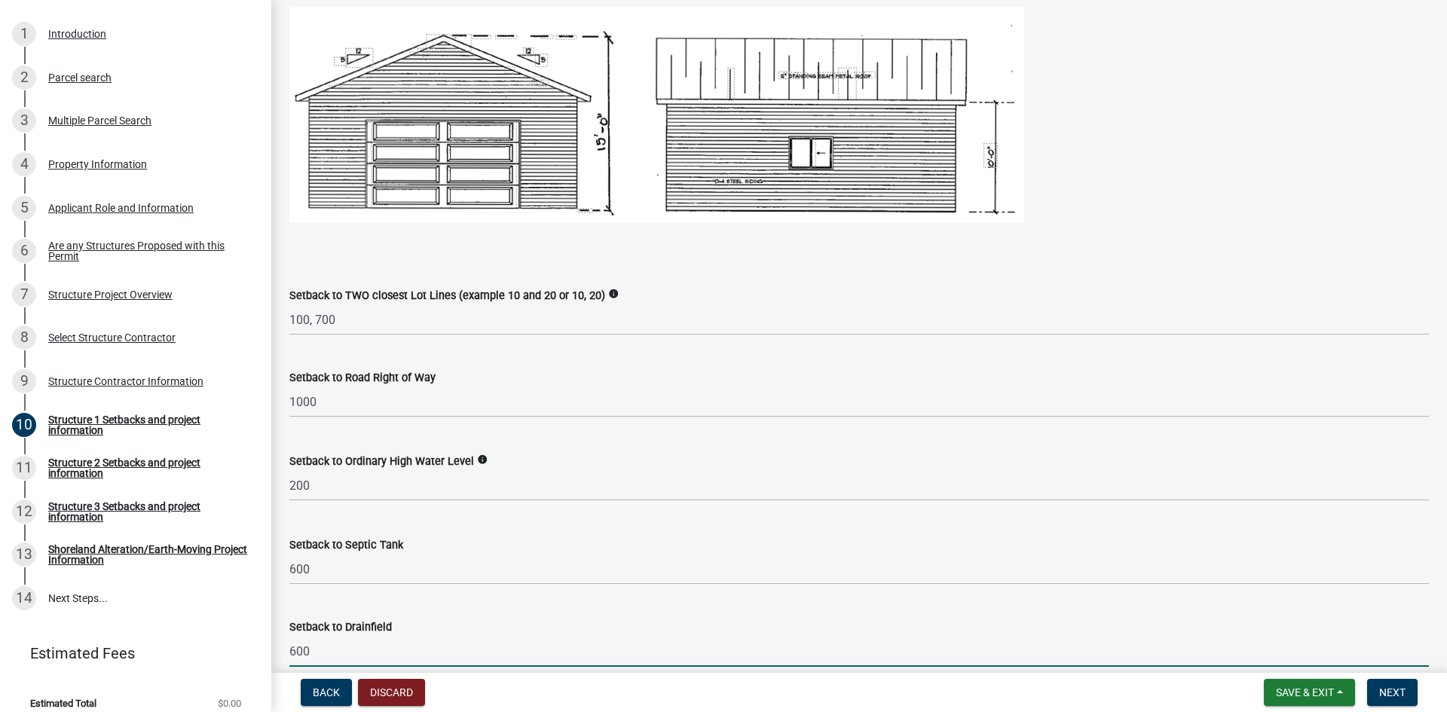
type input "600"
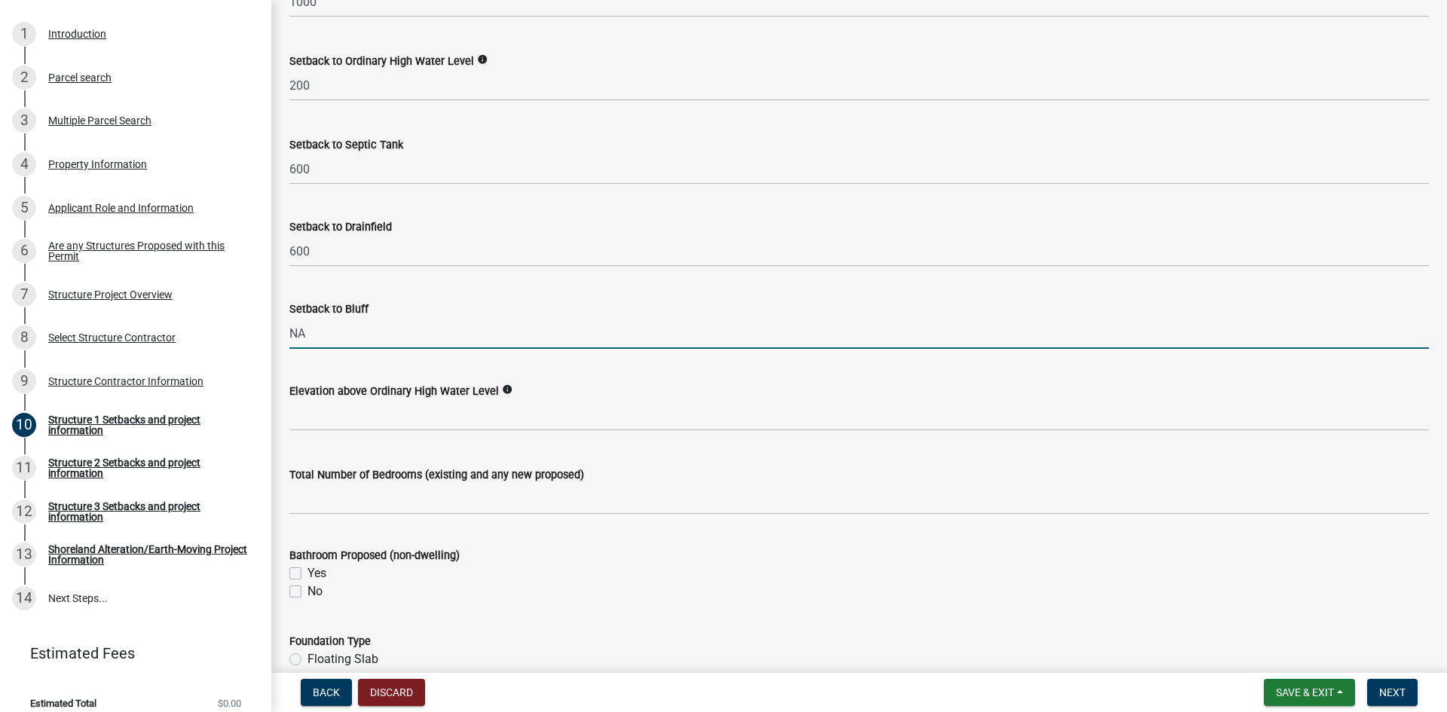
type input "NA"
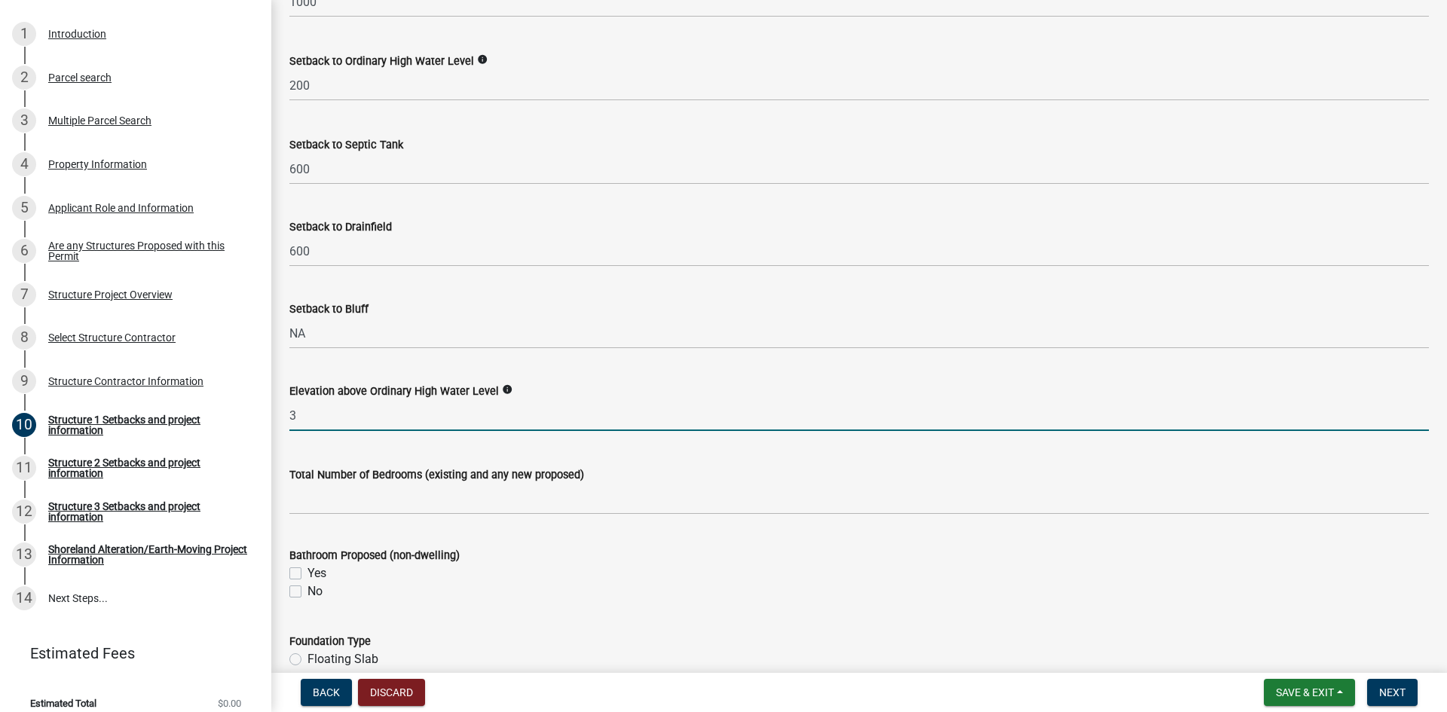
type input "3"
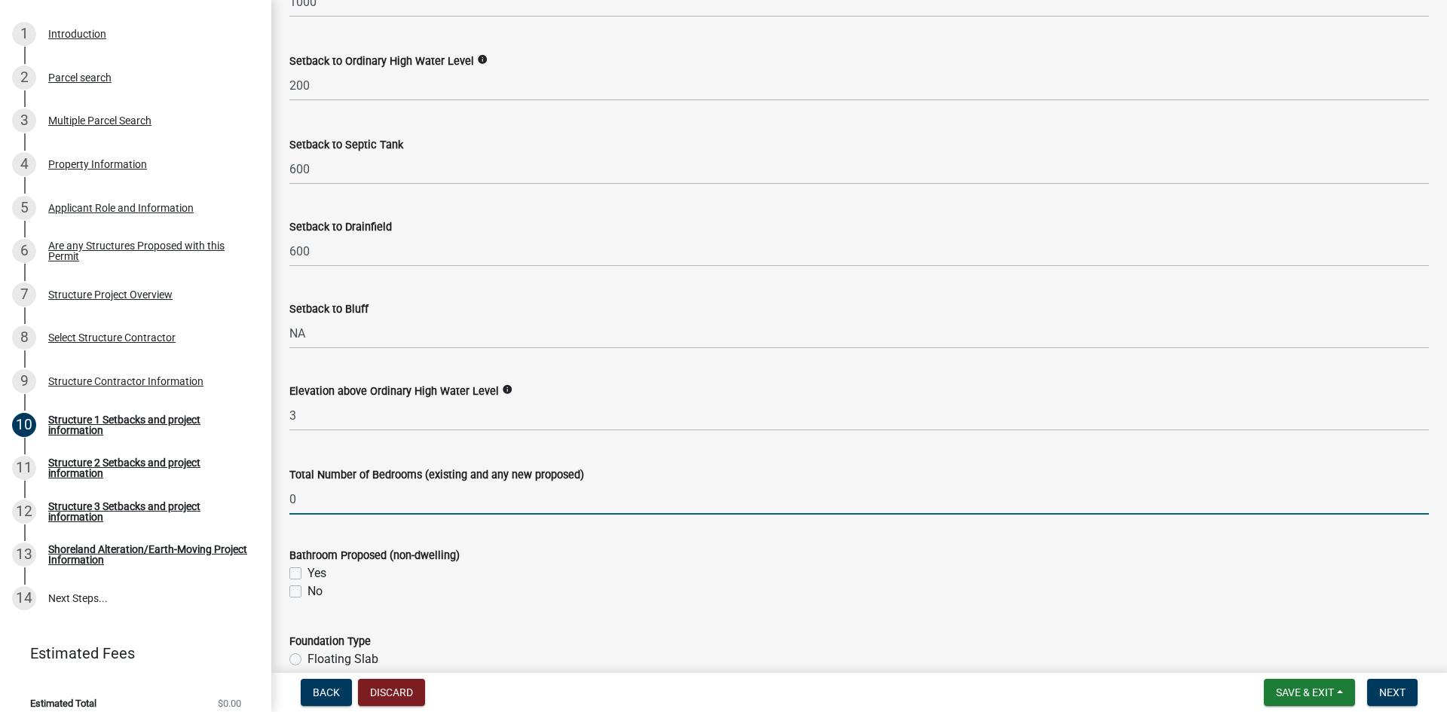
type input "0"
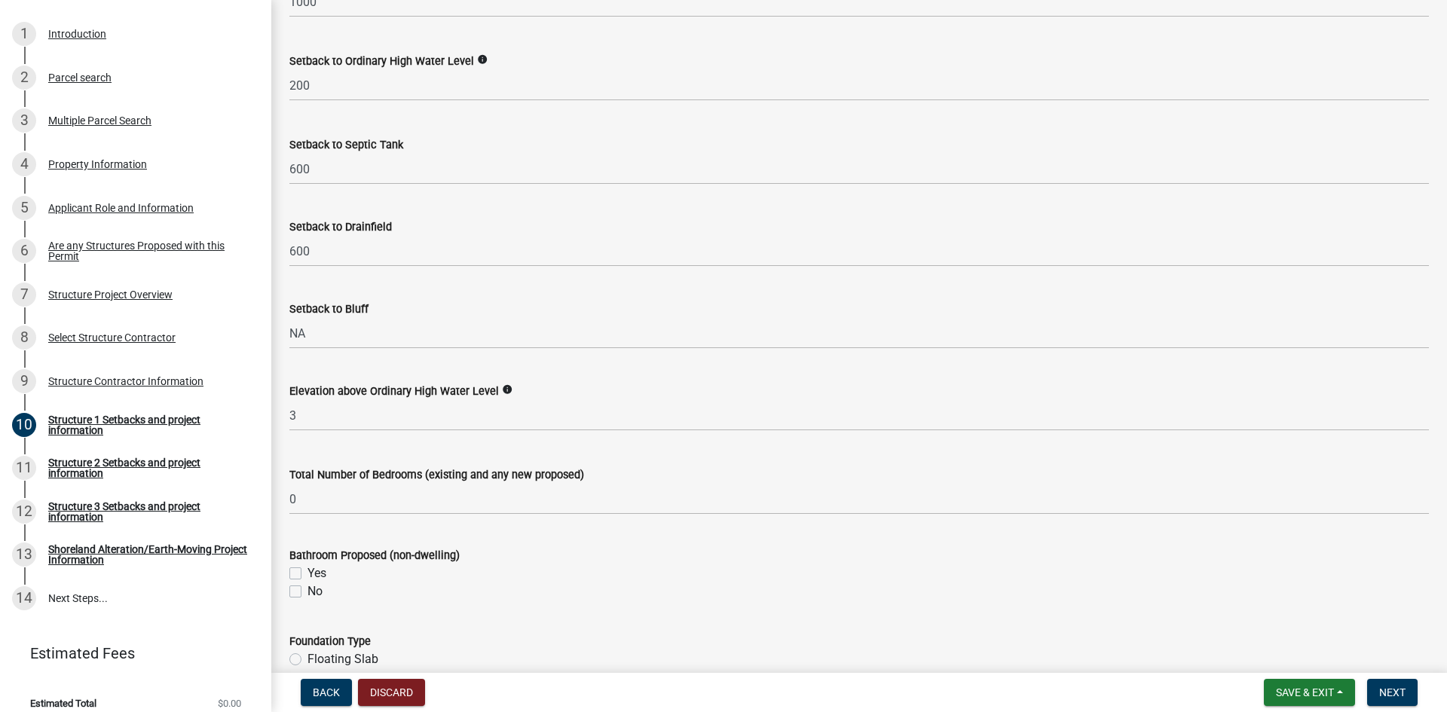
click at [297, 599] on div "No" at bounding box center [859, 592] width 1140 height 18
click at [307, 595] on label "No" at bounding box center [314, 592] width 15 height 18
click at [307, 592] on input "No" at bounding box center [312, 588] width 10 height 10
checkbox input "true"
checkbox input "false"
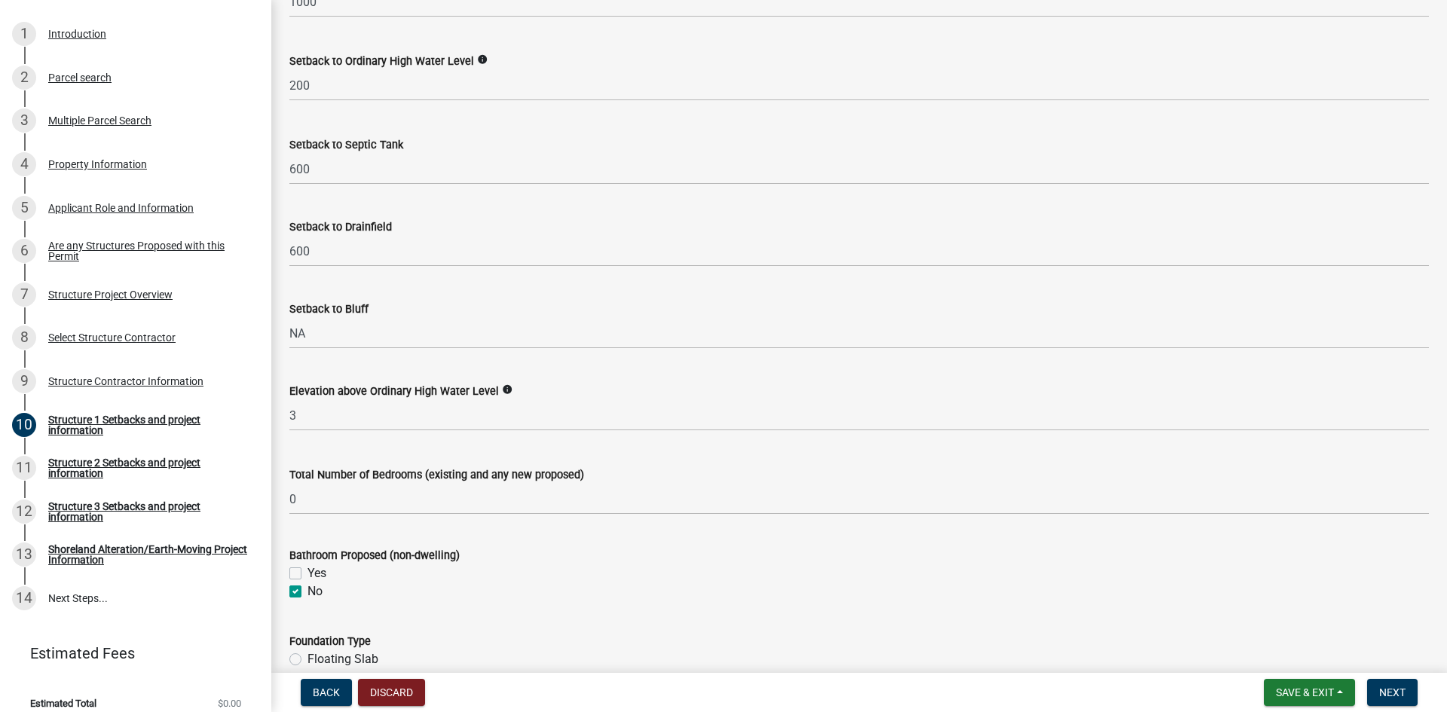
checkbox input "true"
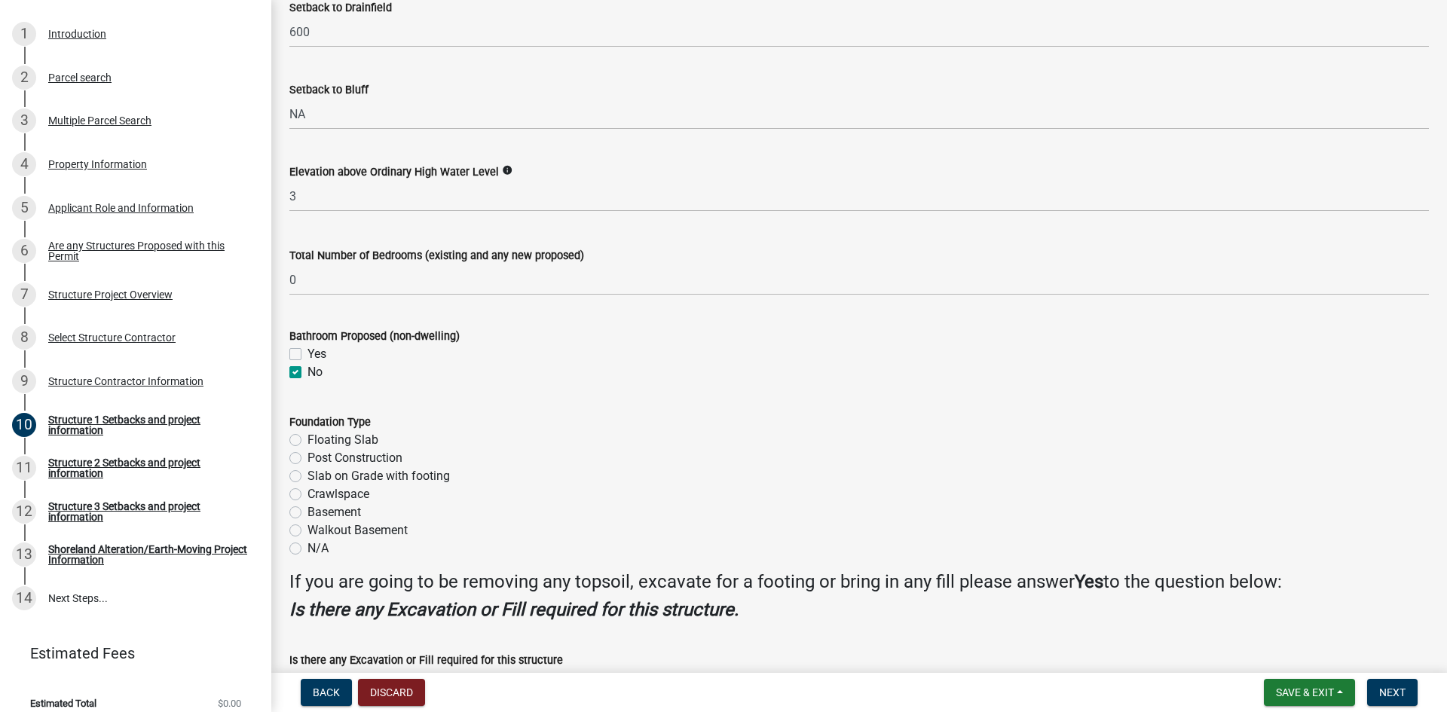
scroll to position [1579, 0]
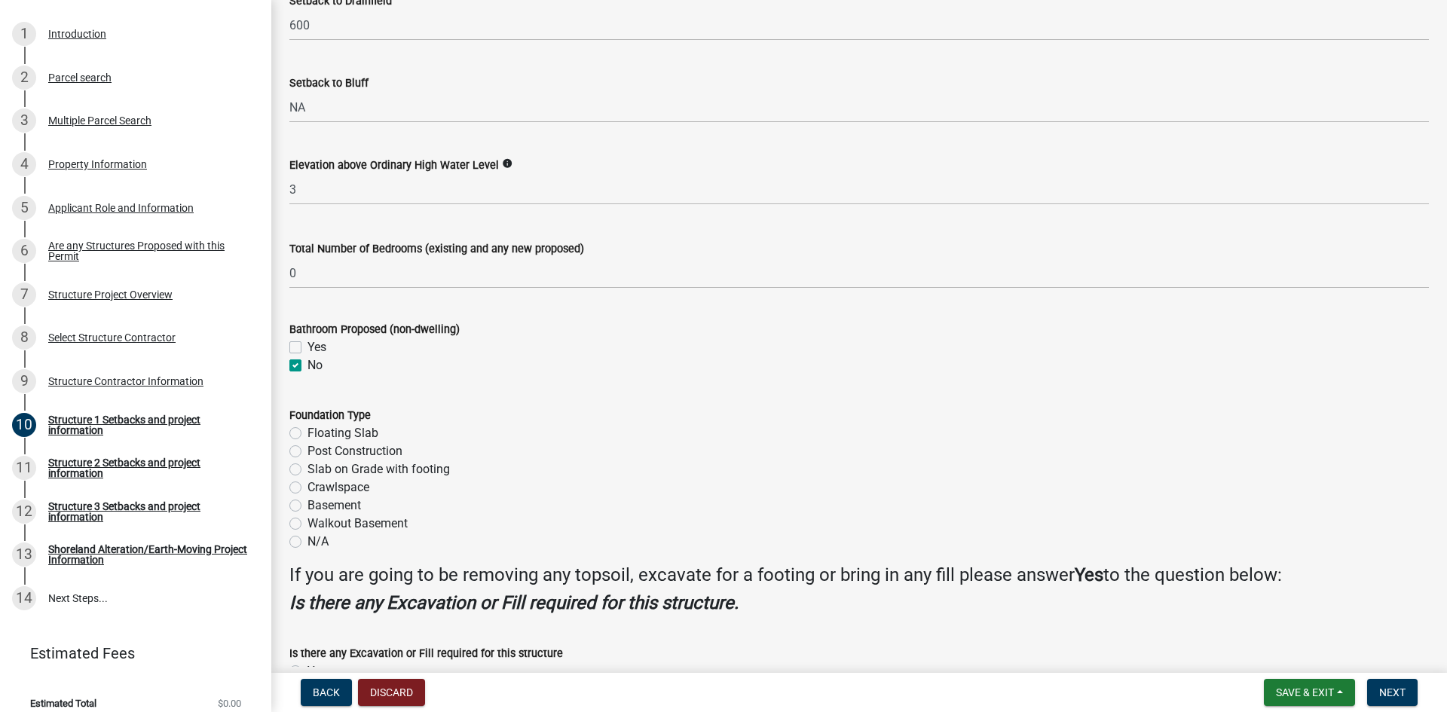
click at [377, 454] on label "Post Construction" at bounding box center [354, 451] width 95 height 18
click at [317, 452] on input "Post Construction" at bounding box center [312, 447] width 10 height 10
radio input "true"
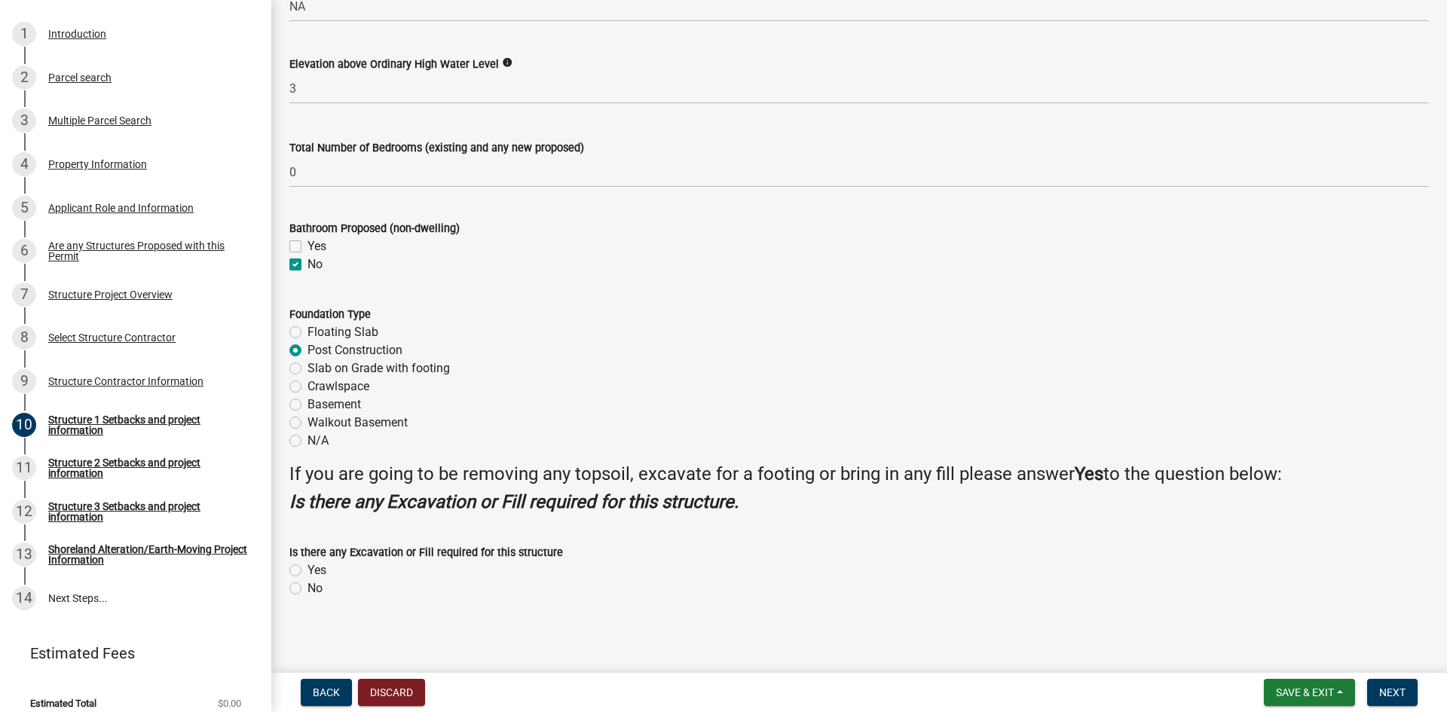
scroll to position [1683, 0]
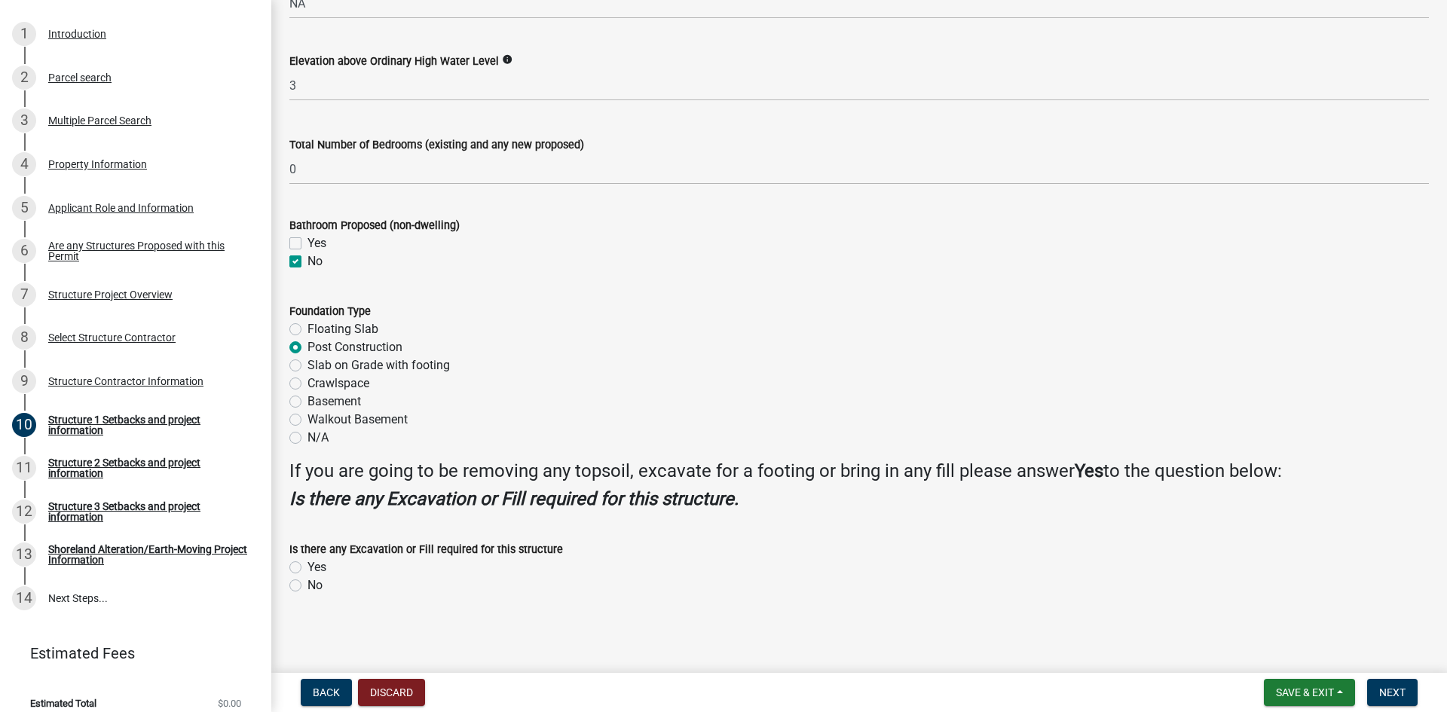
click at [312, 568] on label "Yes" at bounding box center [316, 567] width 19 height 18
click at [312, 568] on input "Yes" at bounding box center [312, 563] width 10 height 10
radio input "true"
click at [323, 589] on div "No" at bounding box center [859, 586] width 1140 height 18
click at [316, 589] on label "No" at bounding box center [314, 586] width 15 height 18
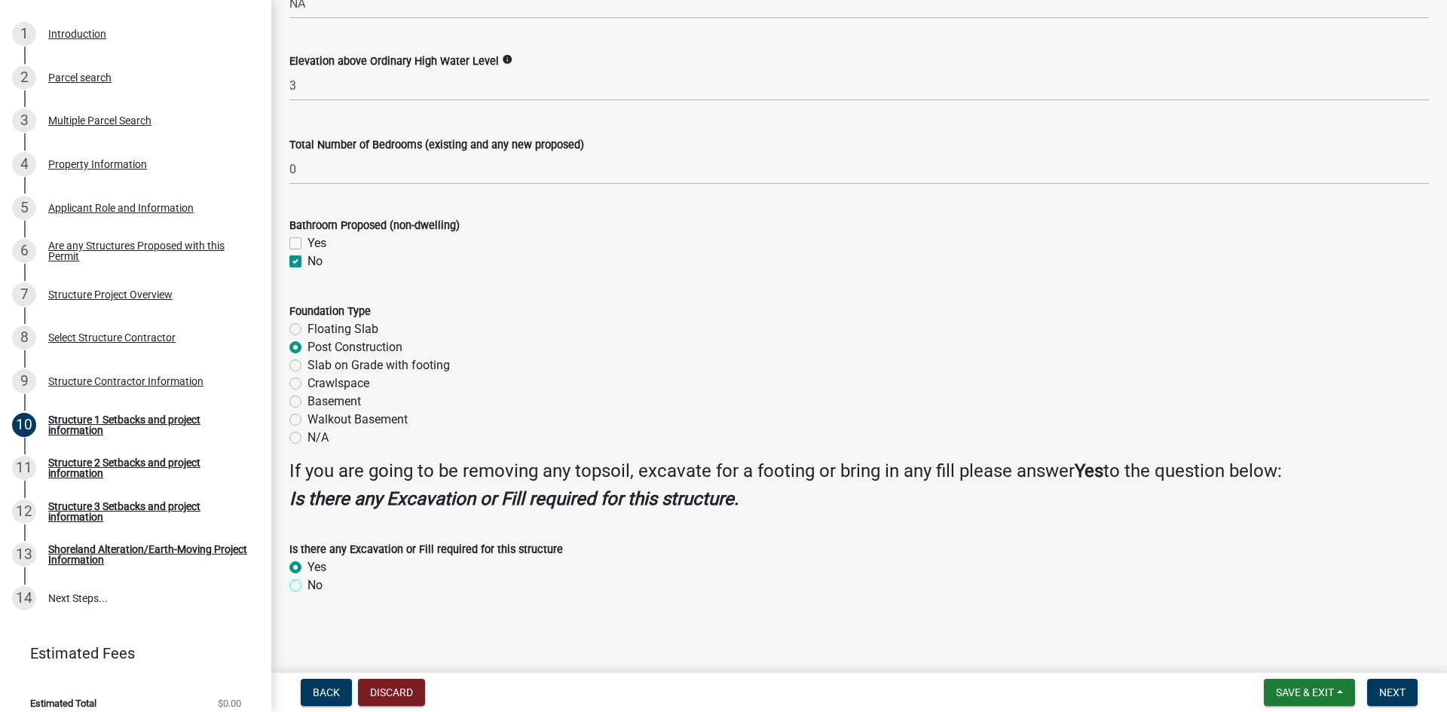
click at [316, 586] on input "No" at bounding box center [312, 582] width 10 height 10
radio input "true"
click at [1387, 698] on span "Next" at bounding box center [1392, 693] width 26 height 12
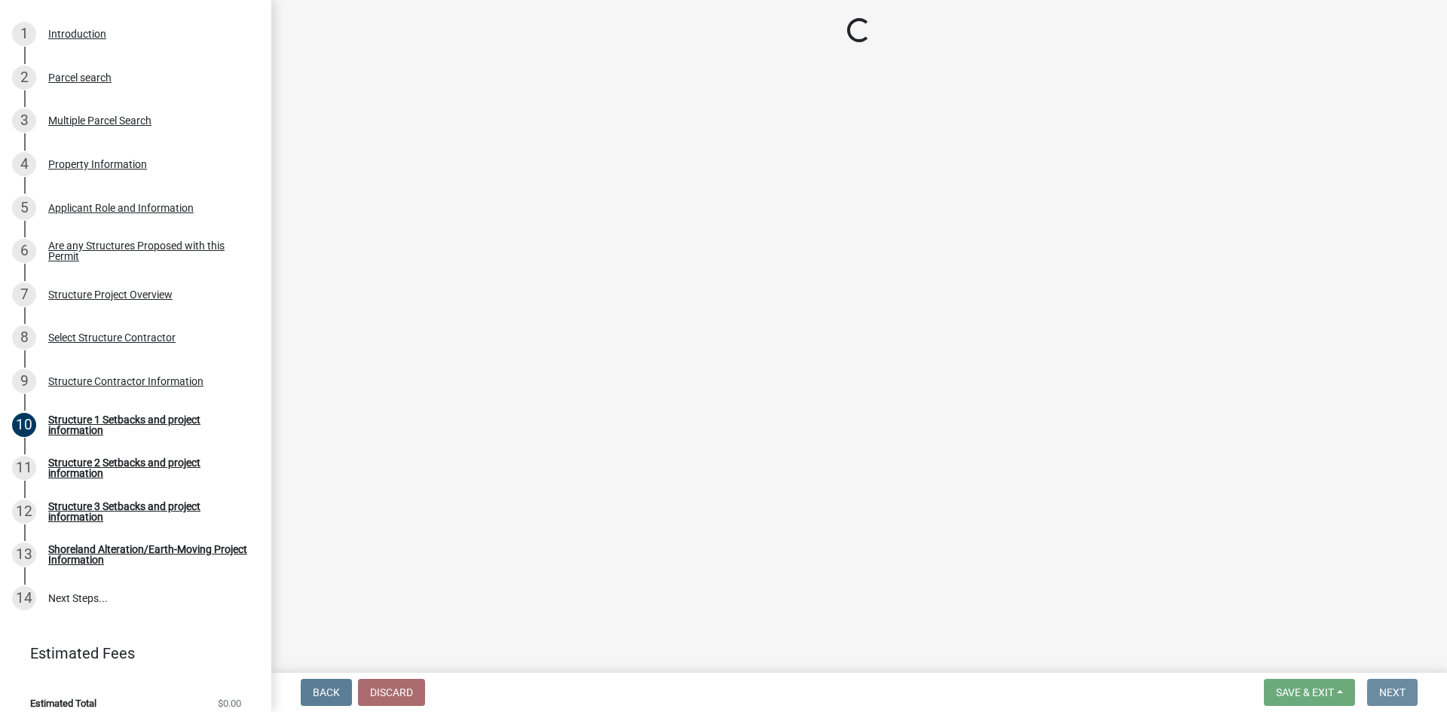
scroll to position [0, 0]
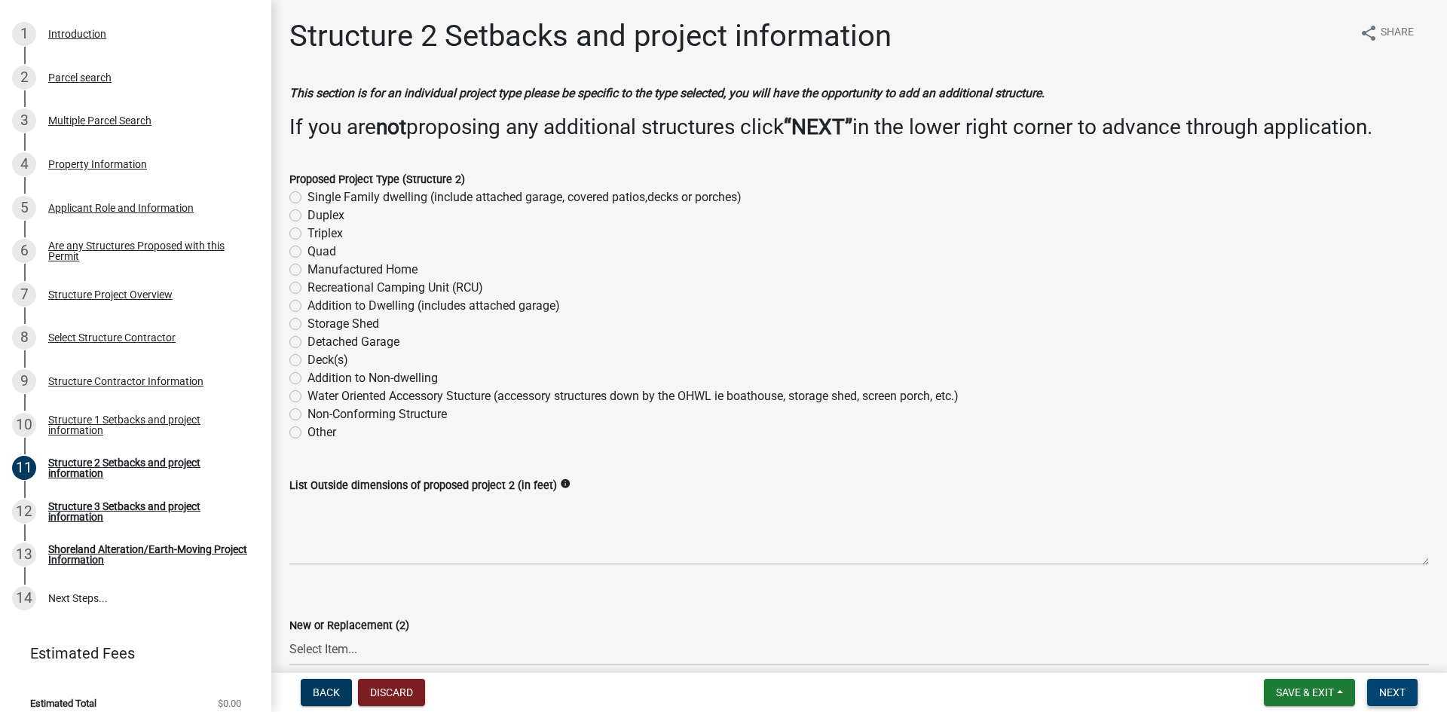
click at [1381, 692] on span "Next" at bounding box center [1392, 693] width 26 height 12
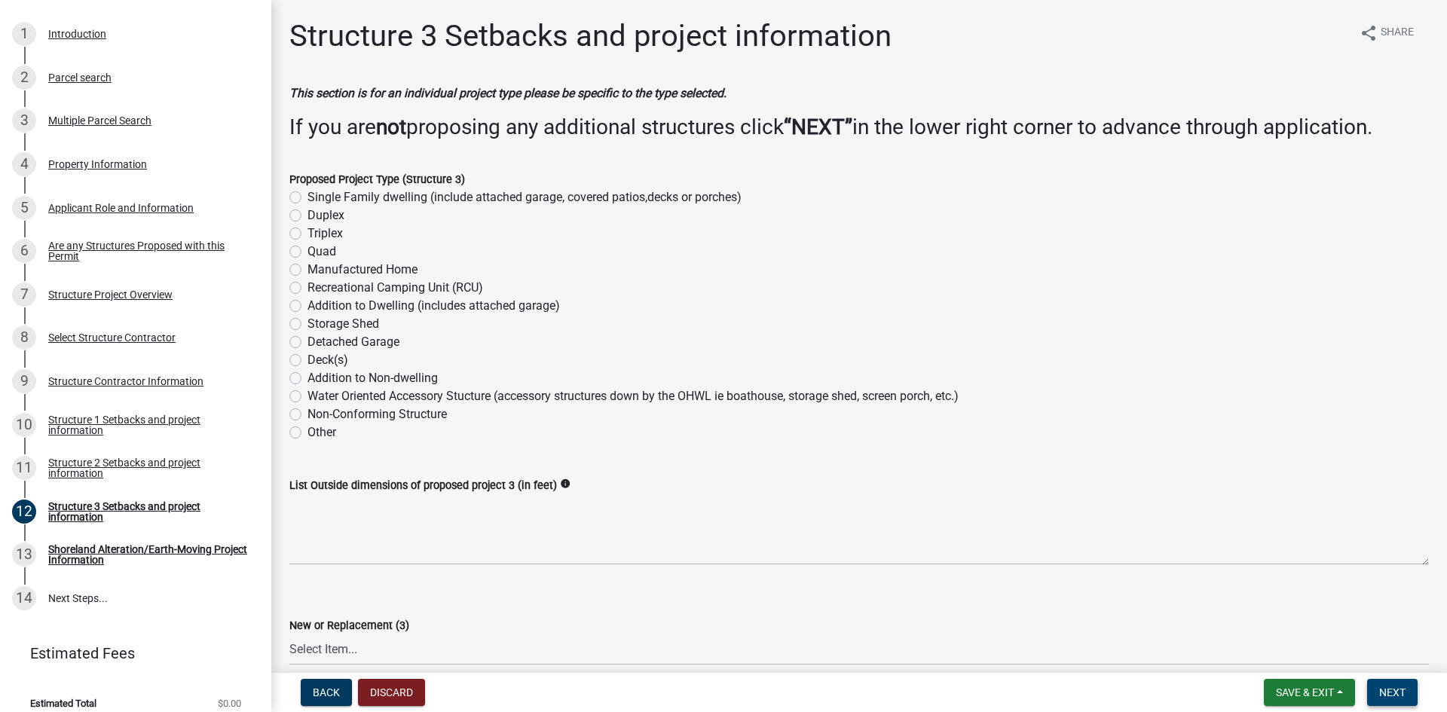
click at [1399, 697] on span "Next" at bounding box center [1392, 693] width 26 height 12
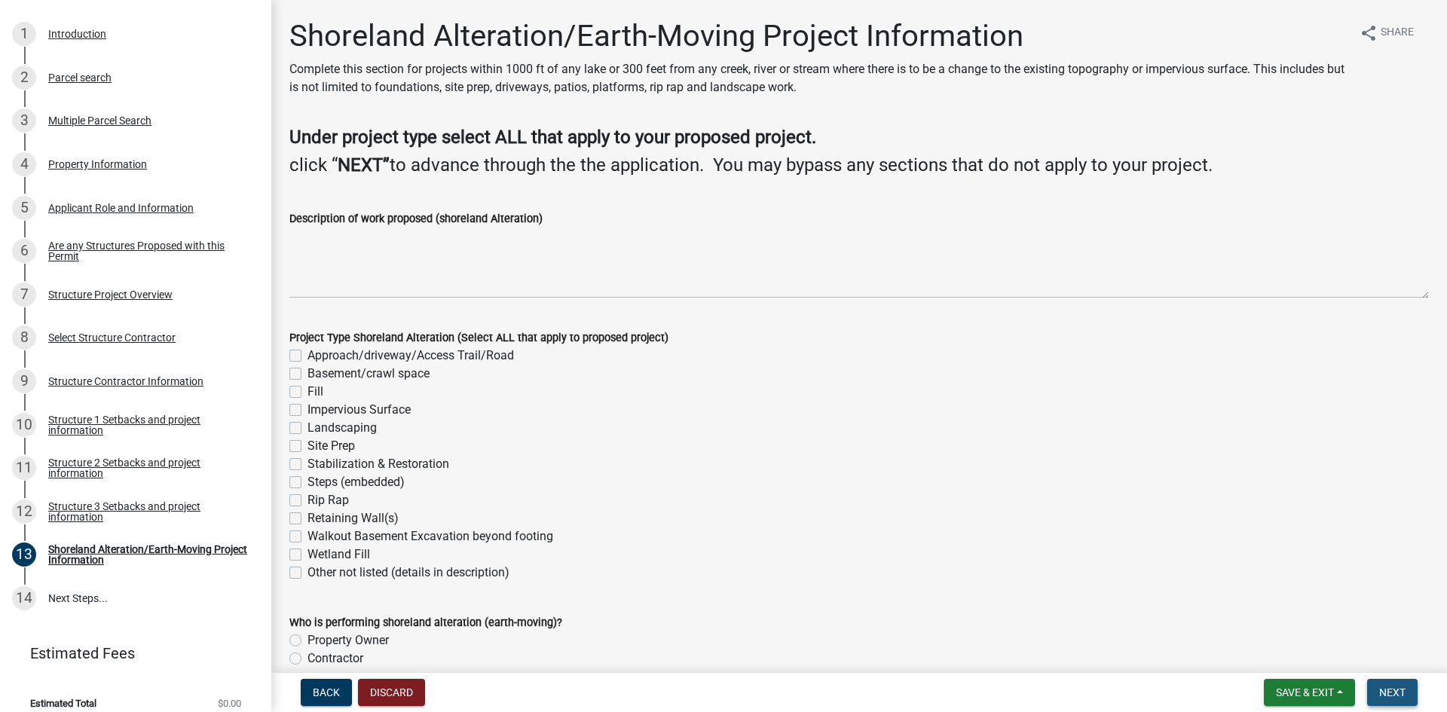
click at [1399, 697] on span "Next" at bounding box center [1392, 693] width 26 height 12
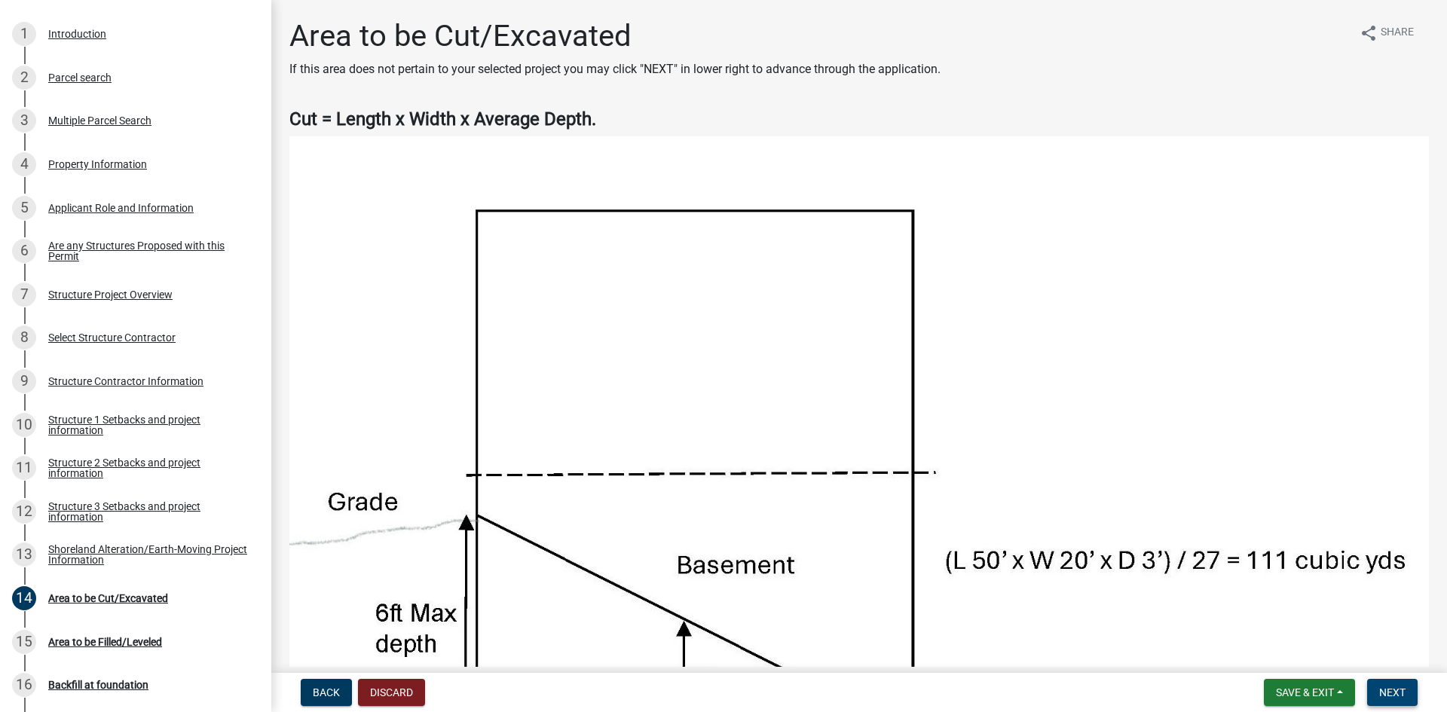
click at [1399, 697] on span "Next" at bounding box center [1392, 693] width 26 height 12
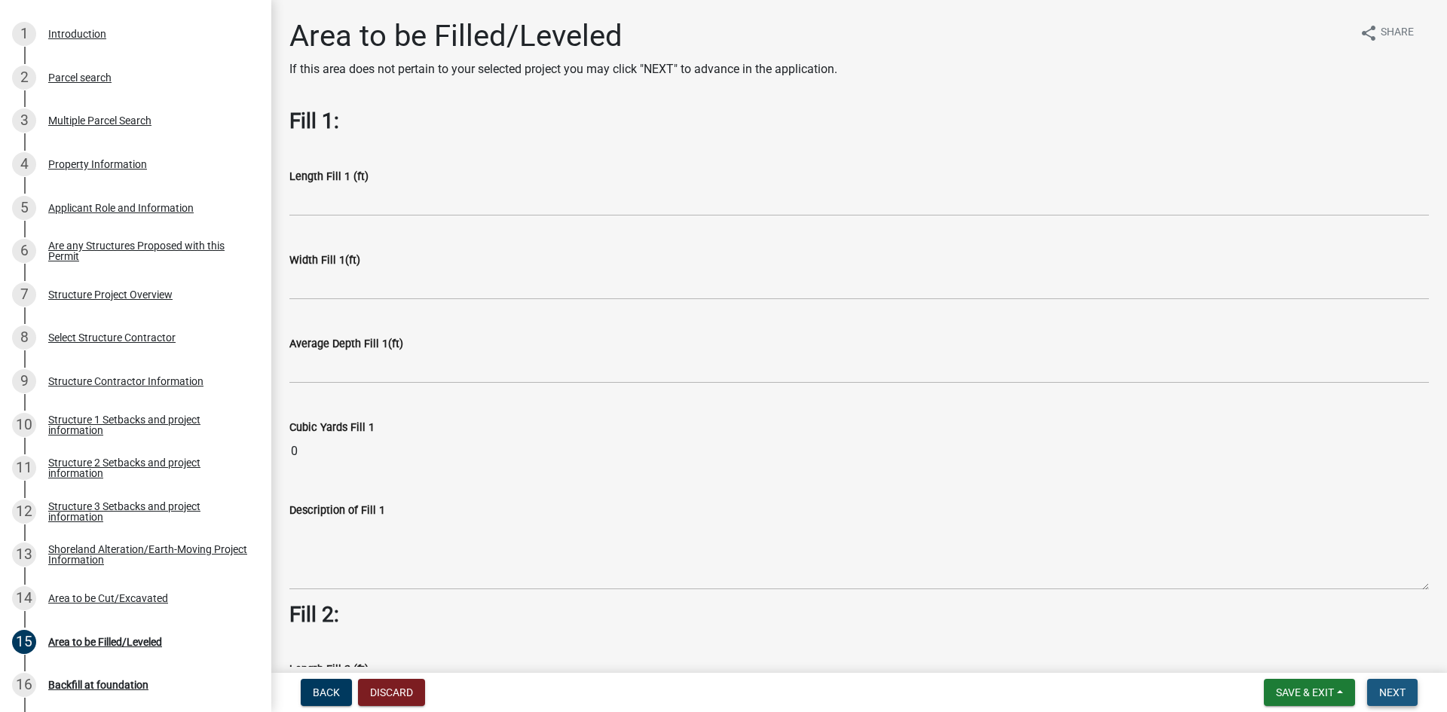
click at [1399, 697] on span "Next" at bounding box center [1392, 693] width 26 height 12
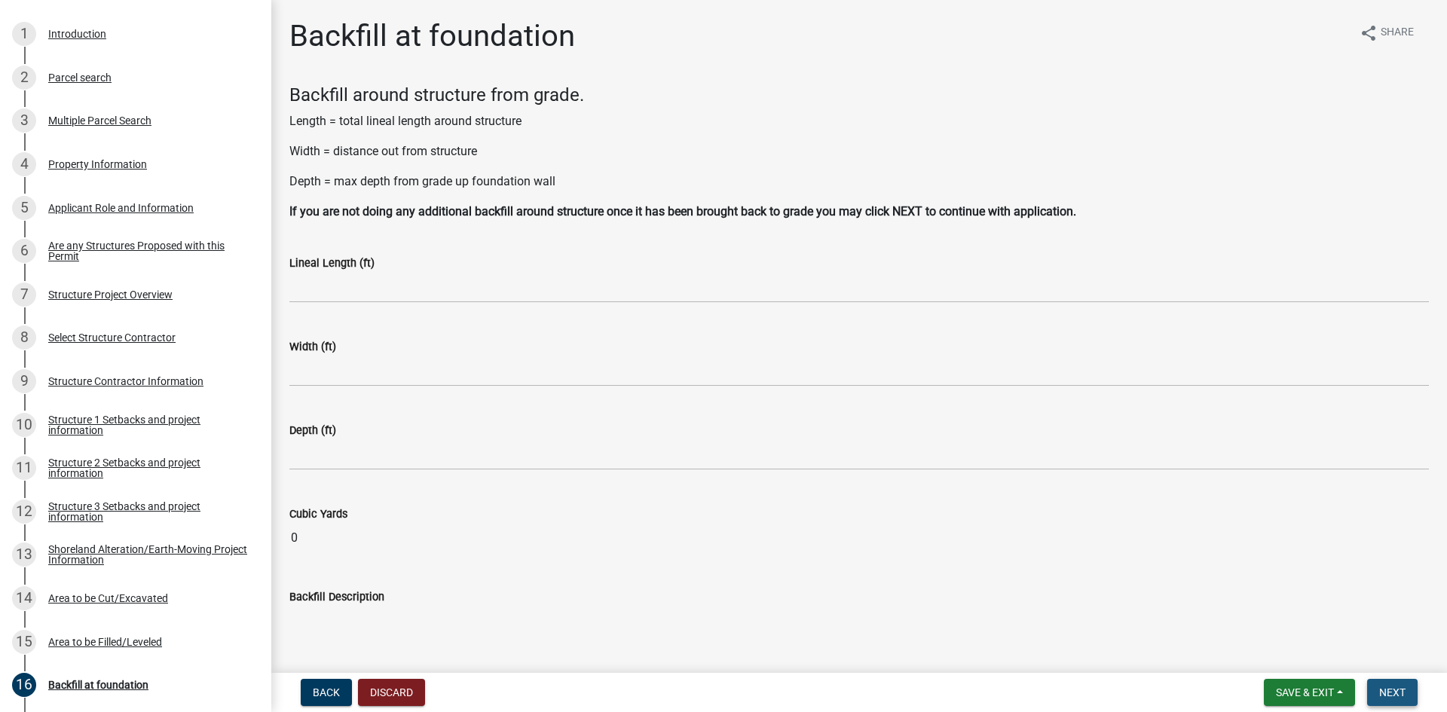
click at [1399, 697] on span "Next" at bounding box center [1392, 693] width 26 height 12
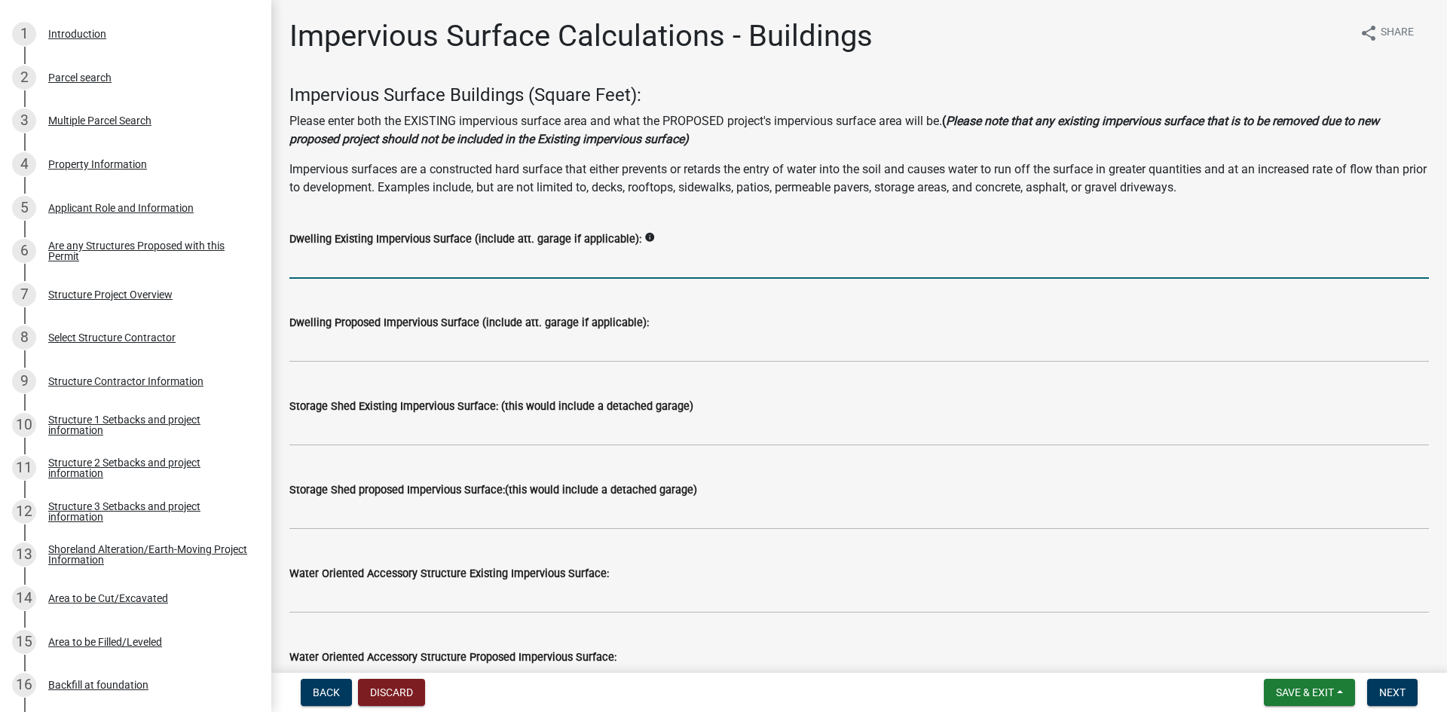
click at [493, 259] on input "text" at bounding box center [859, 263] width 1140 height 31
type input "1"
drag, startPoint x: 327, startPoint y: 260, endPoint x: 113, endPoint y: 283, distance: 215.2
click at [225, 266] on div "Structure and Shoreland Alteration Permit Application STR/SAP - 491807 View Sum…" at bounding box center [723, 356] width 1447 height 712
type input "6822"
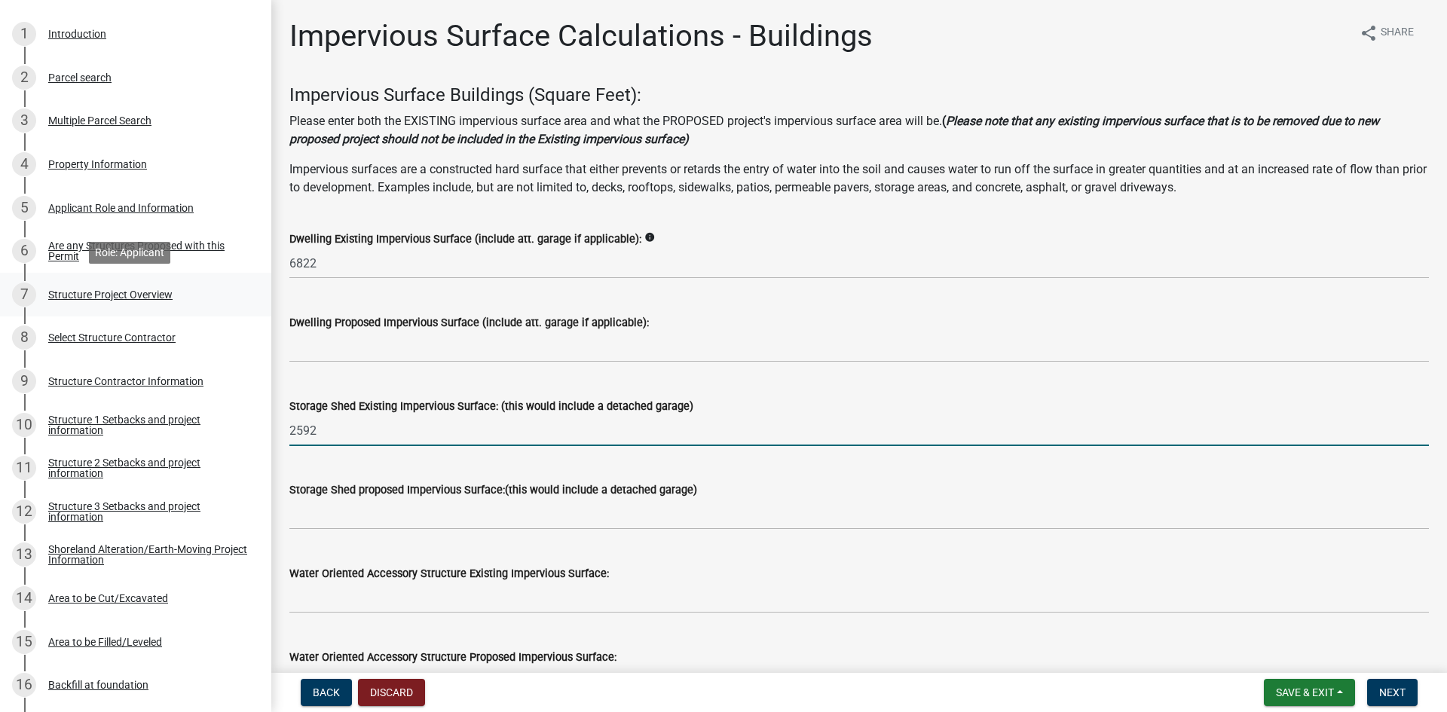
type input "2592"
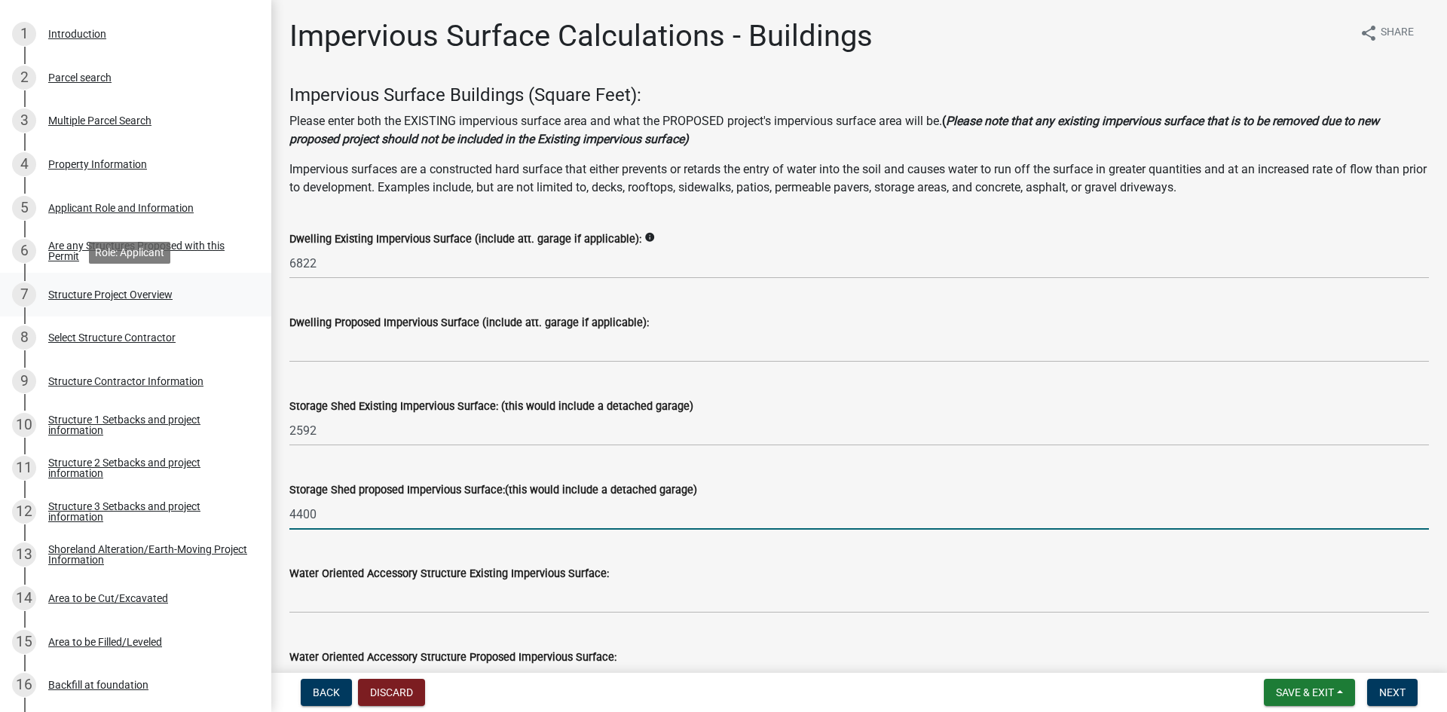
type input "4400"
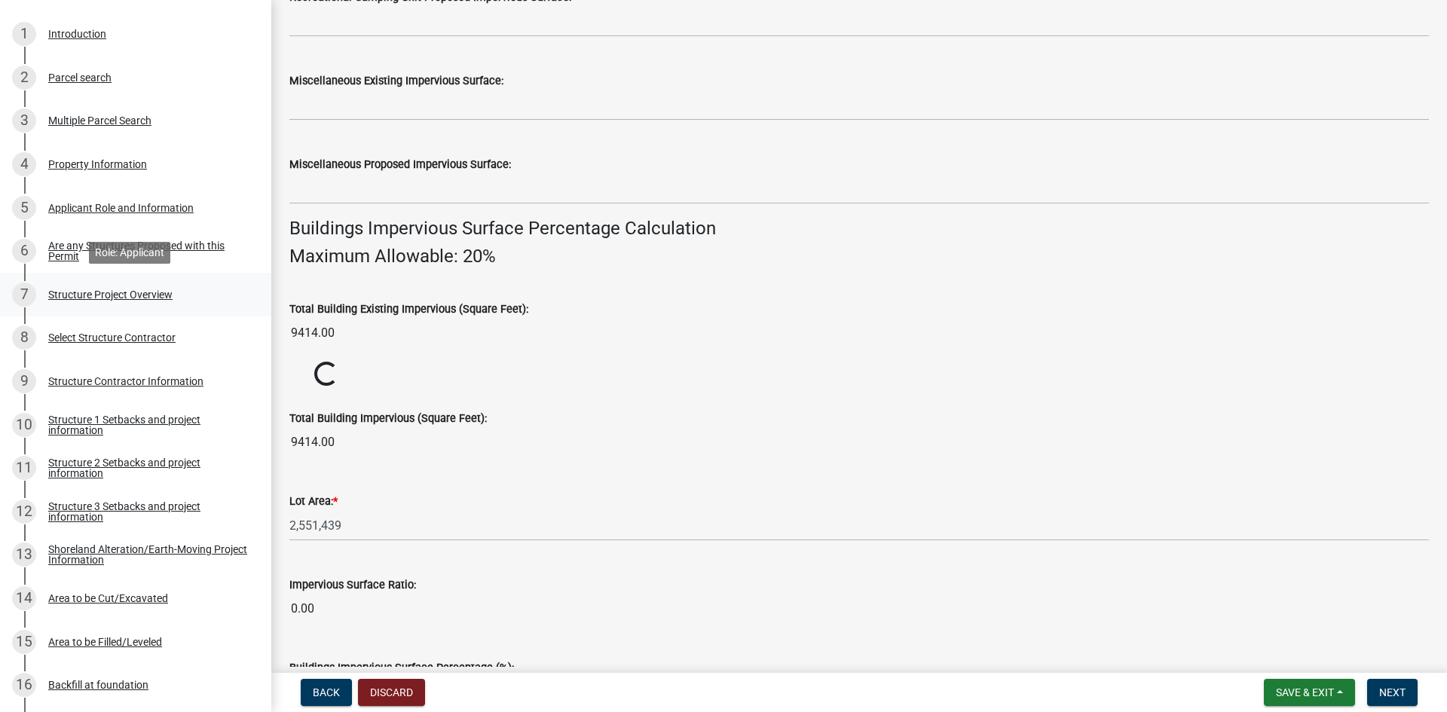
scroll to position [940, 0]
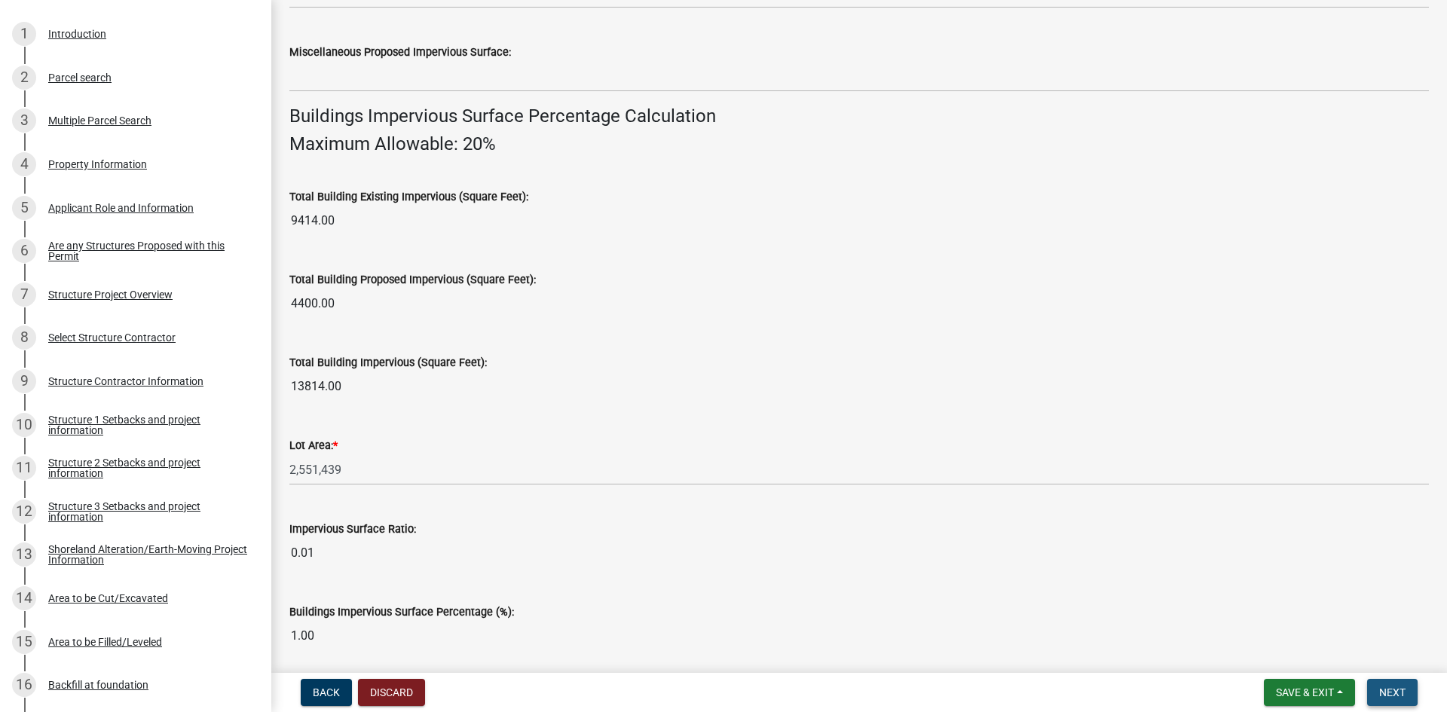
click at [1391, 698] on span "Next" at bounding box center [1392, 693] width 26 height 12
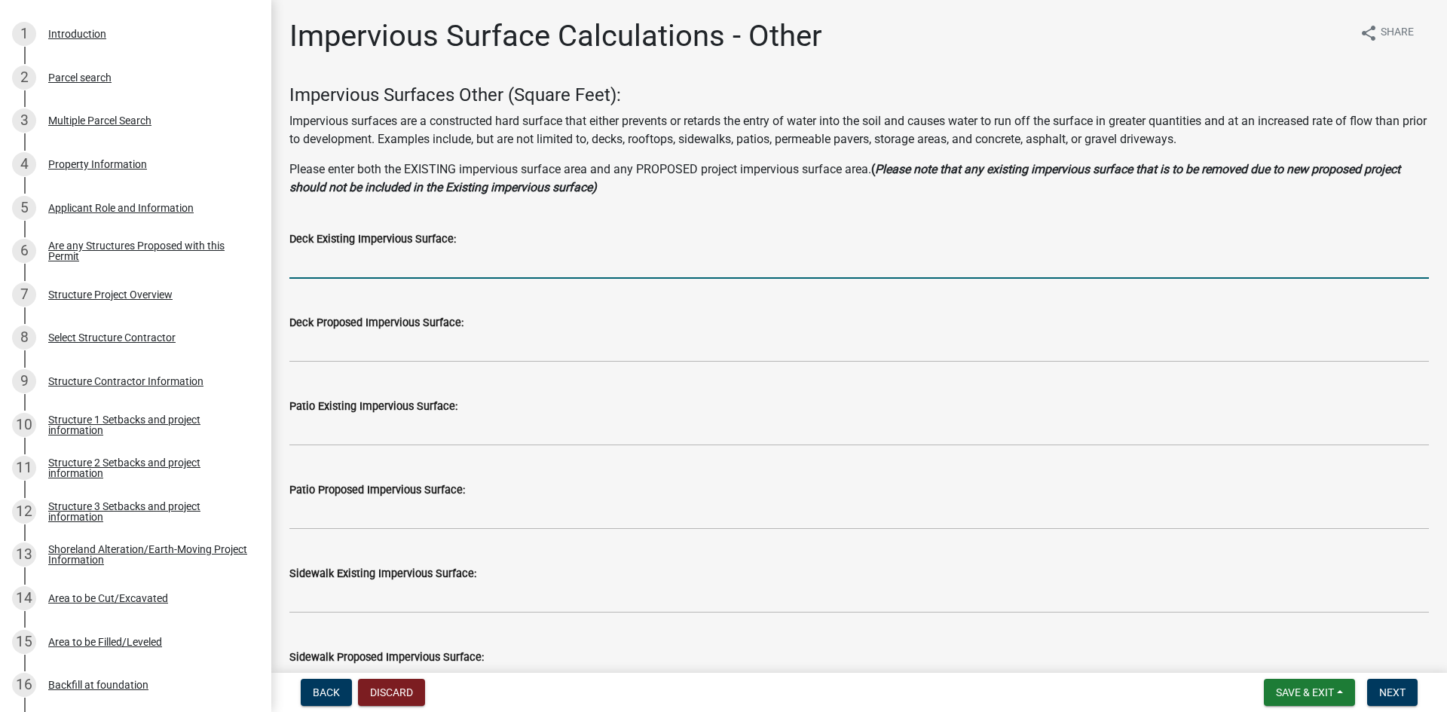
click at [356, 262] on input "text" at bounding box center [859, 263] width 1140 height 31
type input "240"
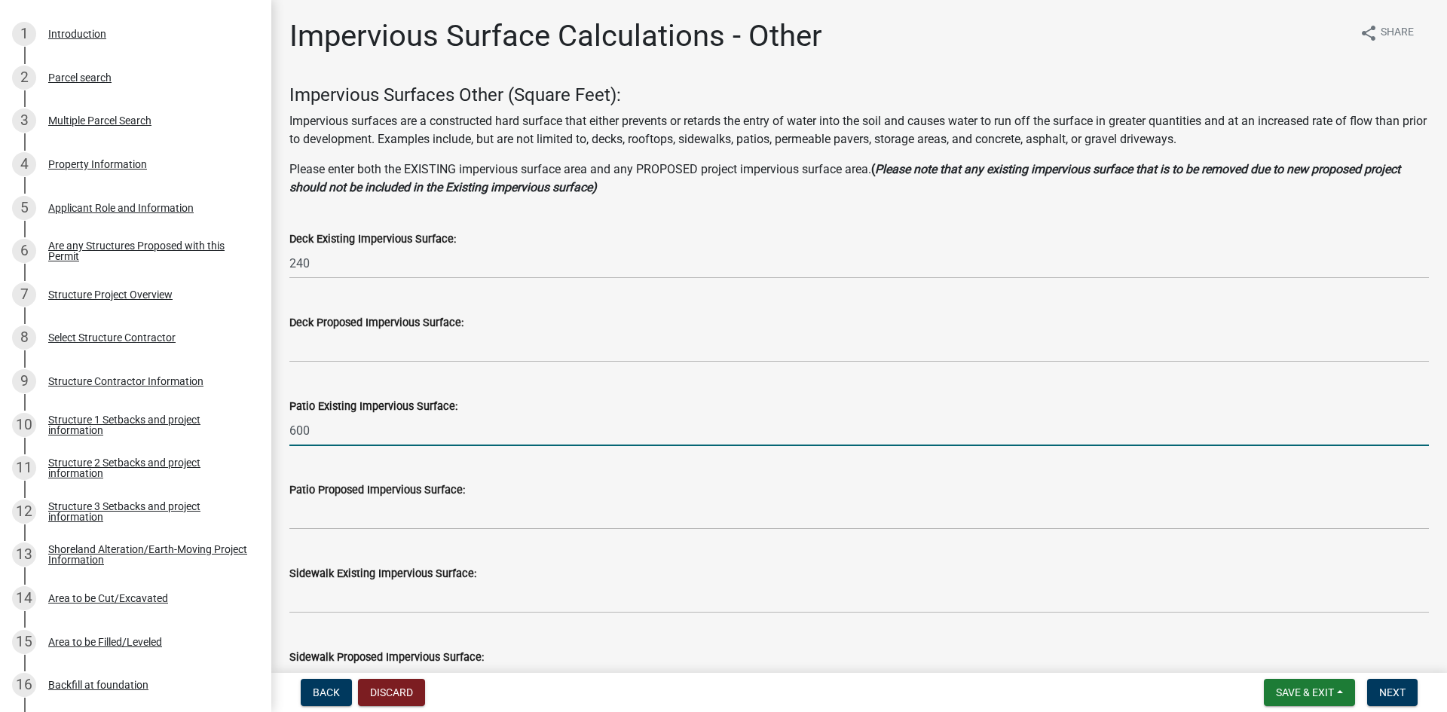
type input "600"
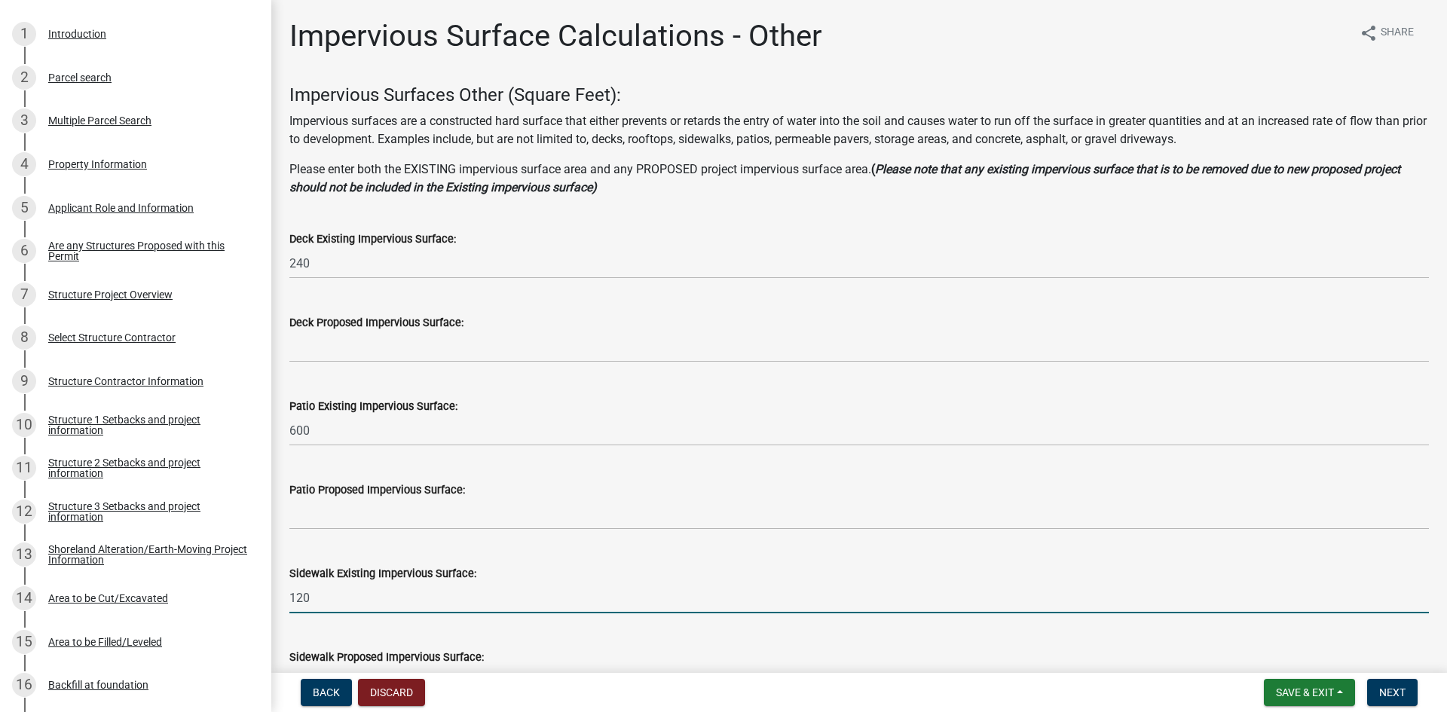
type input "120"
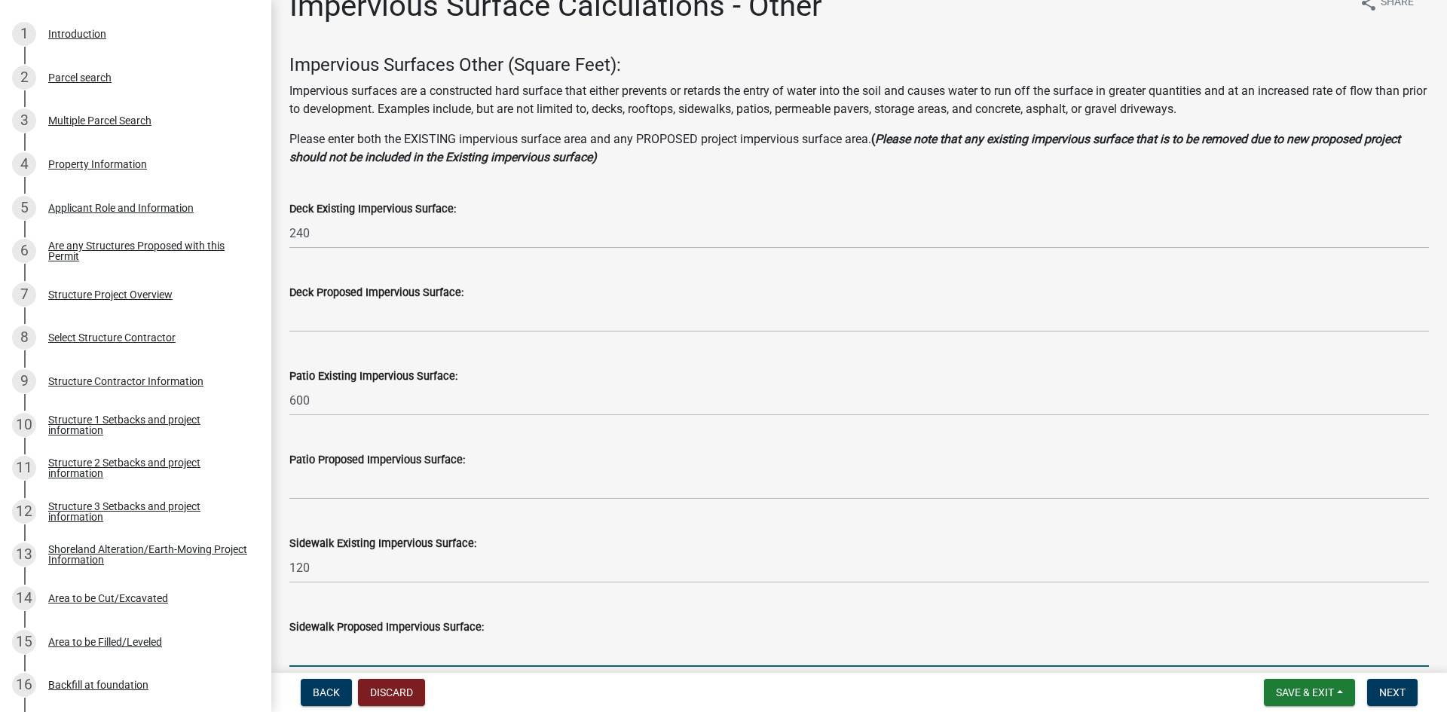
scroll to position [432, 0]
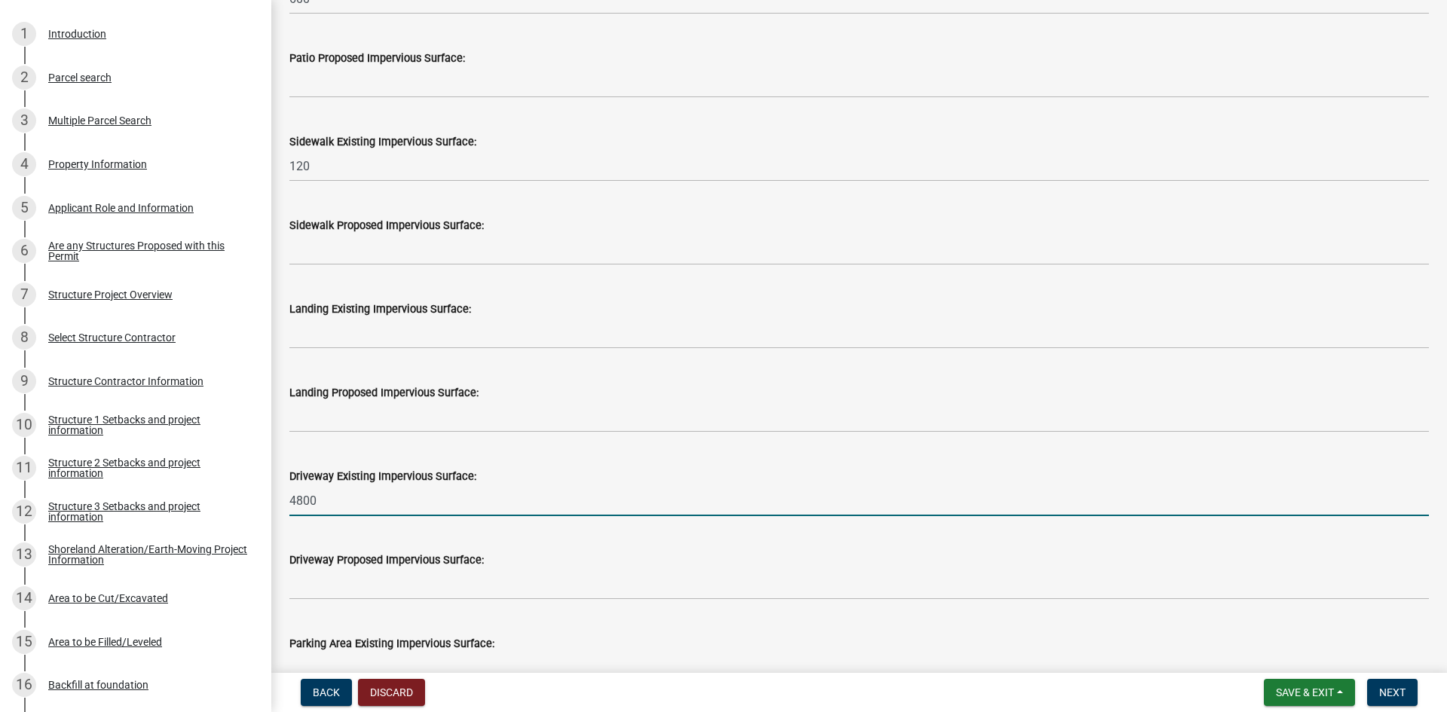
type input "4800"
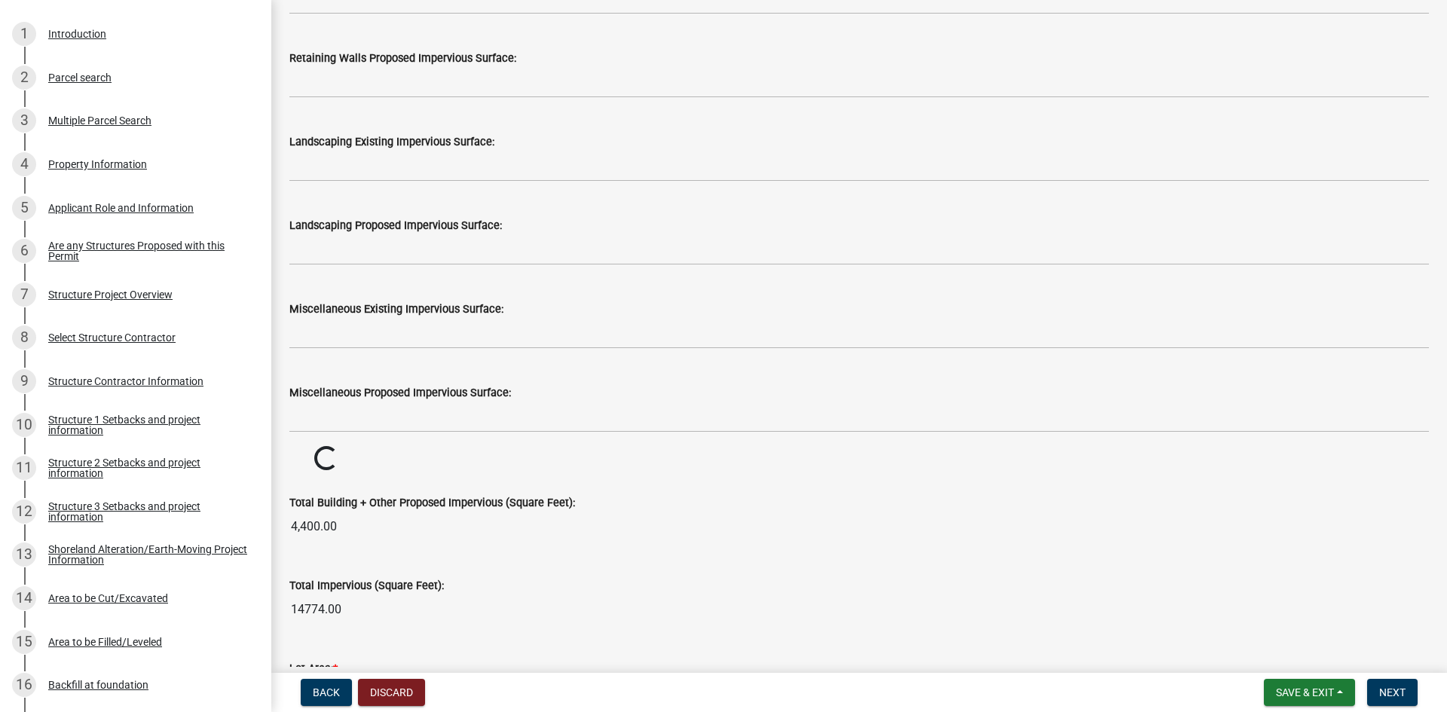
scroll to position [1548, 0]
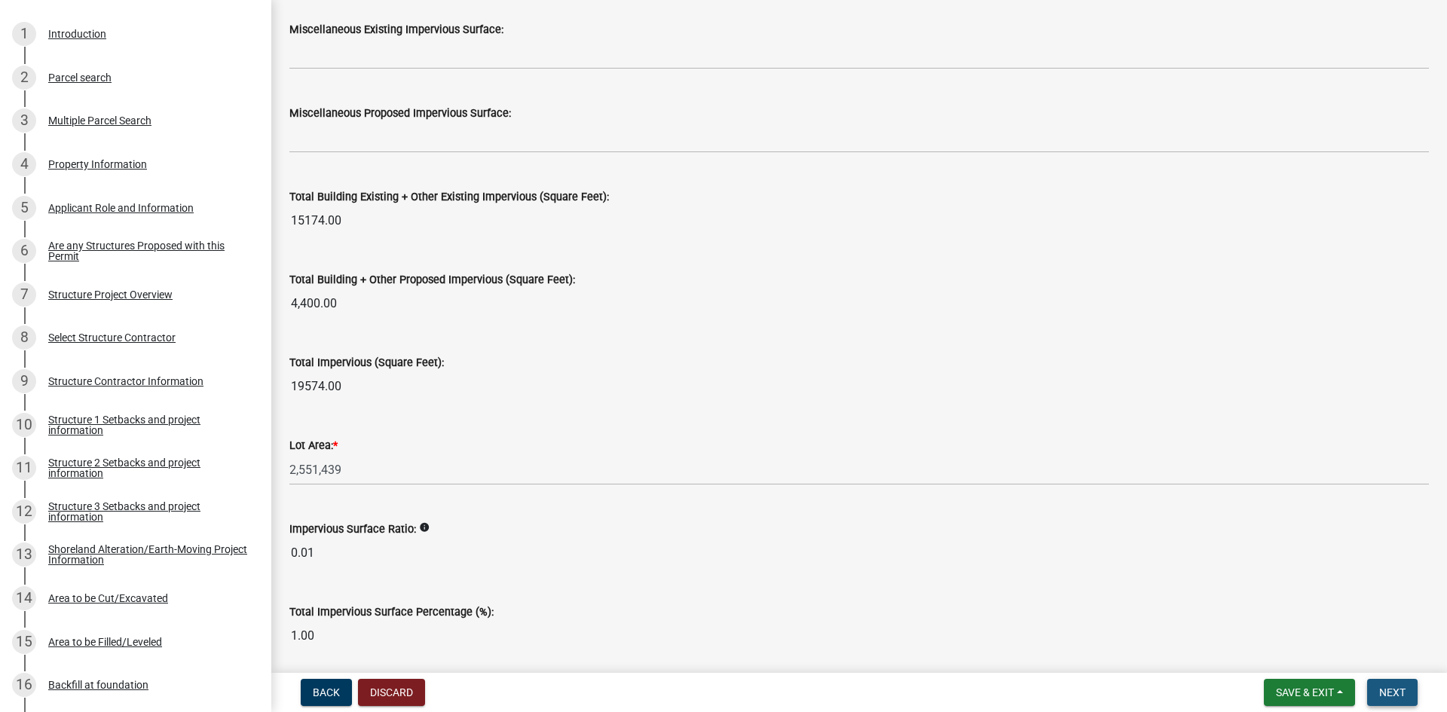
click at [1387, 696] on span "Next" at bounding box center [1392, 693] width 26 height 12
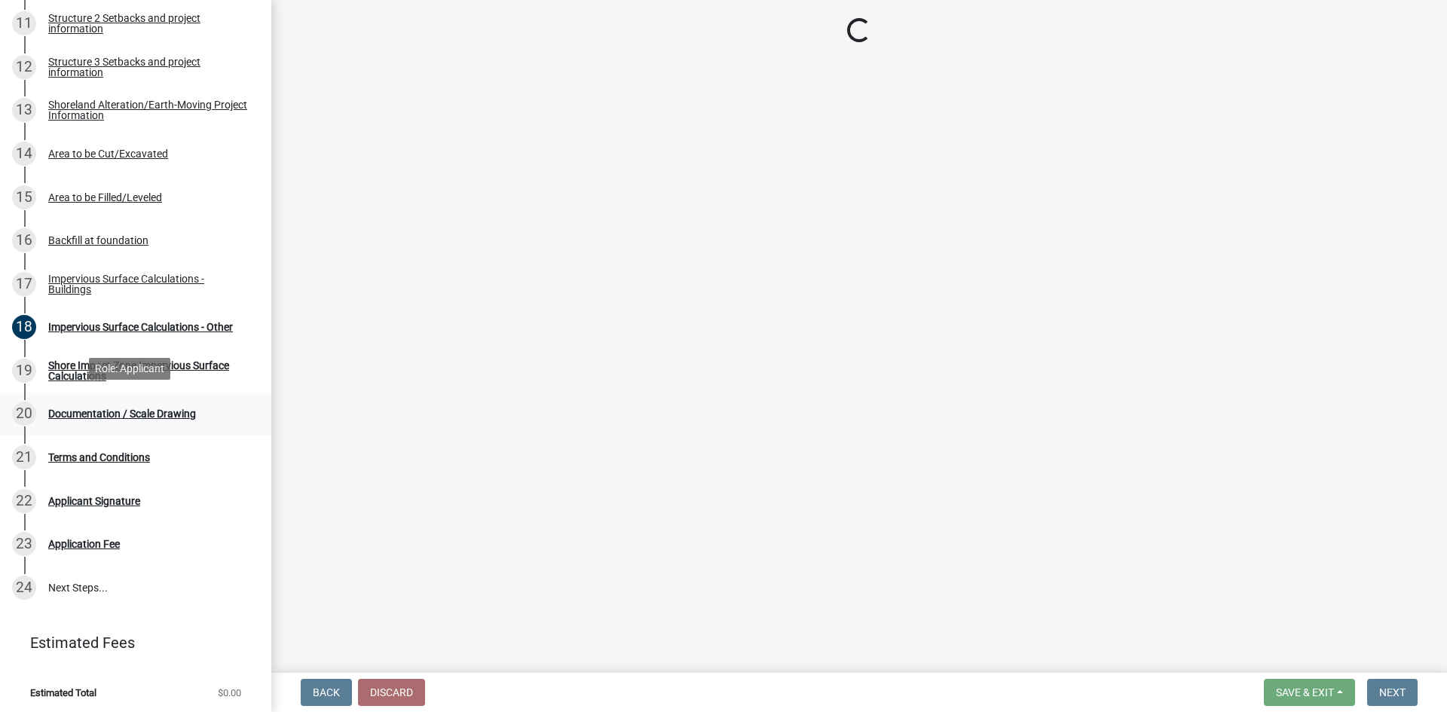
scroll to position [719, 0]
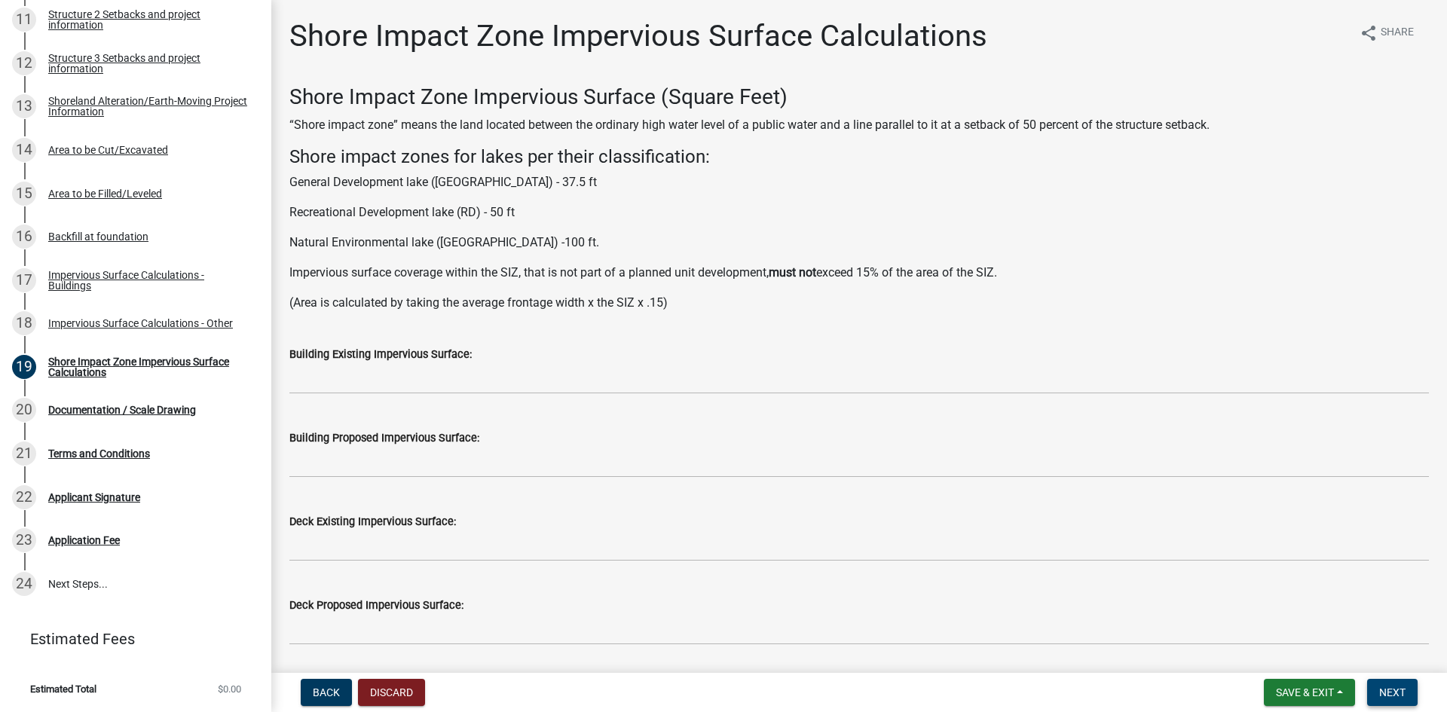
click at [1395, 699] on span "Next" at bounding box center [1392, 693] width 26 height 12
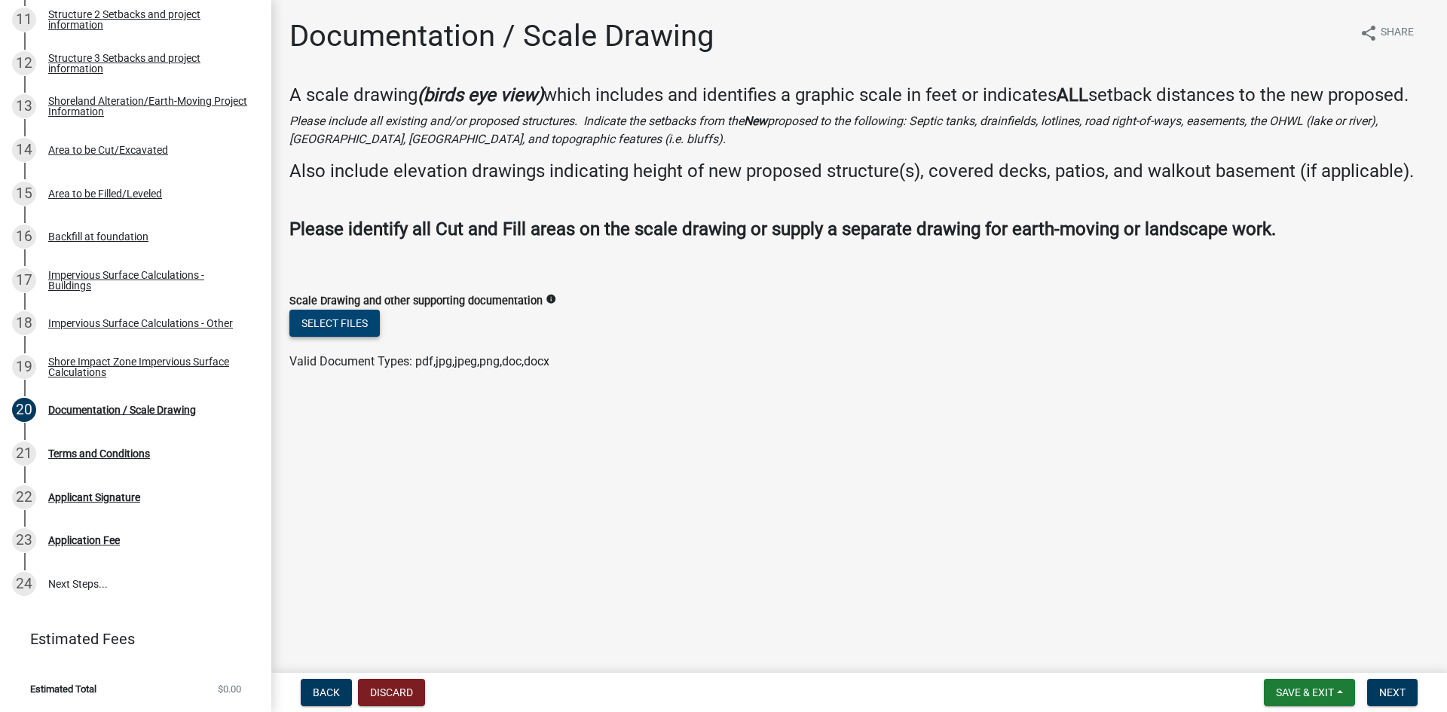
click at [348, 322] on button "Select files" at bounding box center [334, 323] width 90 height 27
click at [346, 323] on button "Select files" at bounding box center [334, 323] width 90 height 27
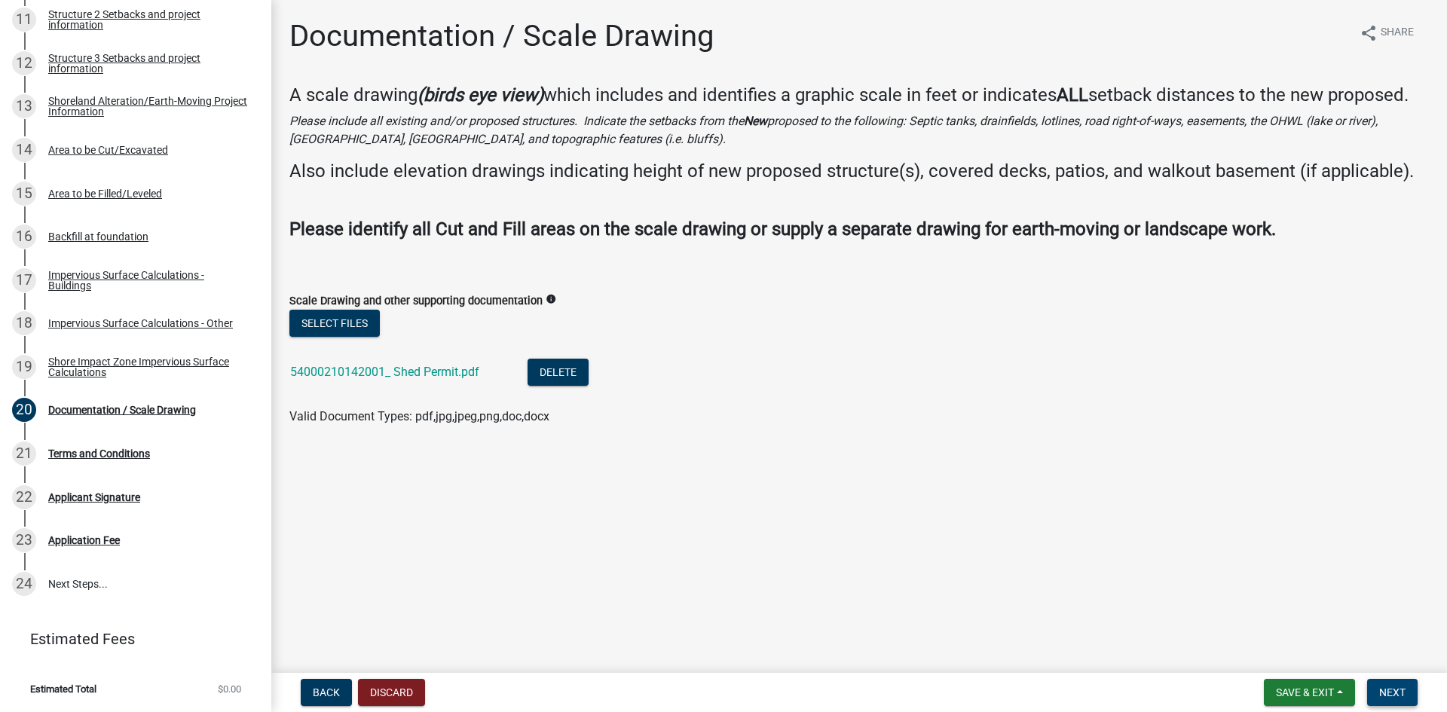
click at [1389, 696] on span "Next" at bounding box center [1392, 693] width 26 height 12
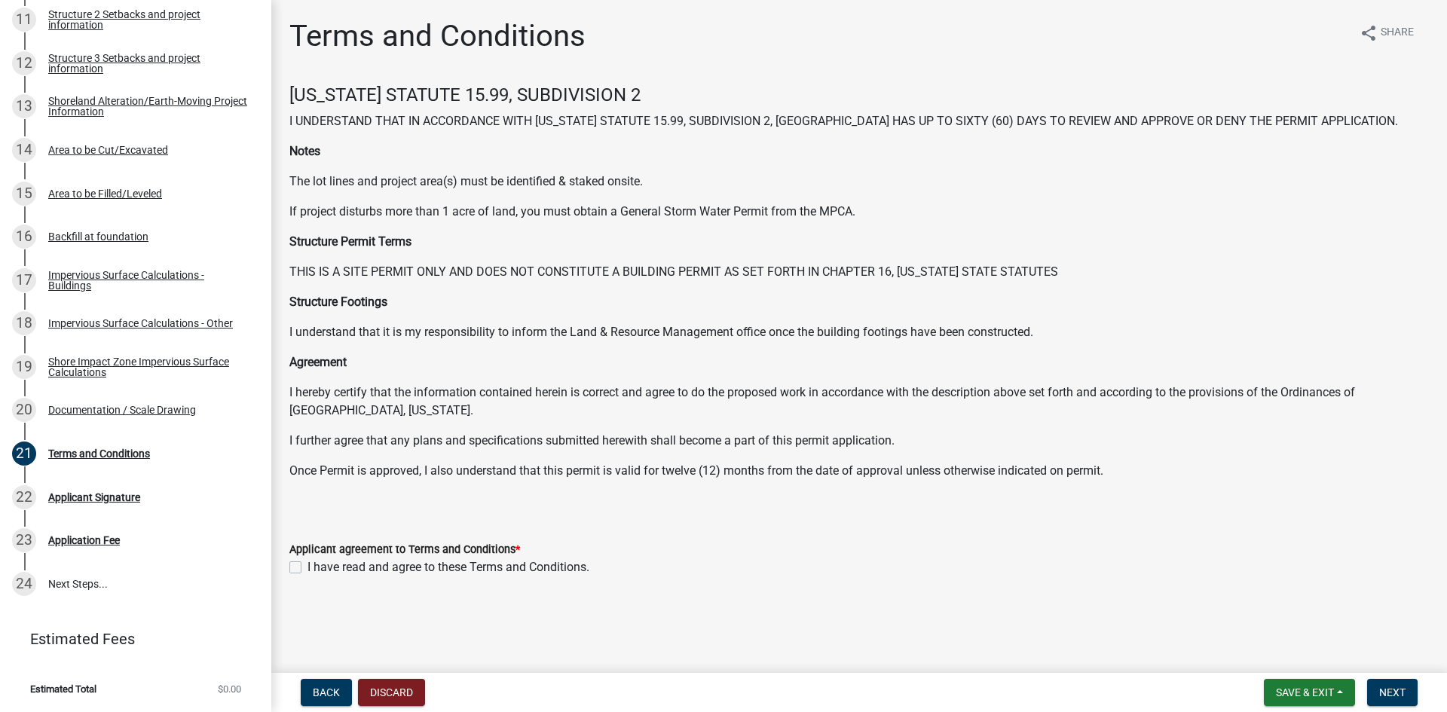
click at [473, 563] on label "I have read and agree to these Terms and Conditions." at bounding box center [448, 567] width 282 height 18
click at [317, 563] on input "I have read and agree to these Terms and Conditions." at bounding box center [312, 563] width 10 height 10
checkbox input "true"
click at [1395, 696] on span "Next" at bounding box center [1392, 693] width 26 height 12
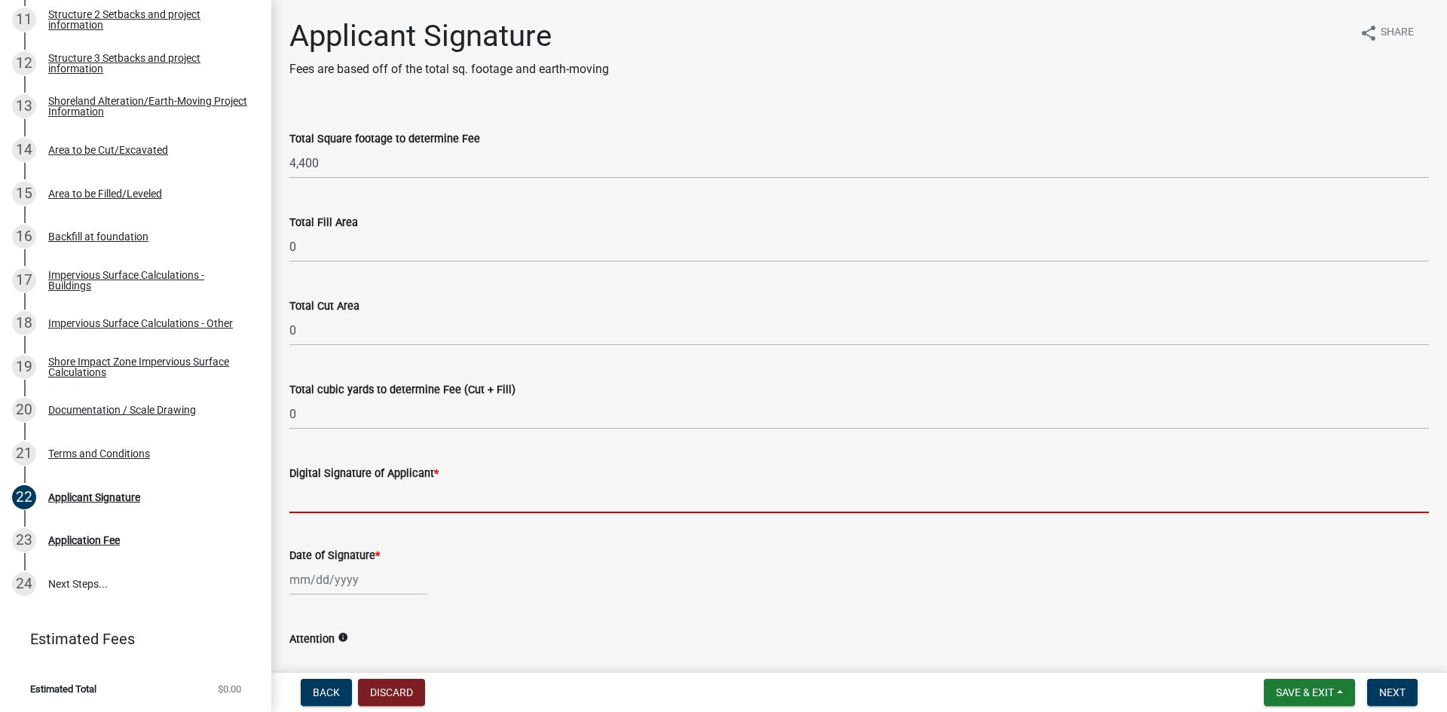
click at [362, 490] on input "Digital Signature of Applicant *" at bounding box center [859, 497] width 1140 height 31
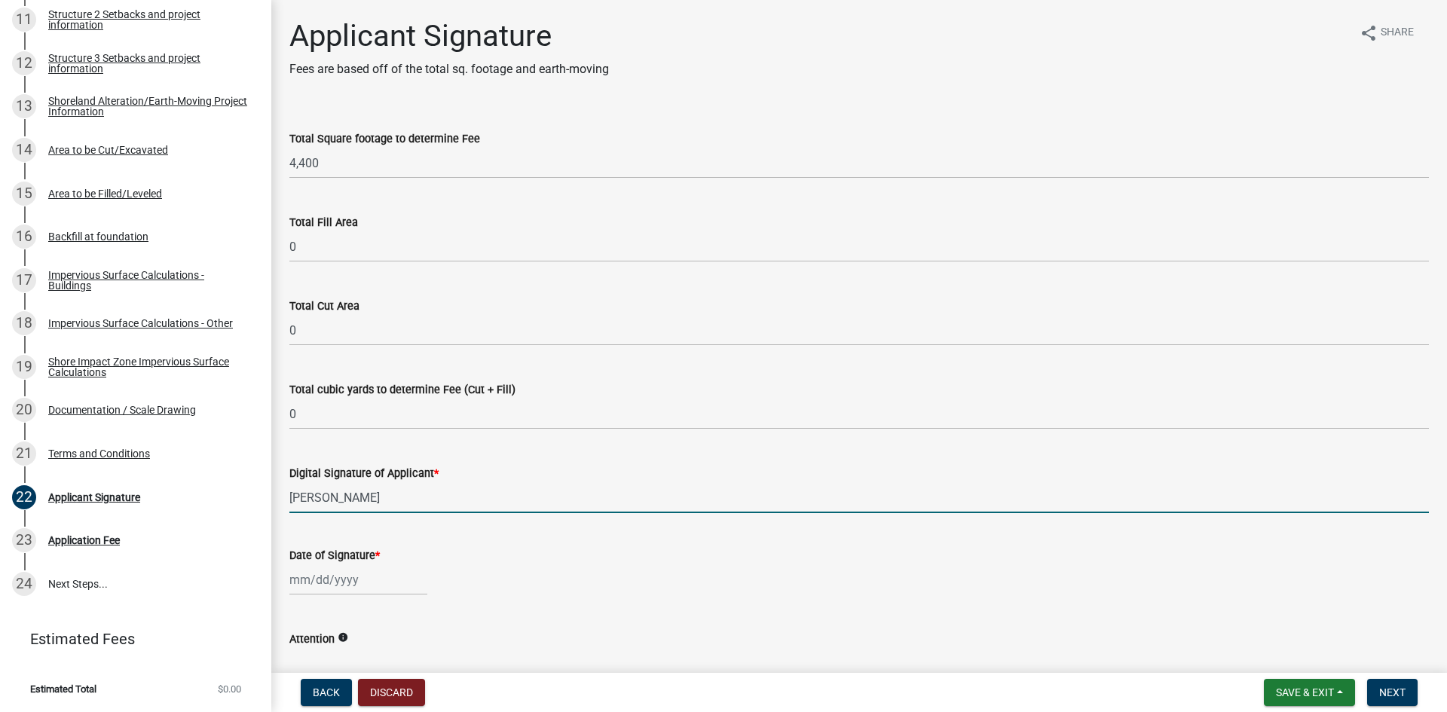
type input "mikell smith"
click at [332, 571] on div at bounding box center [358, 580] width 138 height 31
select select "10"
select select "2025"
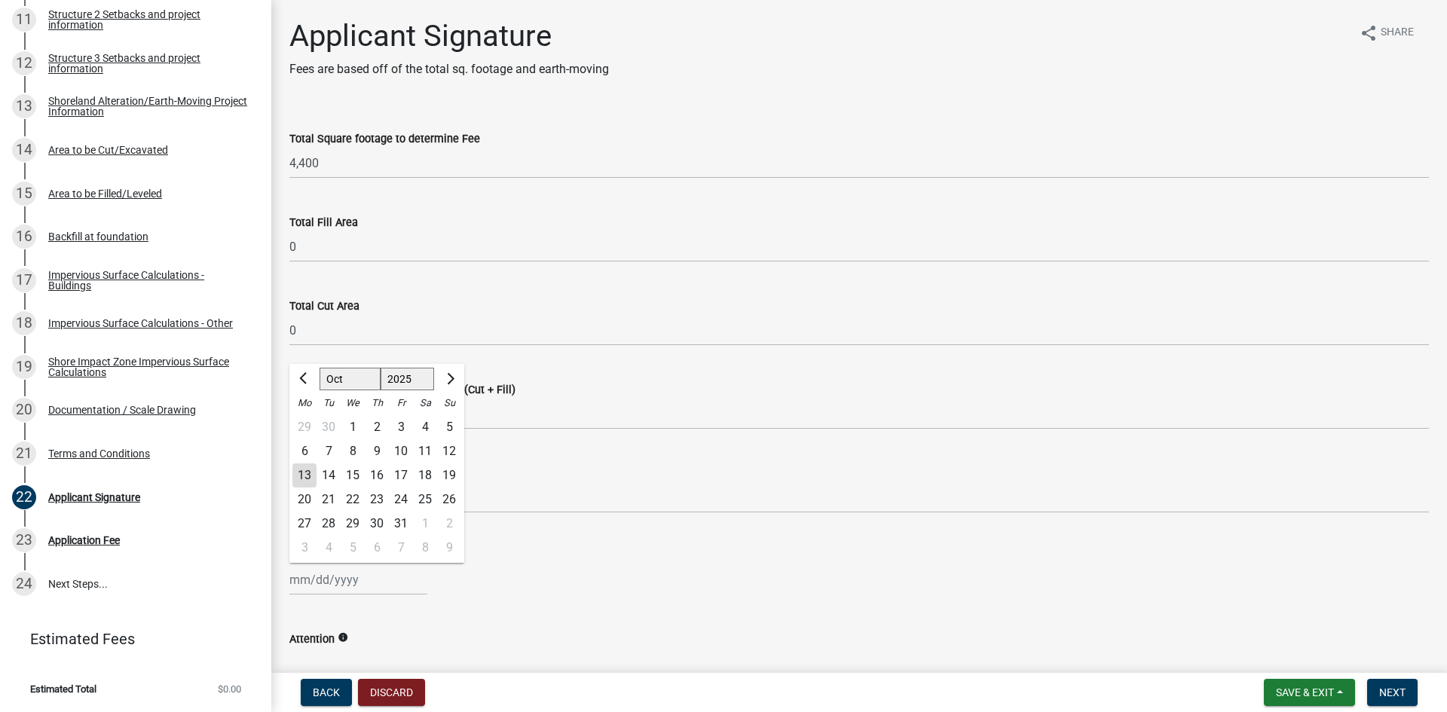
click at [313, 479] on div "13" at bounding box center [304, 476] width 24 height 24
type input "10/13/2025"
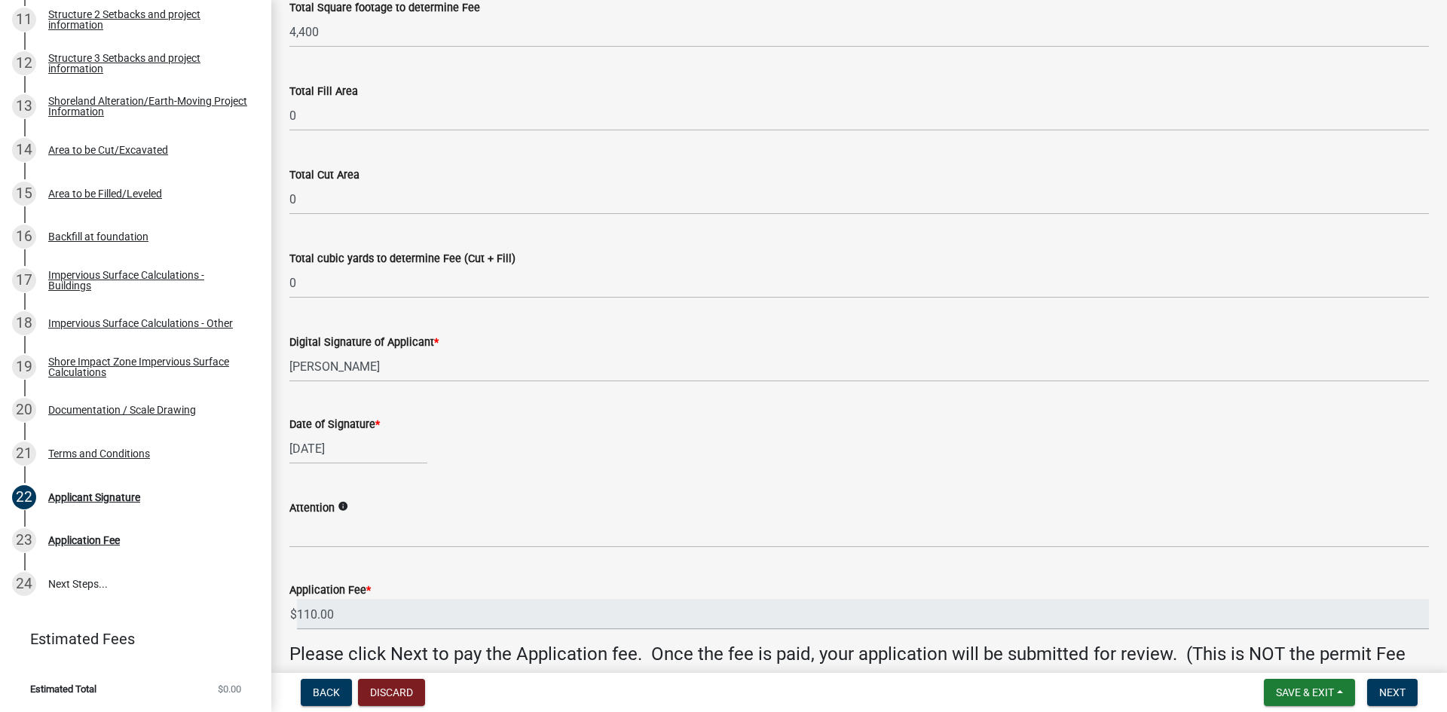
scroll to position [222, 0]
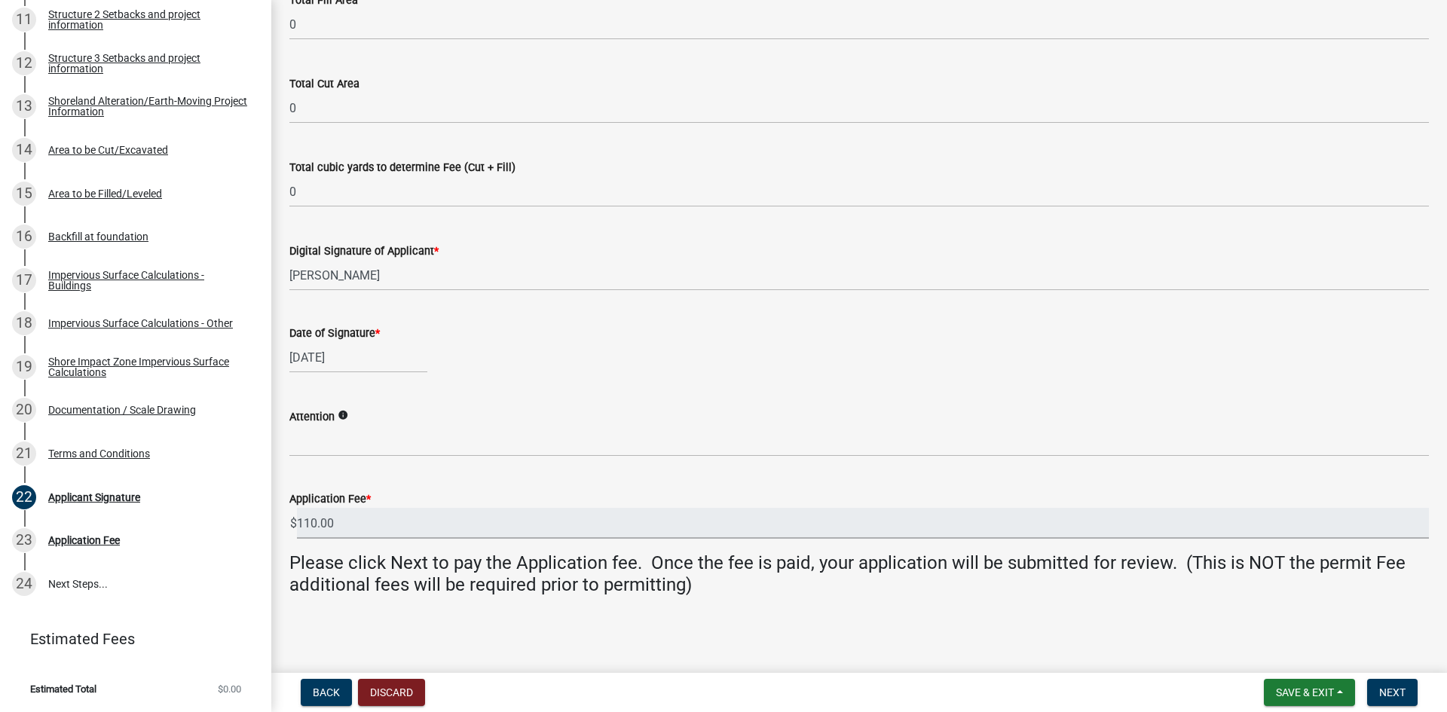
click at [365, 526] on input "110.00" at bounding box center [863, 523] width 1132 height 31
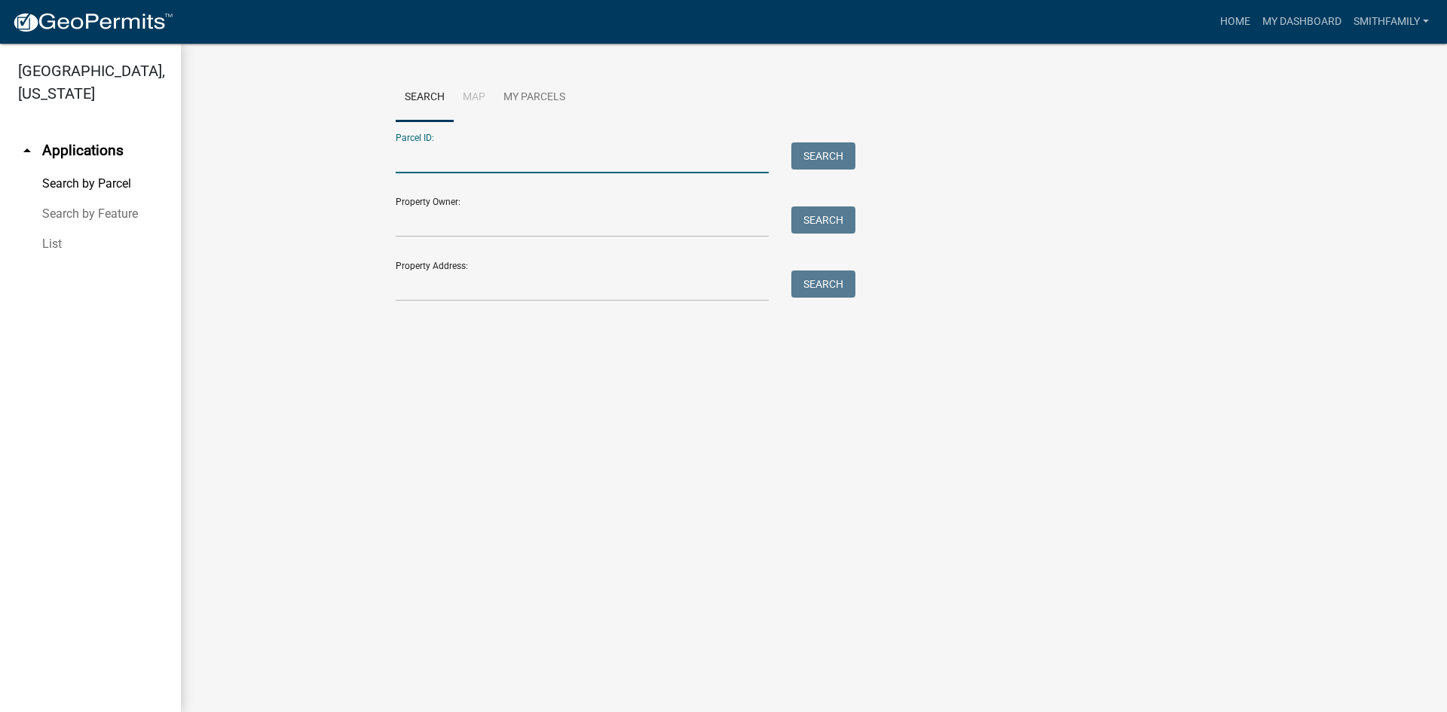
paste input "54000210142001"
type input "54000210142001"
click at [817, 124] on div "Parcel ID: 54000210142001 Search" at bounding box center [622, 147] width 452 height 52
click at [821, 151] on button "Search" at bounding box center [823, 155] width 64 height 27
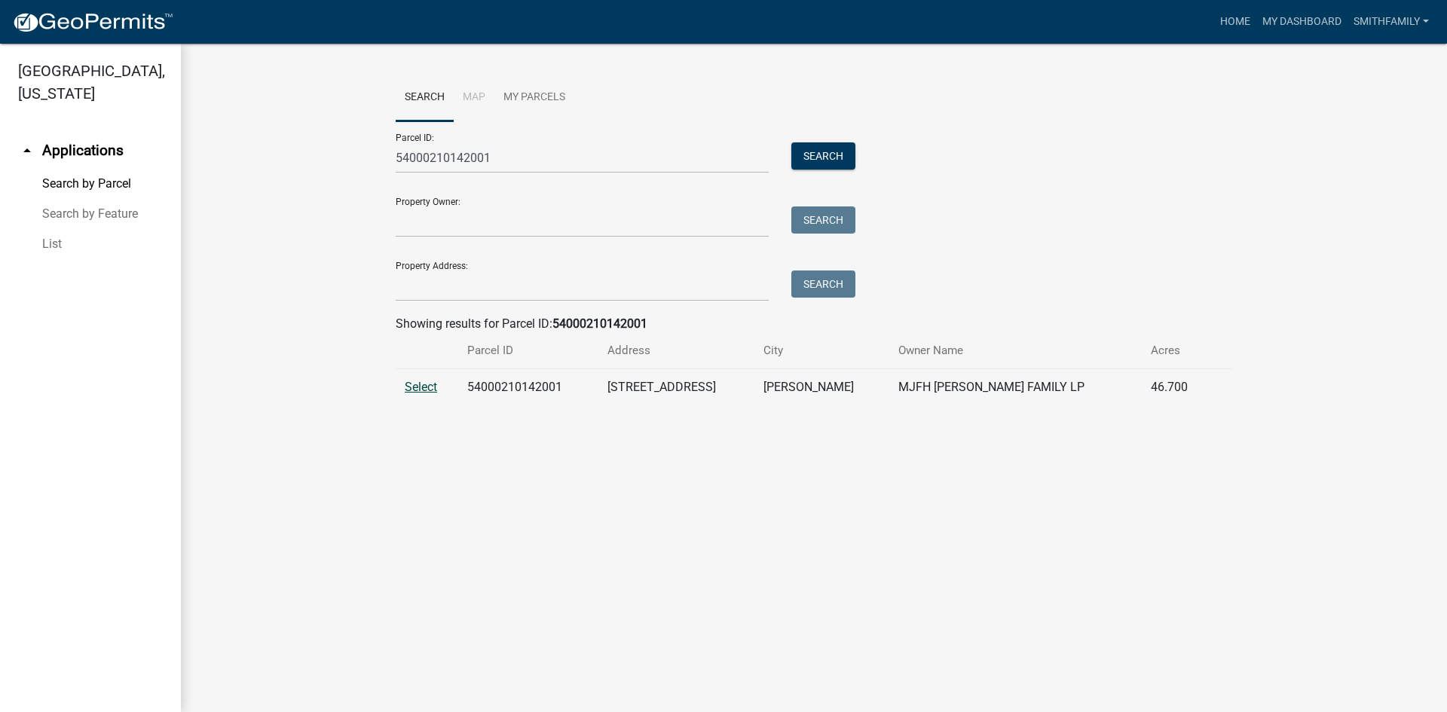
click at [424, 390] on span "Select" at bounding box center [421, 387] width 32 height 14
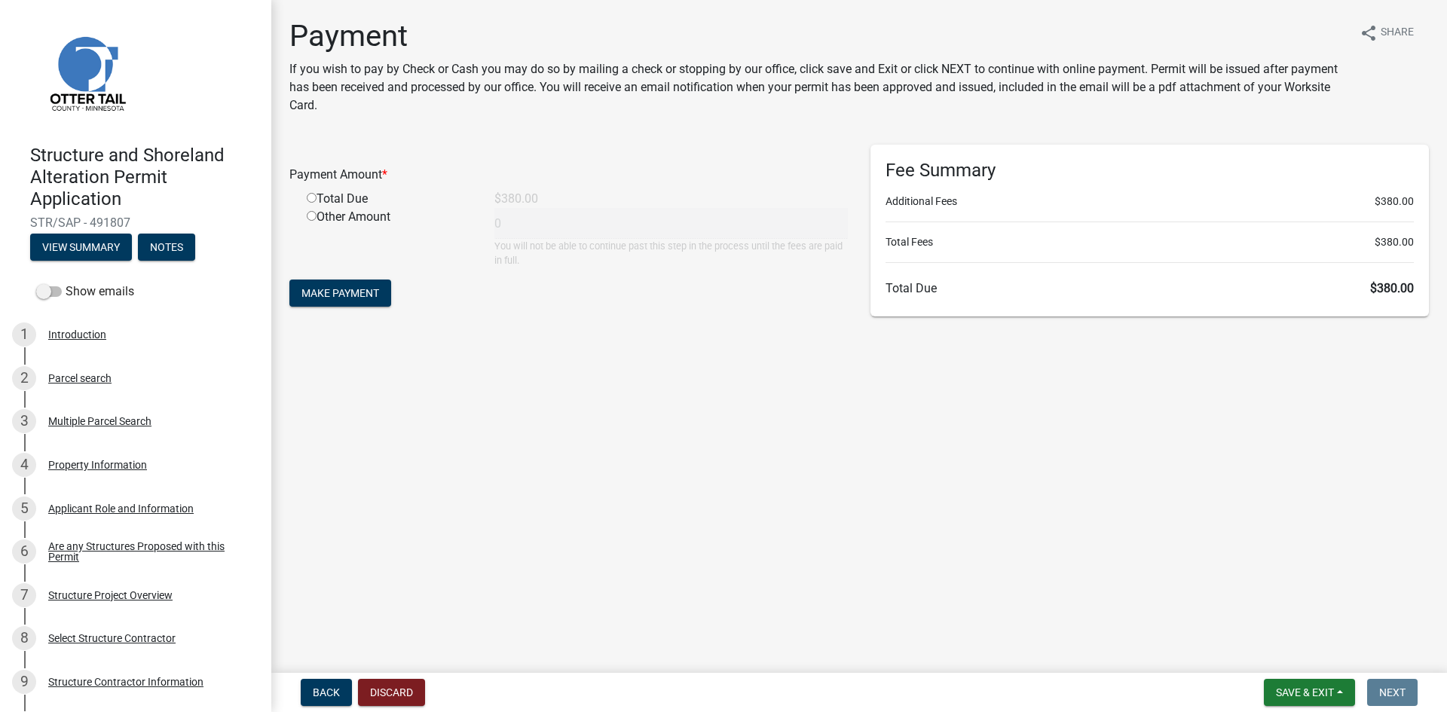
click at [312, 202] on input "radio" at bounding box center [312, 198] width 10 height 10
radio input "true"
type input "380"
click at [329, 296] on span "Make Payment" at bounding box center [340, 293] width 78 height 12
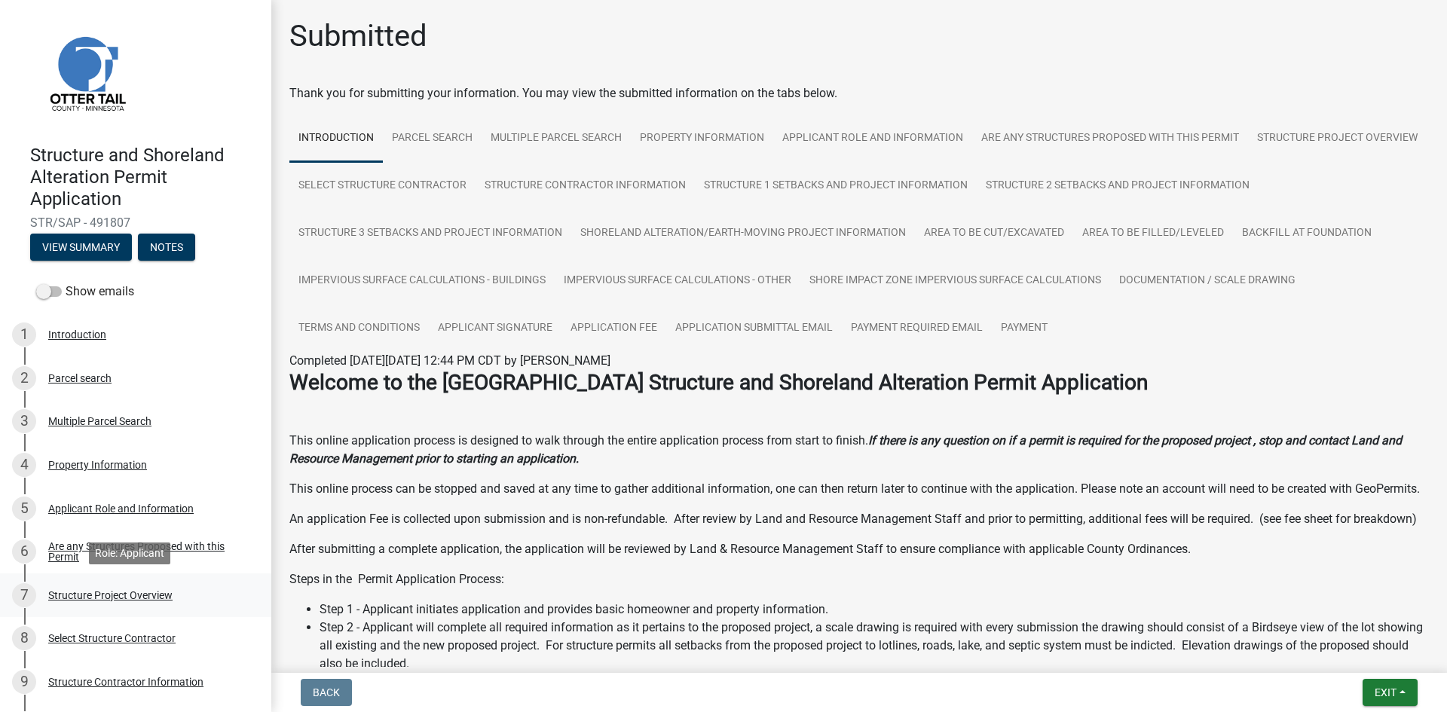
click at [125, 584] on div "7 Structure Project Overview" at bounding box center [129, 595] width 235 height 24
click at [1390, 672] on div "Structure and Shoreland Alteration Permit Application STR-2025-704 View Summary…" at bounding box center [723, 356] width 1447 height 712
click at [1389, 690] on span "Exit" at bounding box center [1386, 693] width 22 height 12
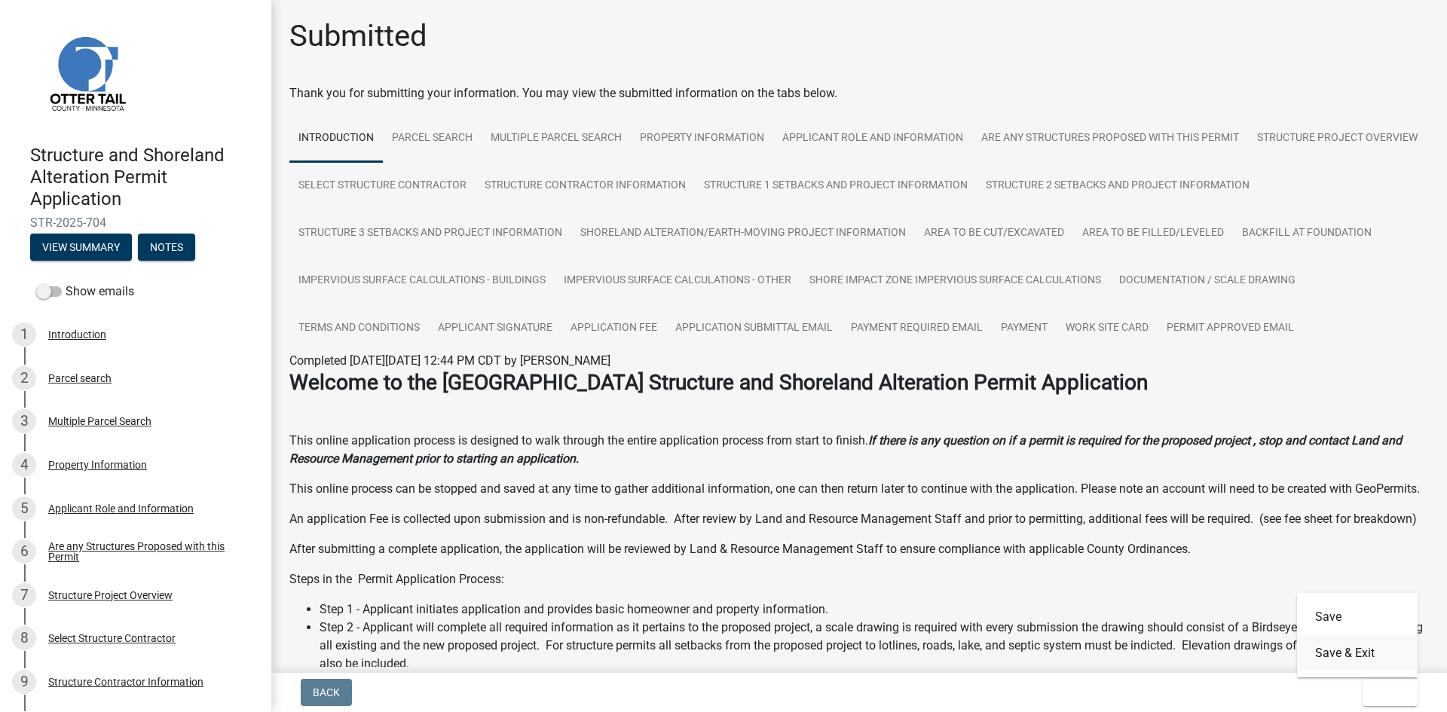
click at [1349, 647] on button "Save & Exit" at bounding box center [1357, 653] width 121 height 36
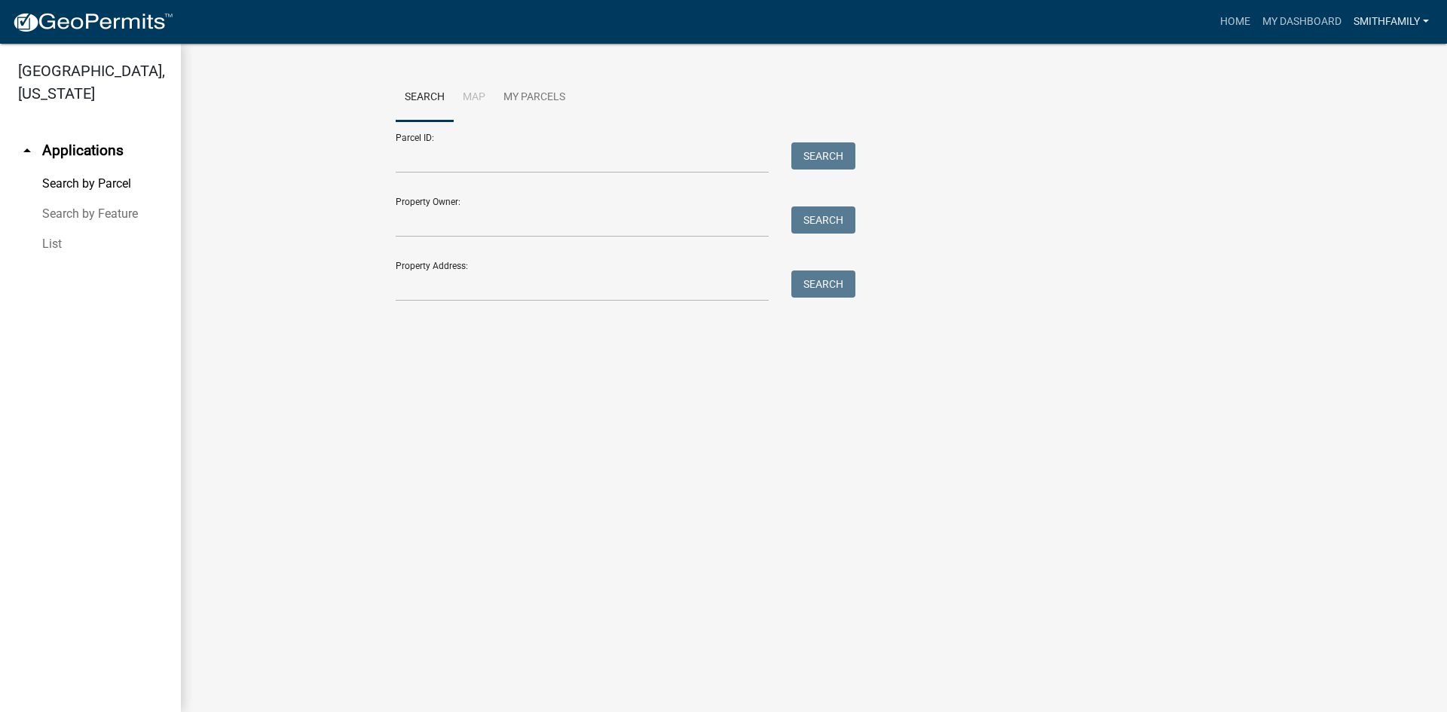
click at [1406, 20] on link "Smithfamily" at bounding box center [1391, 22] width 87 height 29
click at [1364, 113] on link "Logout" at bounding box center [1374, 111] width 121 height 36
